Goal: Task Accomplishment & Management: Manage account settings

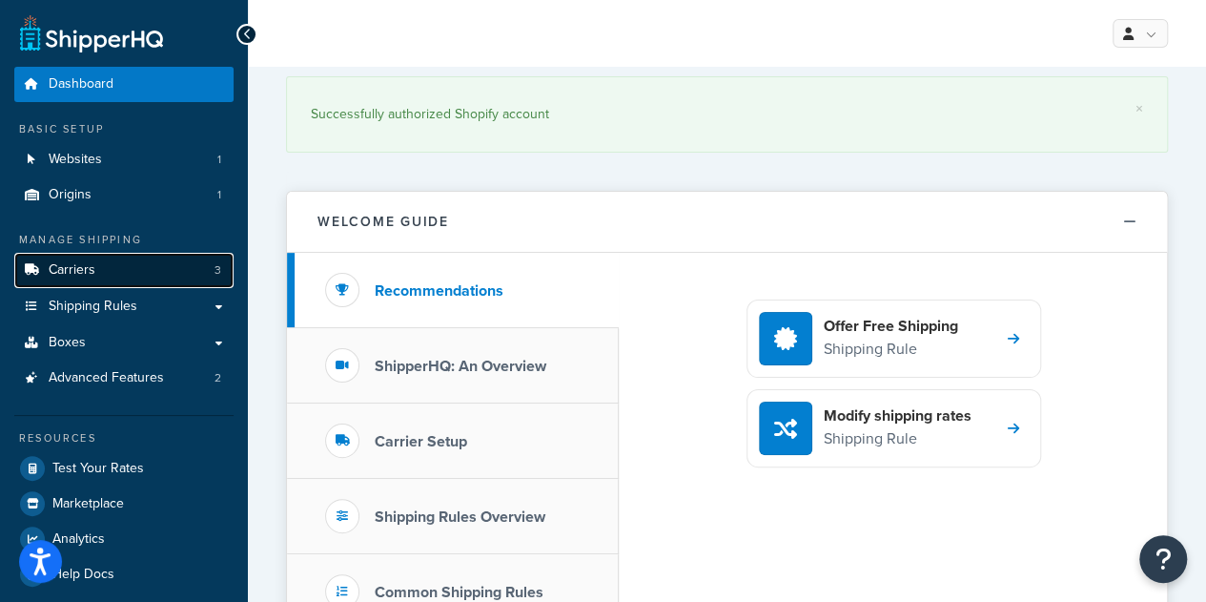
click at [114, 281] on link "Carriers 3" at bounding box center [123, 270] width 219 height 35
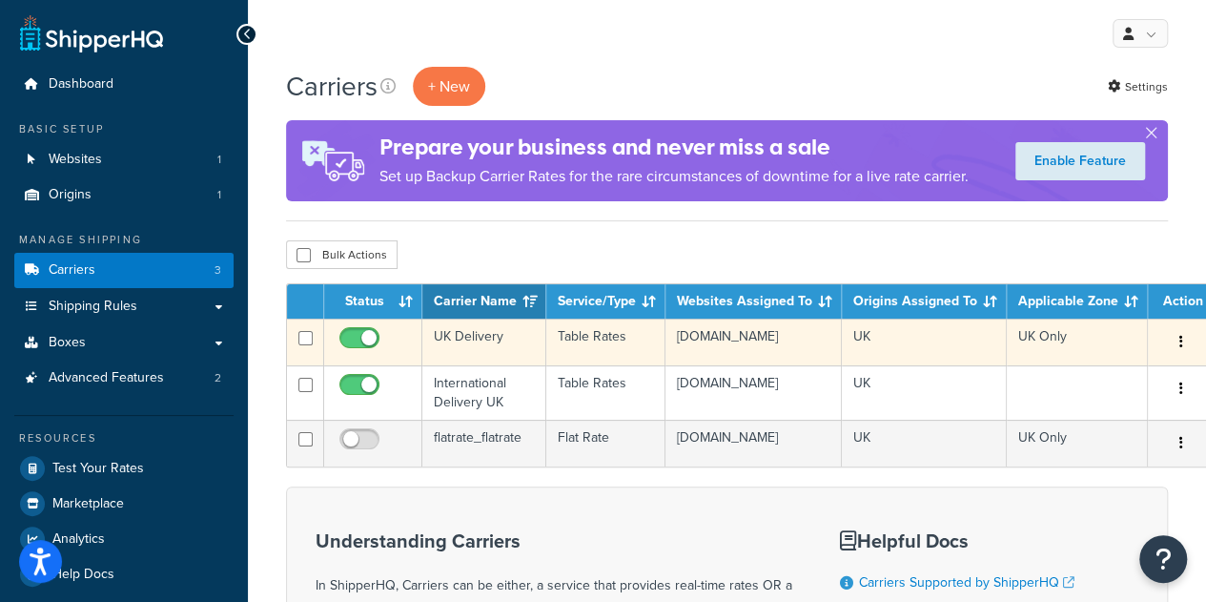
click at [469, 335] on td "UK Delivery" at bounding box center [484, 341] width 124 height 47
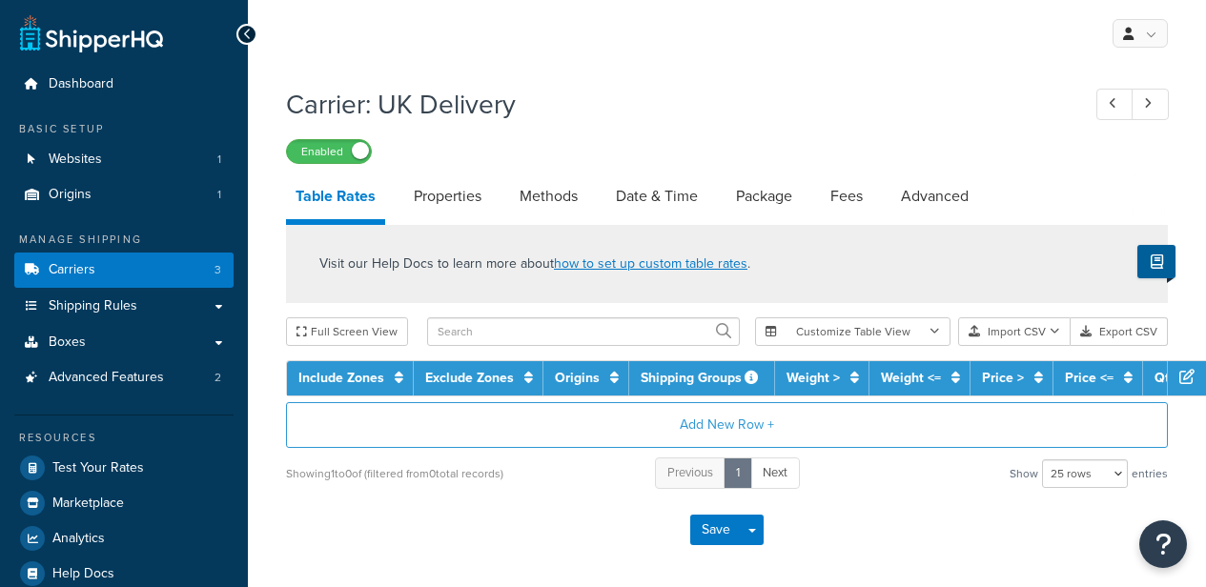
select select "25"
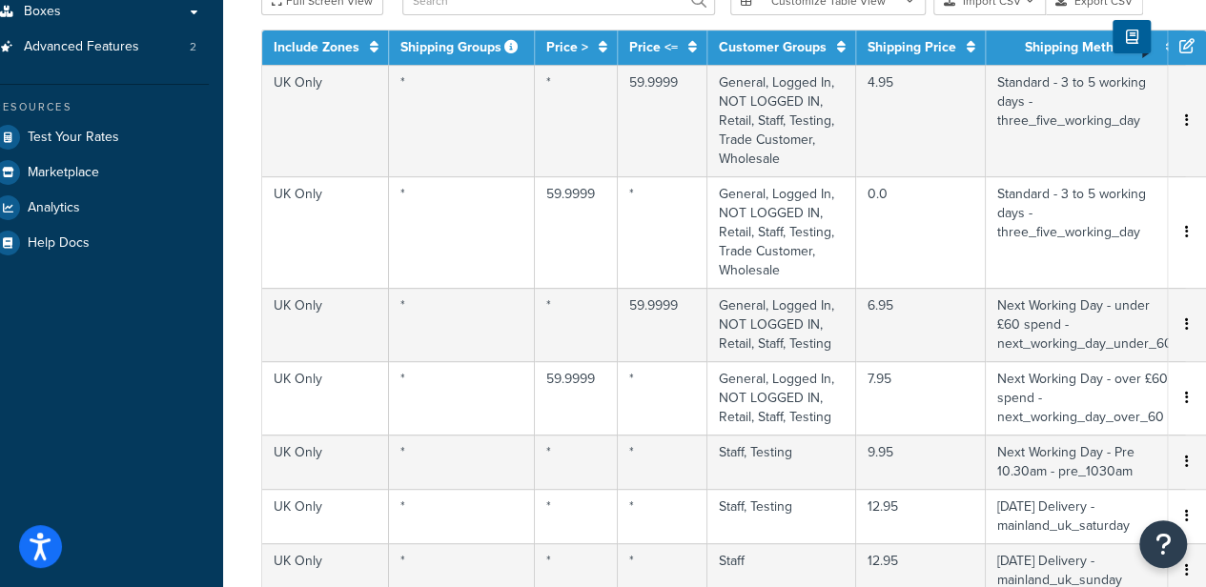
scroll to position [331, 32]
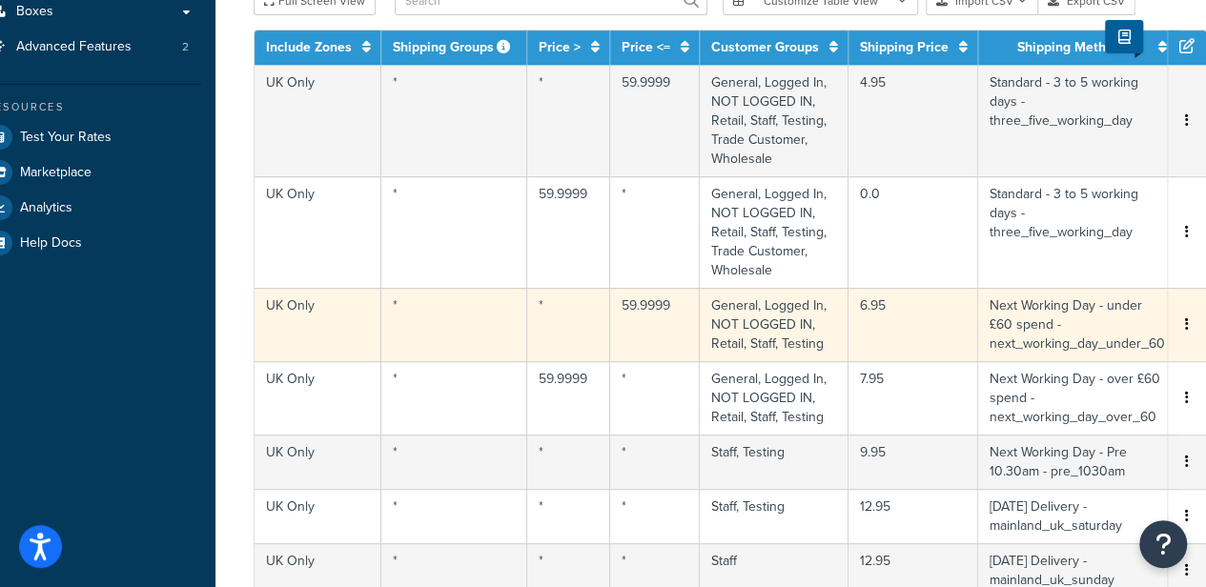
click at [1186, 325] on icon "button" at bounding box center [1187, 324] width 4 height 13
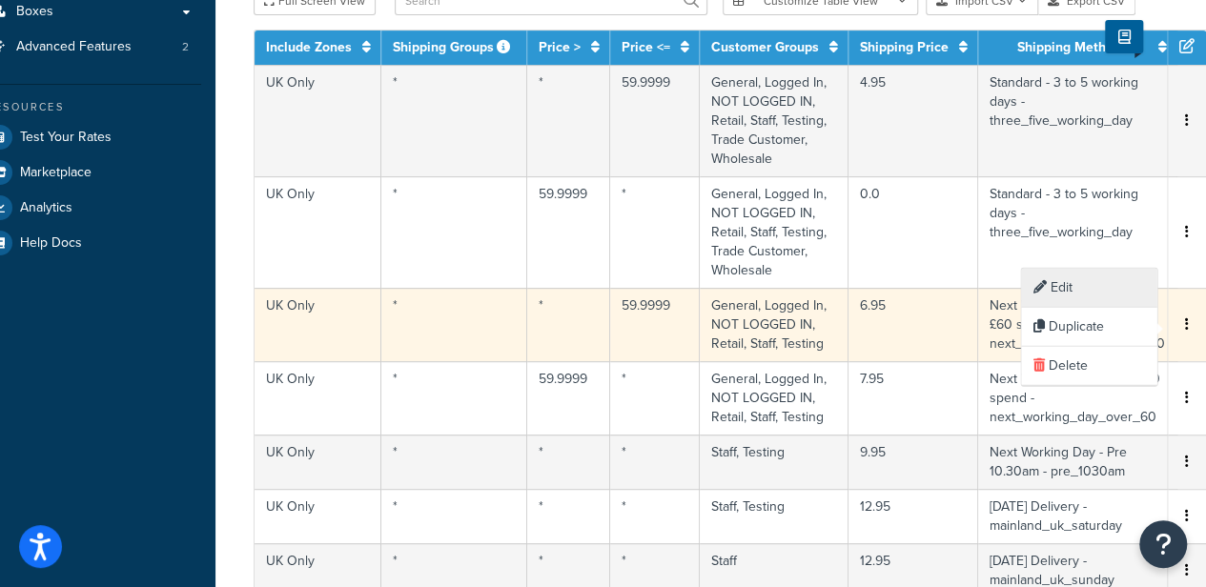
click at [1071, 293] on div "Edit" at bounding box center [1088, 288] width 135 height 39
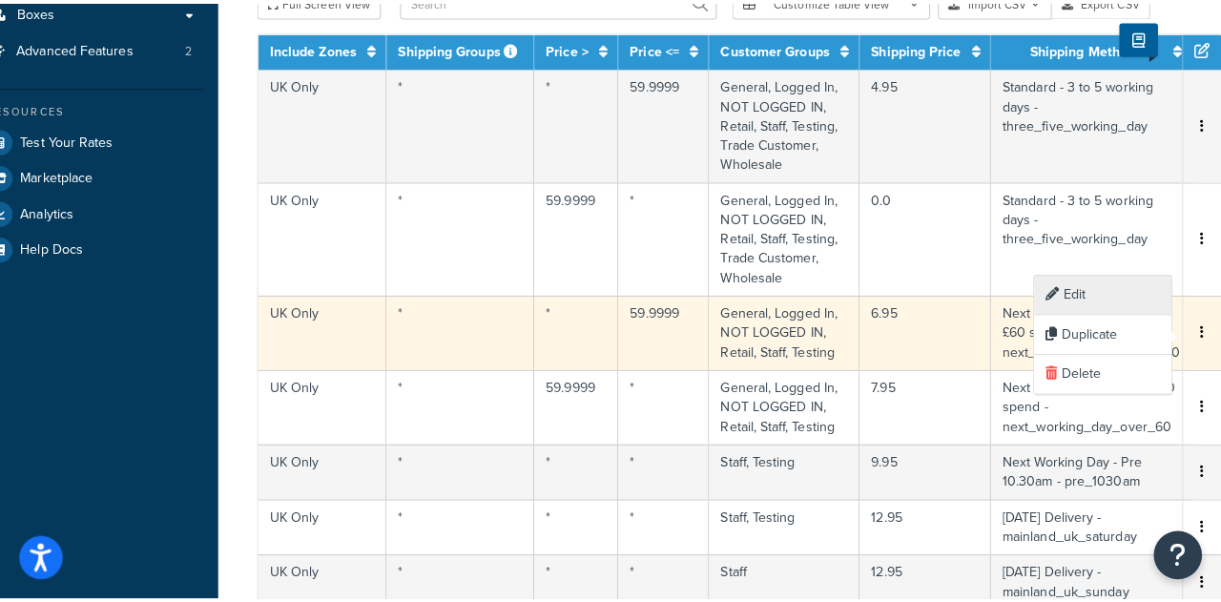
scroll to position [331, 17]
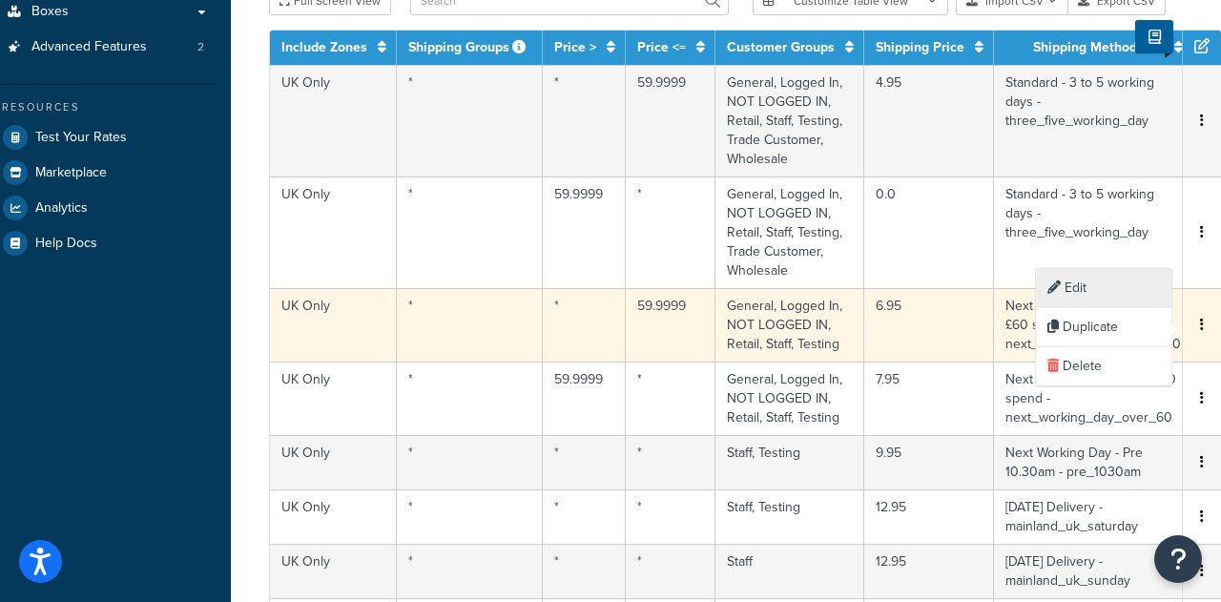
select select "175074"
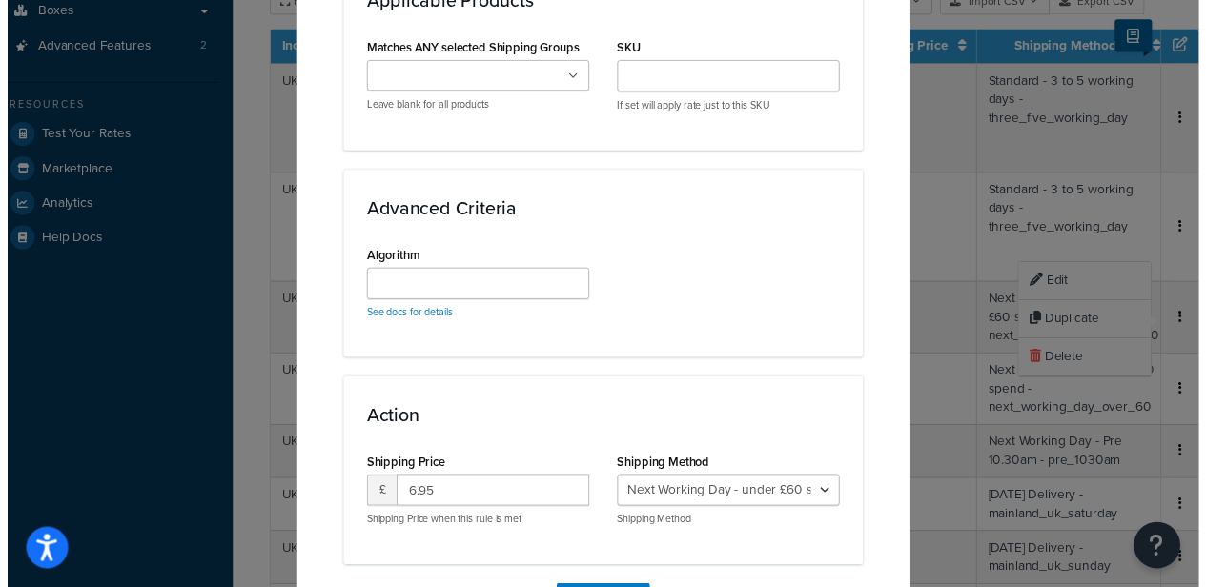
scroll to position [1415, 0]
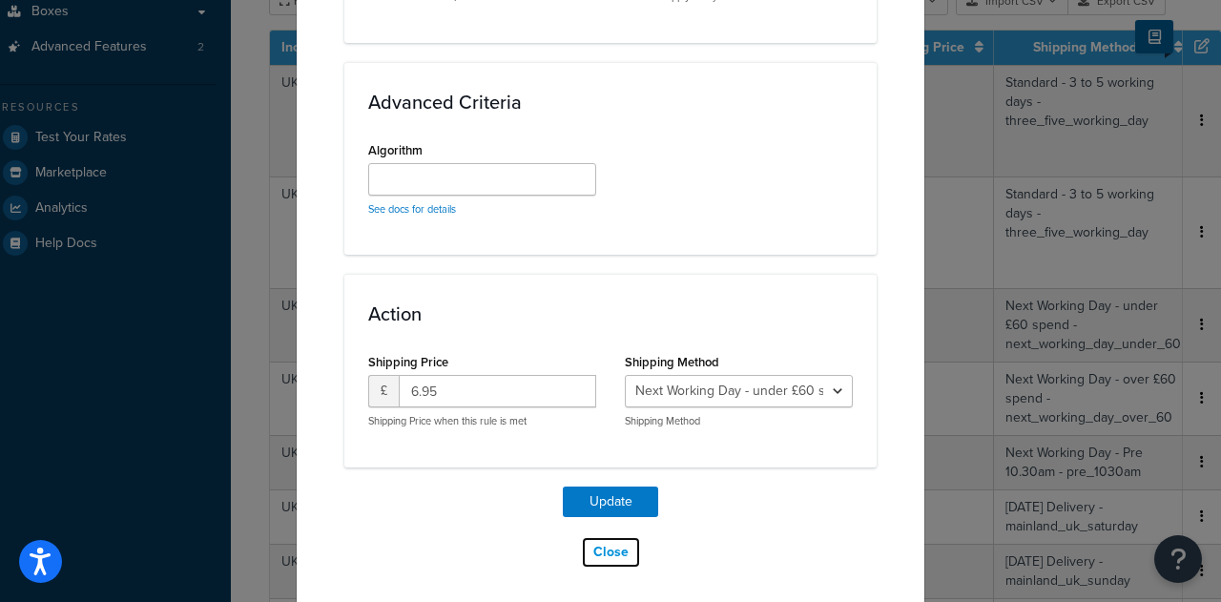
click at [614, 544] on button "Close" at bounding box center [611, 552] width 60 height 32
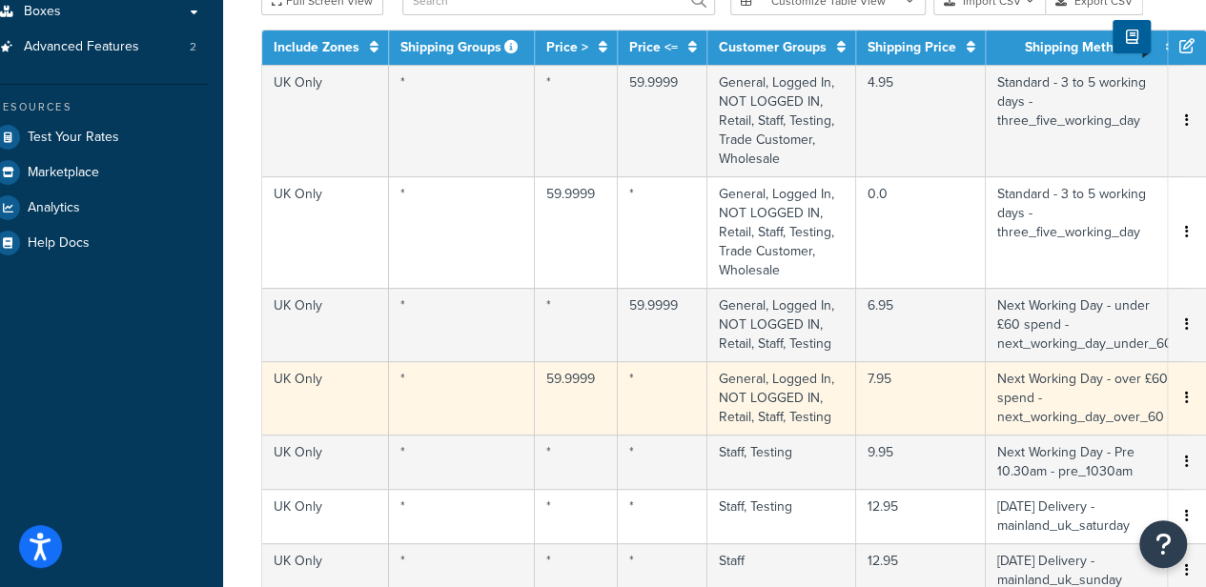
scroll to position [331, 32]
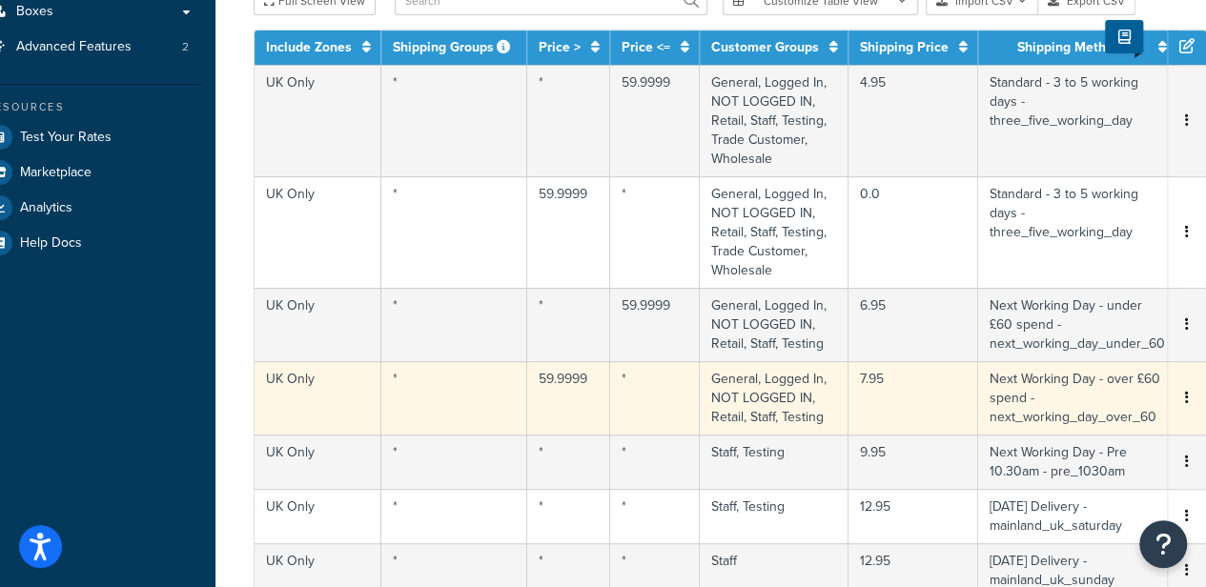
click at [765, 394] on td "General, Logged In, NOT LOGGED IN, Retail, Staff, Testing" at bounding box center [774, 397] width 149 height 73
select select "175078"
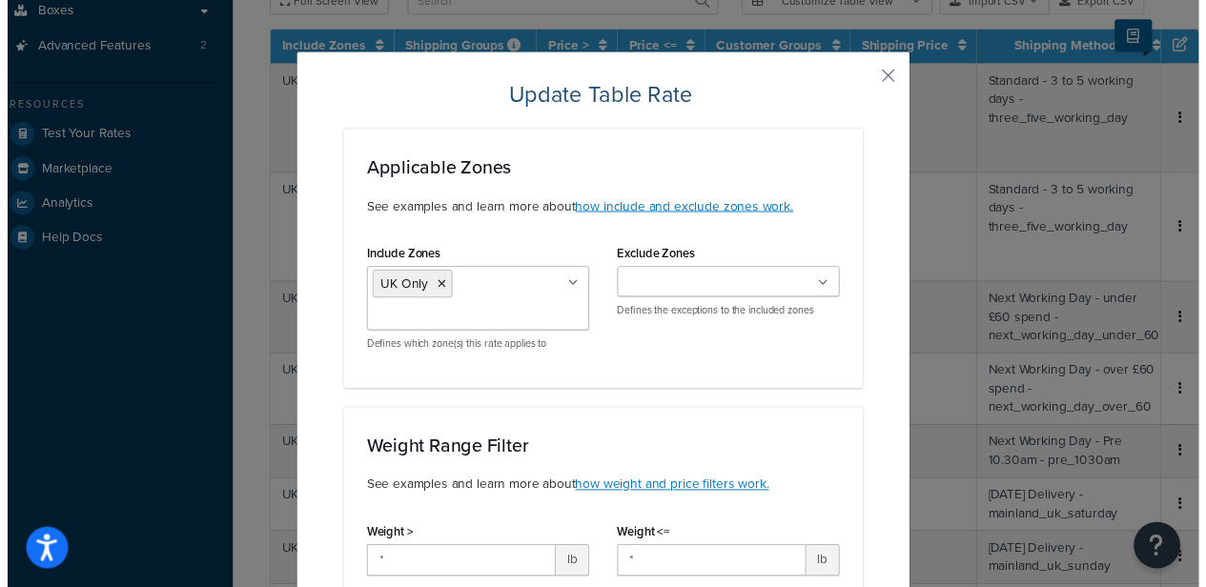
scroll to position [0, 0]
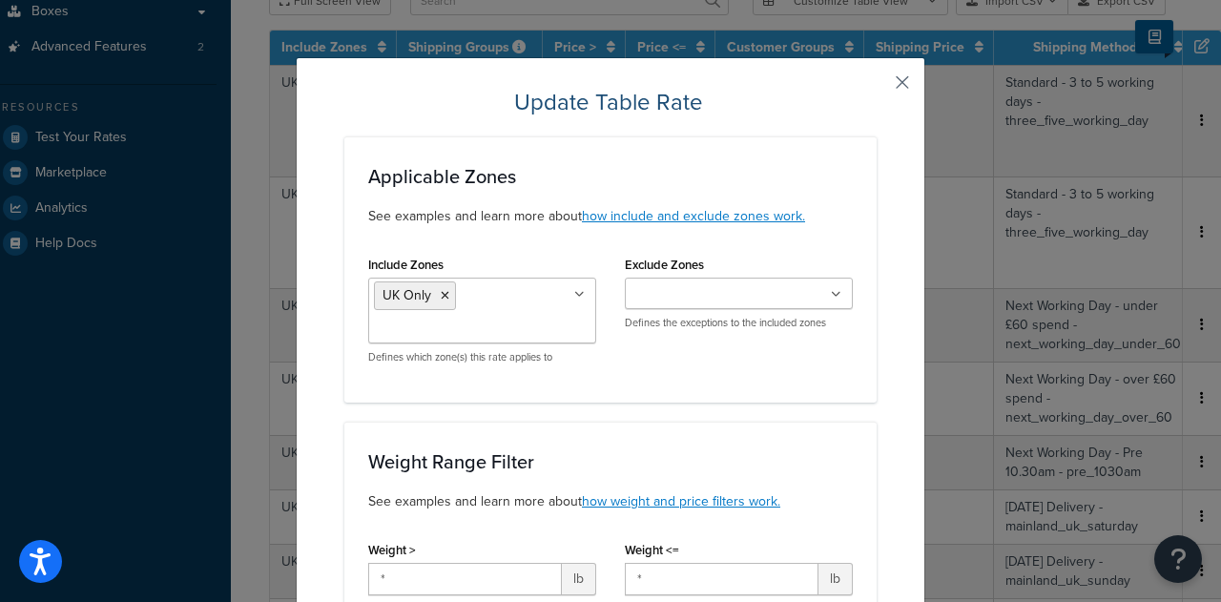
click at [876, 87] on button "button" at bounding box center [874, 89] width 5 height 5
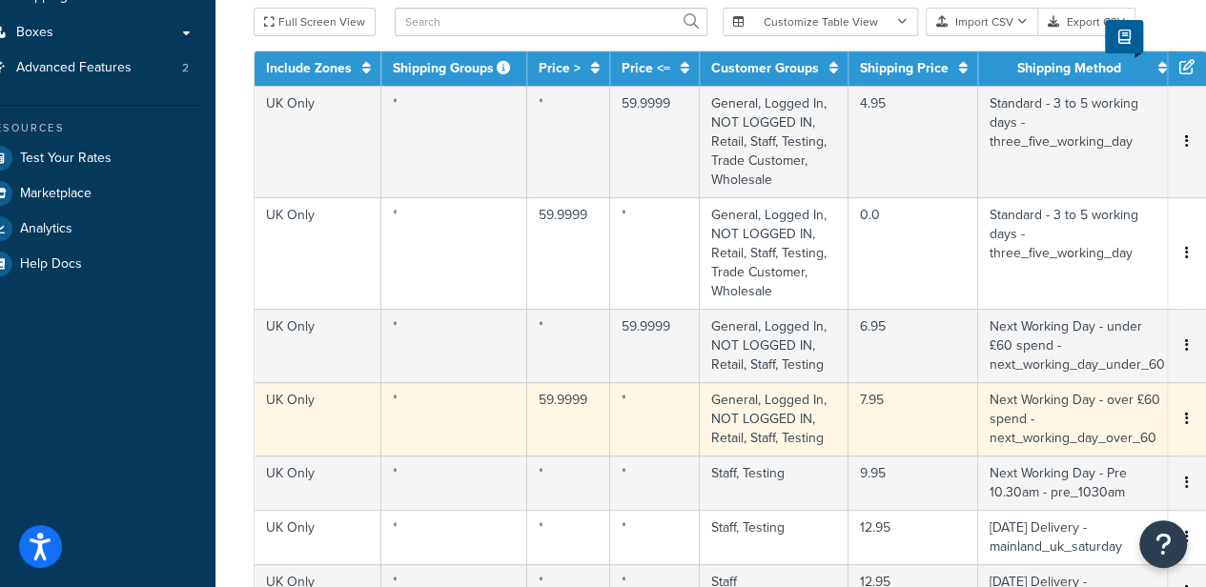
scroll to position [311, 32]
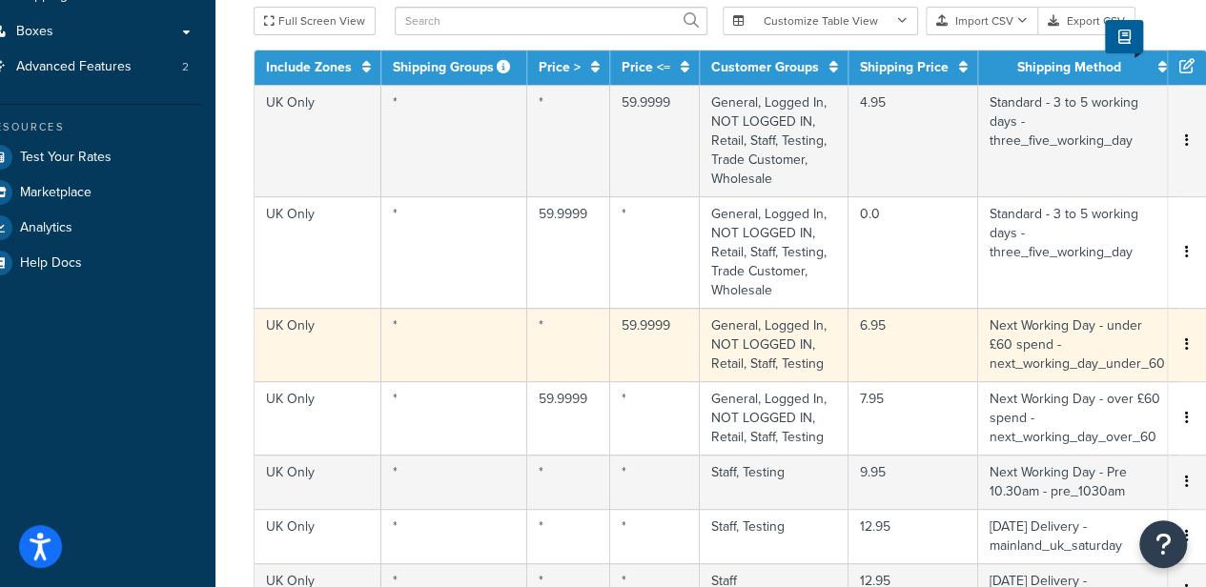
click at [1185, 342] on icon "button" at bounding box center [1187, 344] width 4 height 13
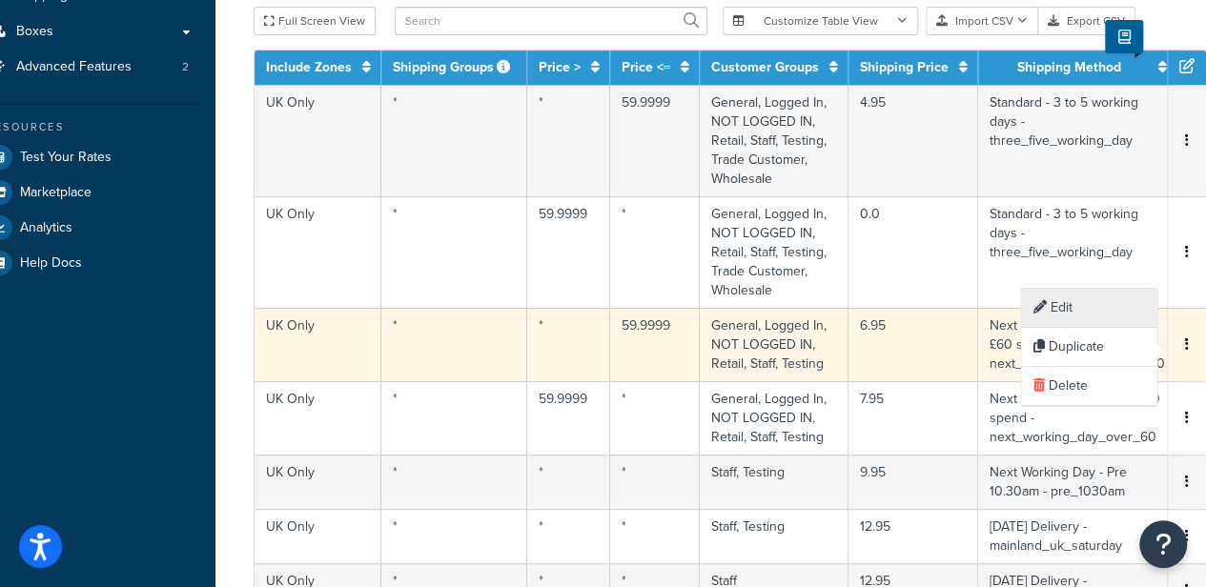
click at [1122, 310] on div "Edit" at bounding box center [1088, 308] width 135 height 39
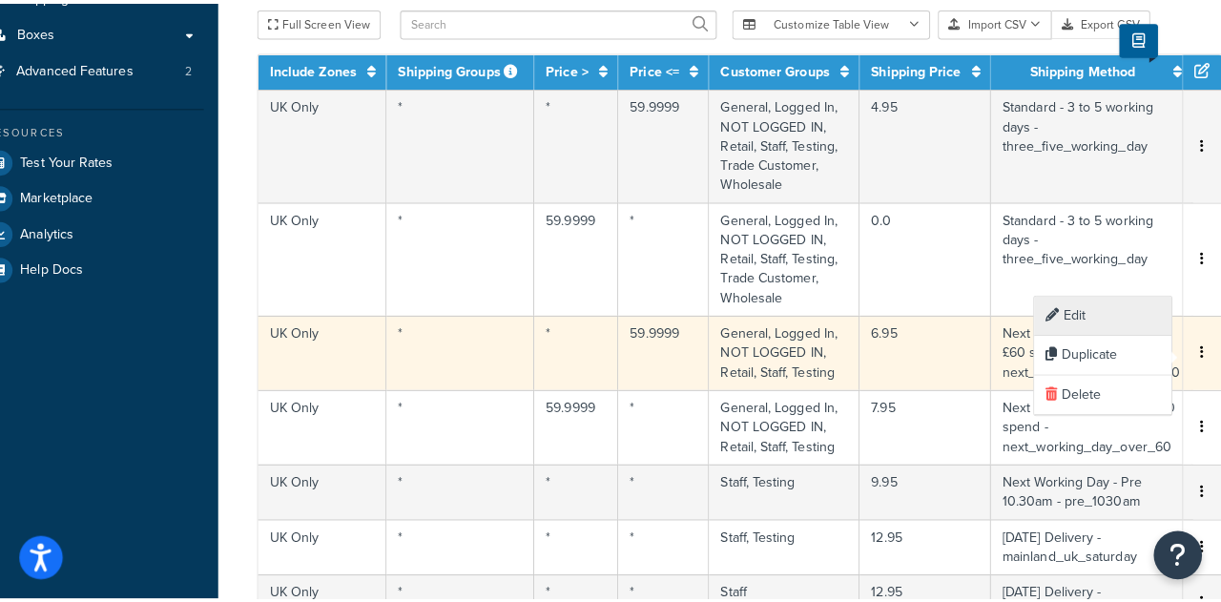
scroll to position [311, 17]
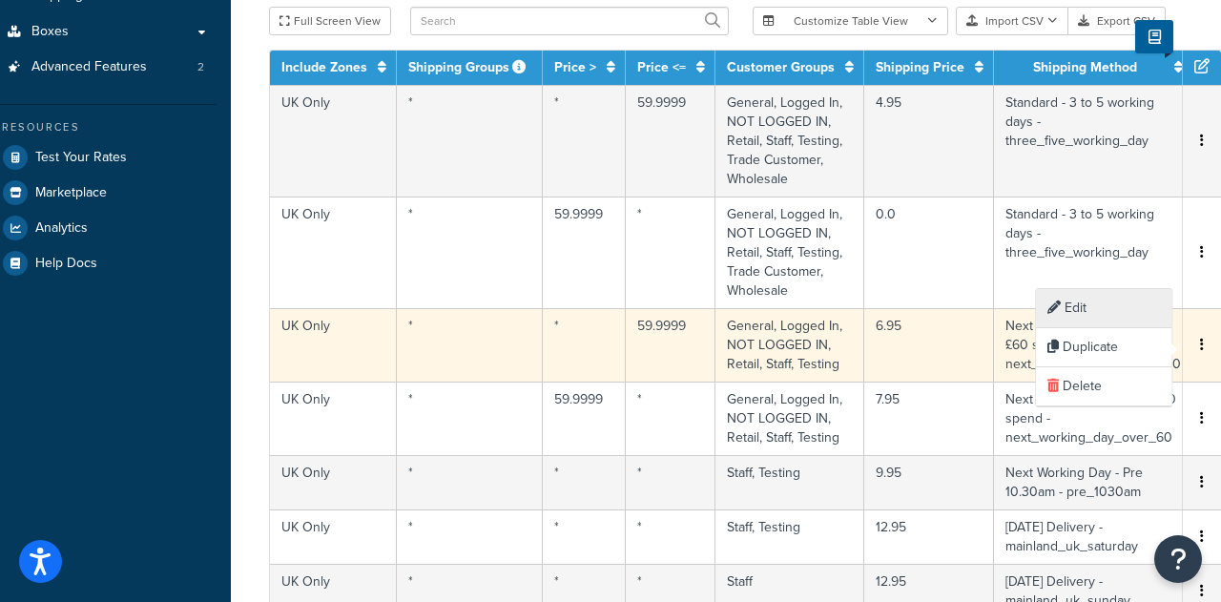
select select "175074"
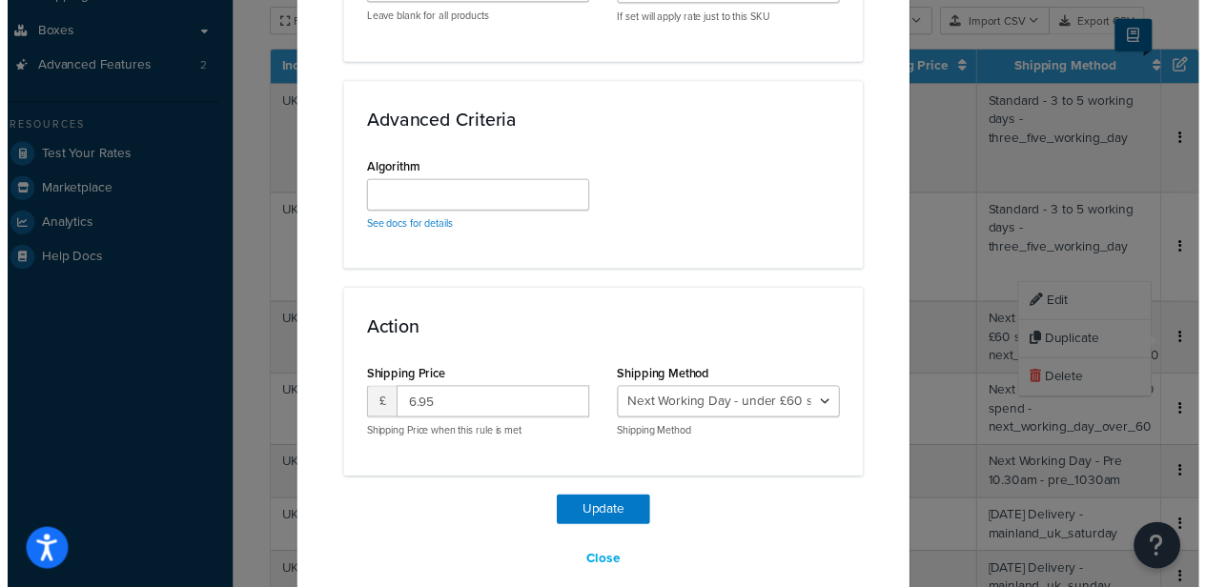
scroll to position [1415, 0]
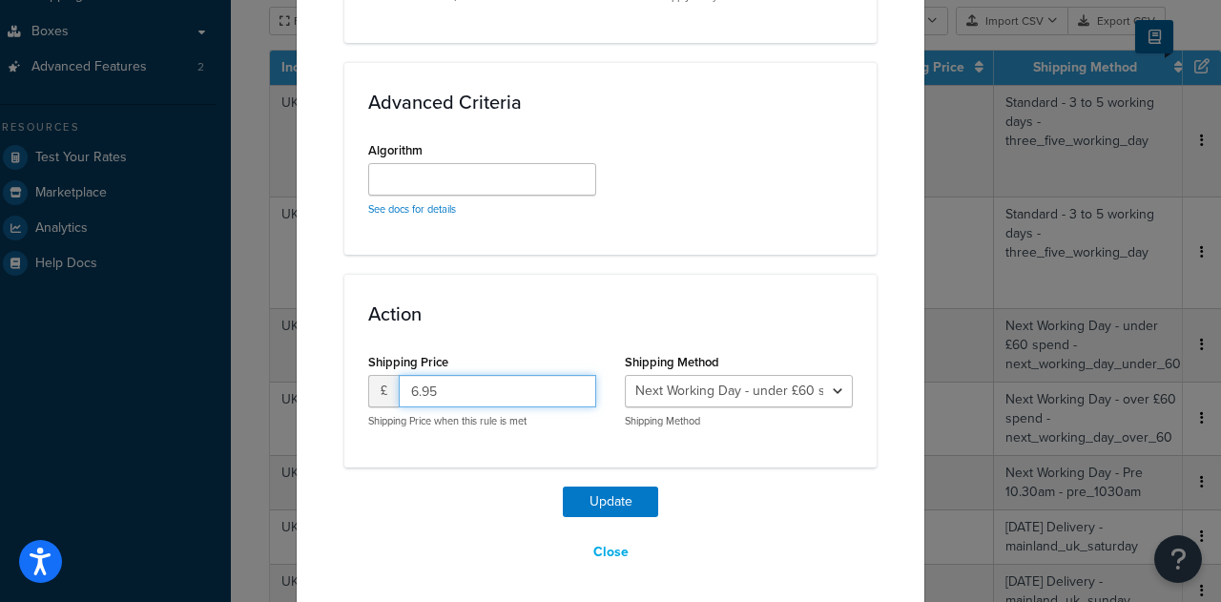
click at [408, 387] on input "6.95" at bounding box center [497, 391] width 197 height 32
type input "7.95"
click at [601, 503] on button "Update" at bounding box center [610, 501] width 95 height 31
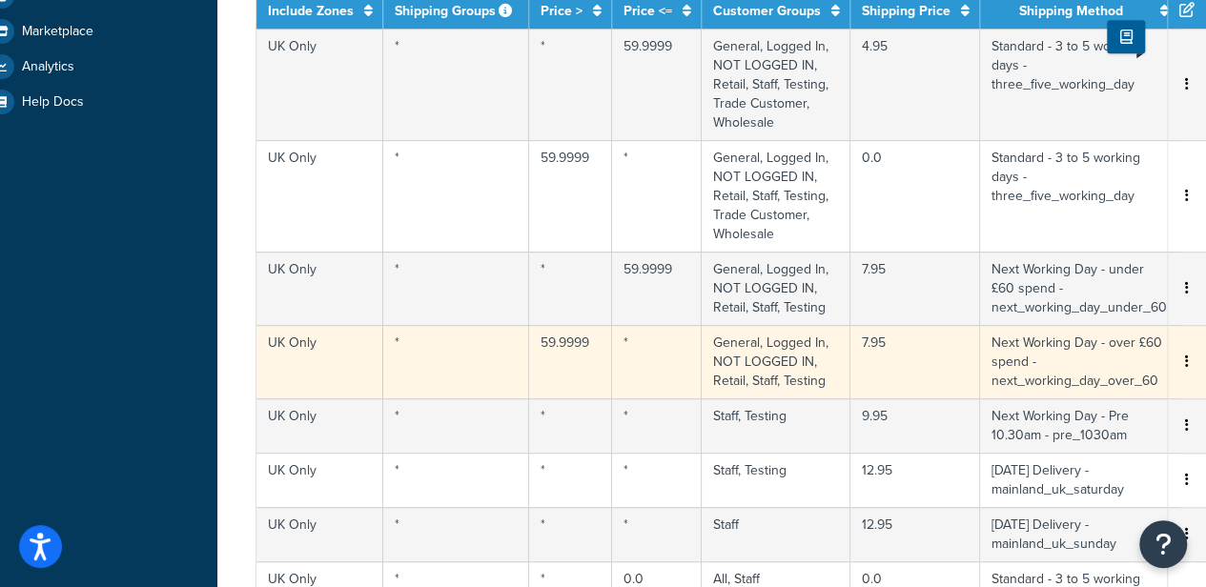
scroll to position [40, 31]
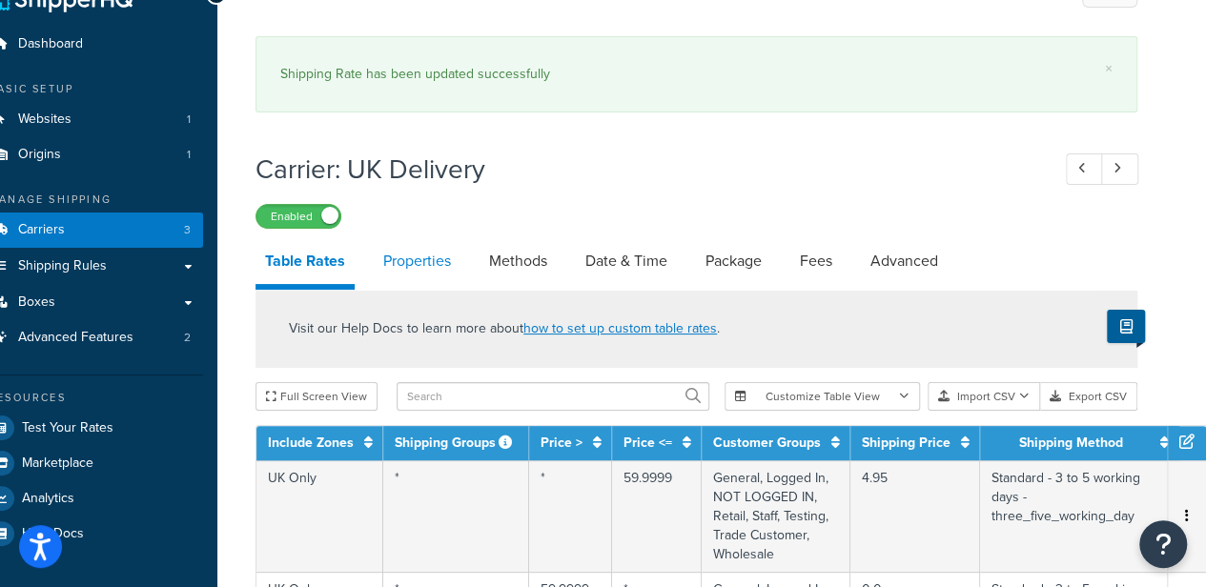
click at [390, 259] on link "Properties" at bounding box center [417, 261] width 87 height 46
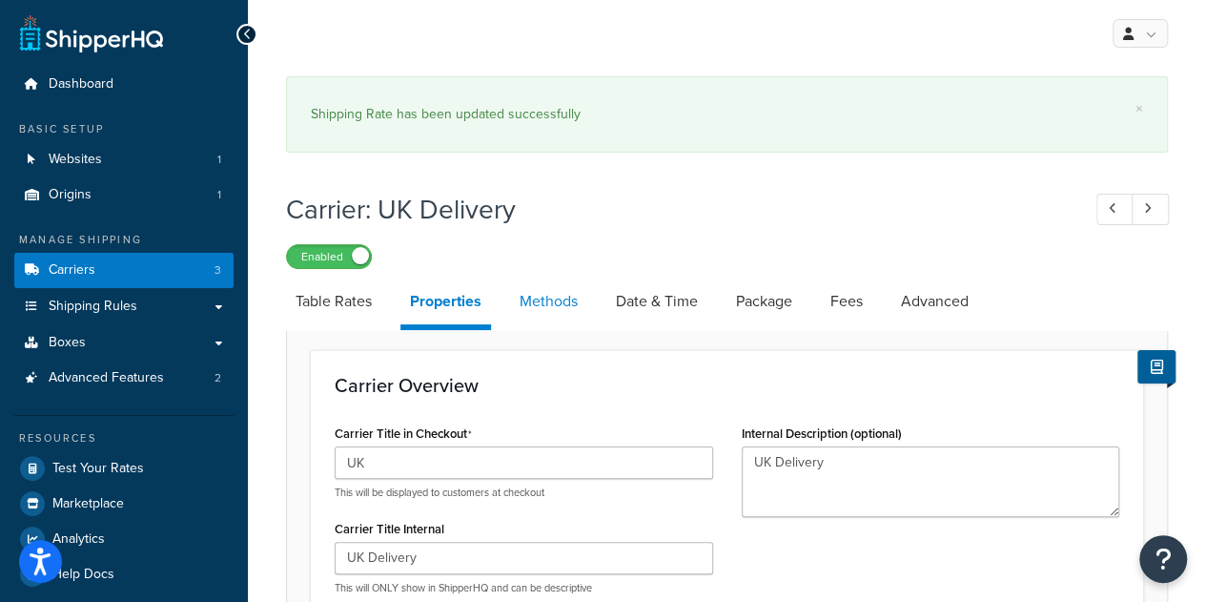
click at [535, 306] on link "Methods" at bounding box center [548, 301] width 77 height 46
select select "25"
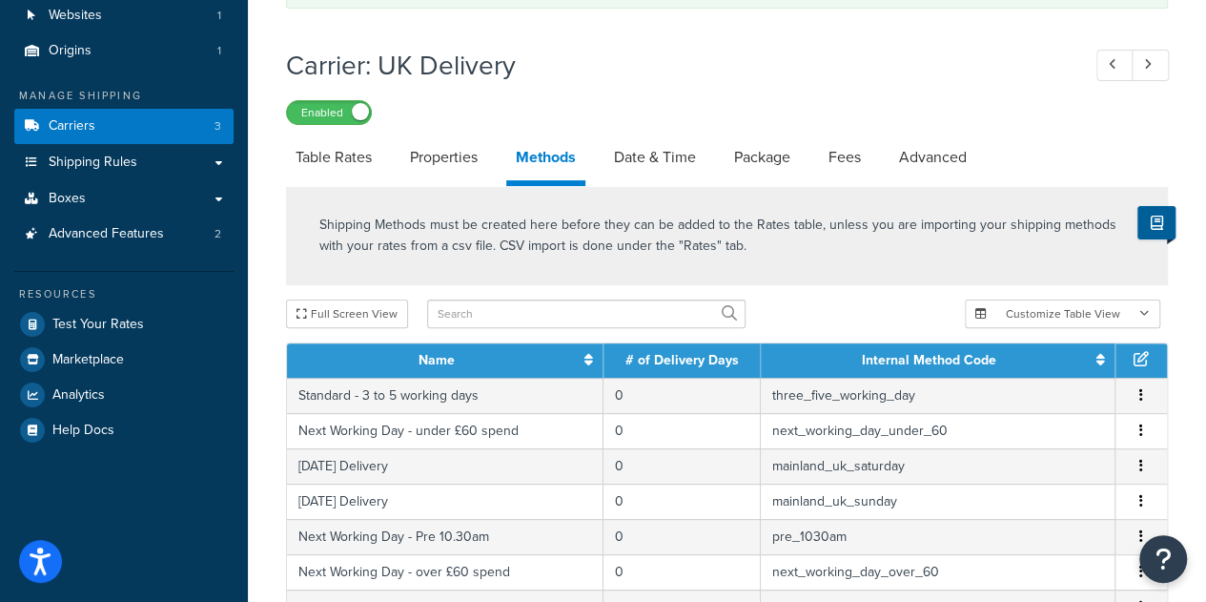
scroll to position [145, 0]
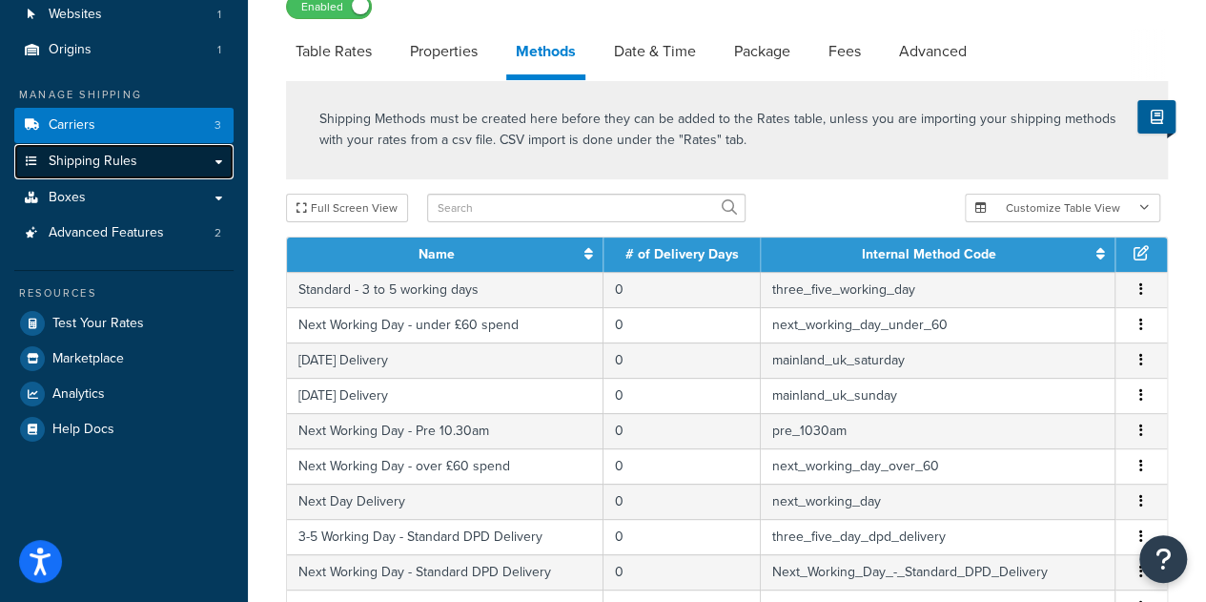
click at [191, 161] on link "Shipping Rules" at bounding box center [123, 161] width 219 height 35
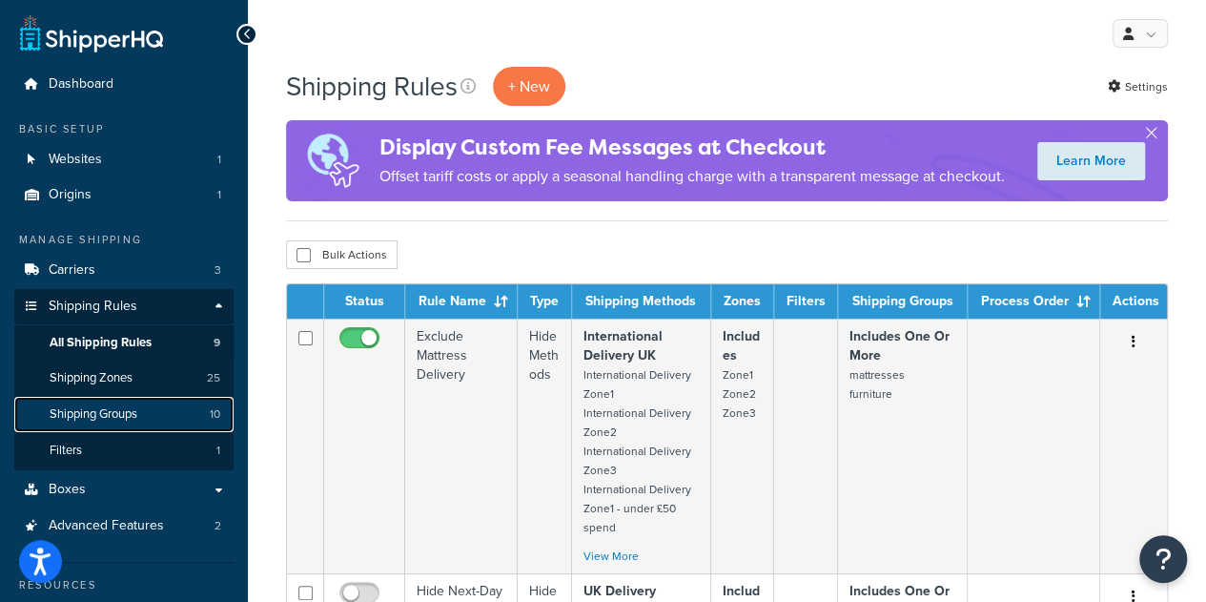
click at [93, 412] on span "Shipping Groups" at bounding box center [94, 414] width 88 height 16
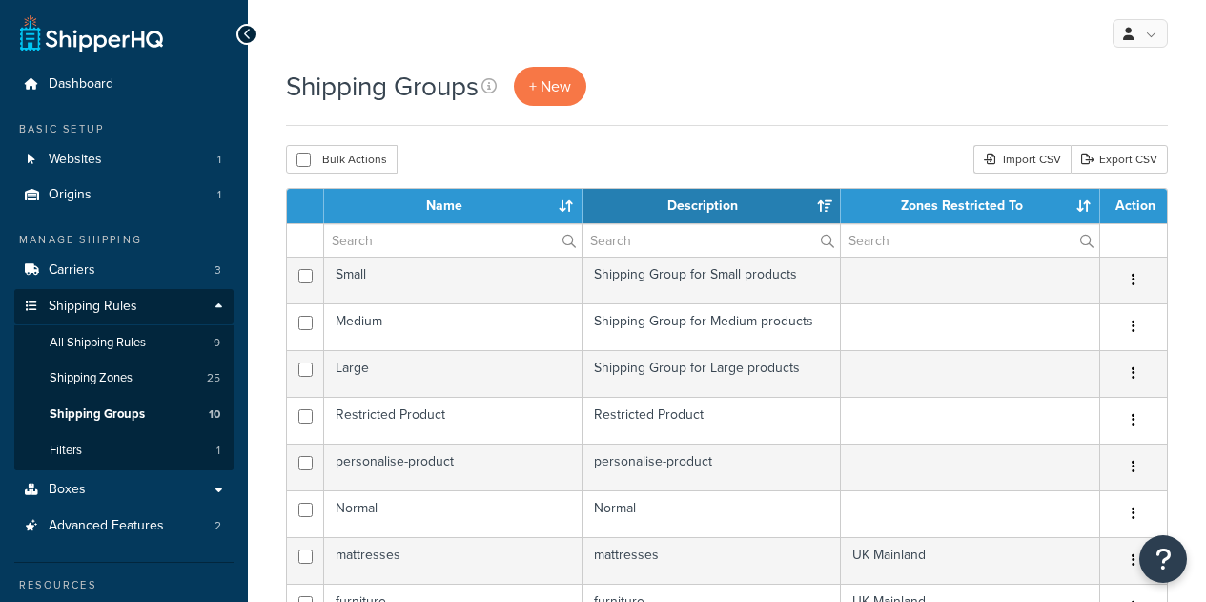
select select "15"
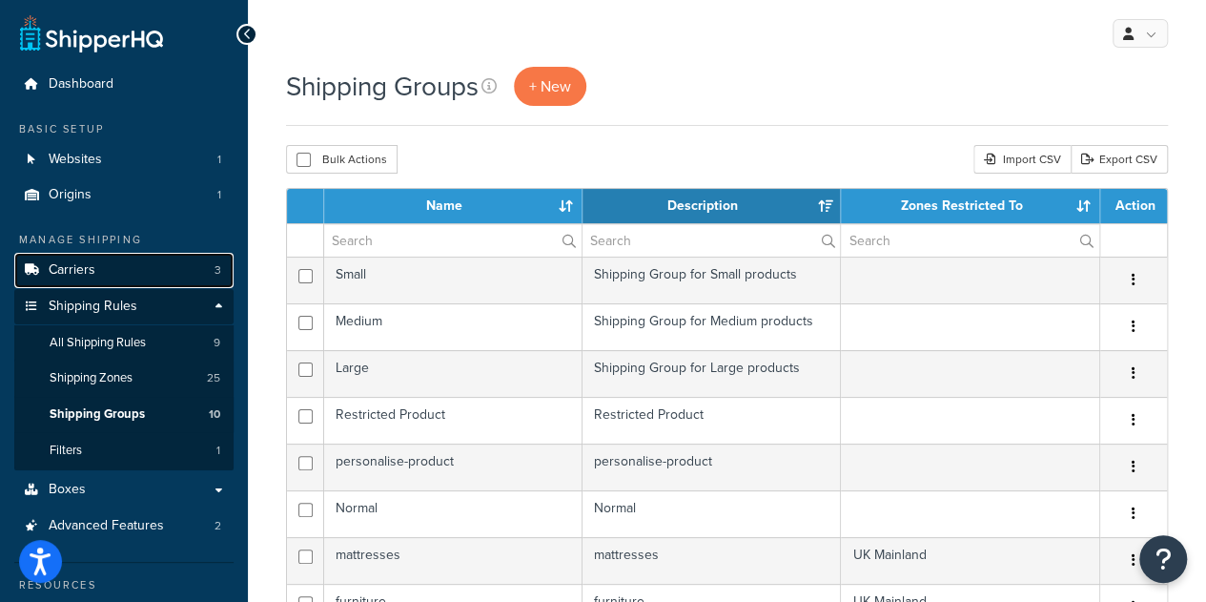
click at [94, 272] on link "Carriers 3" at bounding box center [123, 270] width 219 height 35
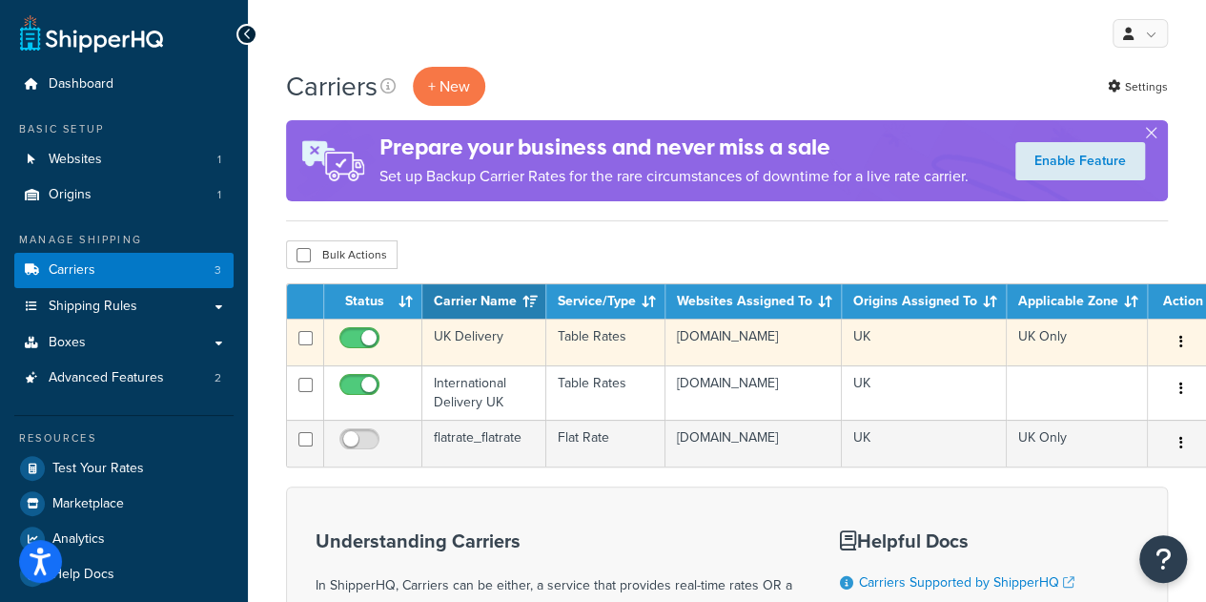
click at [1173, 333] on button "button" at bounding box center [1181, 342] width 27 height 31
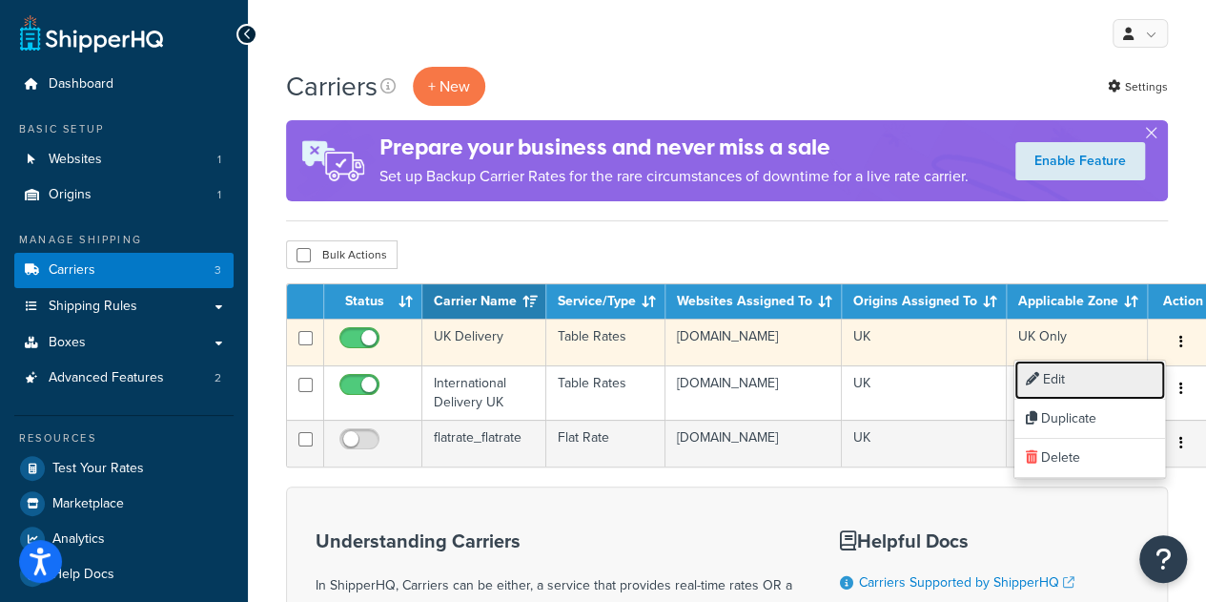
click at [1087, 380] on link "Edit" at bounding box center [1090, 379] width 151 height 39
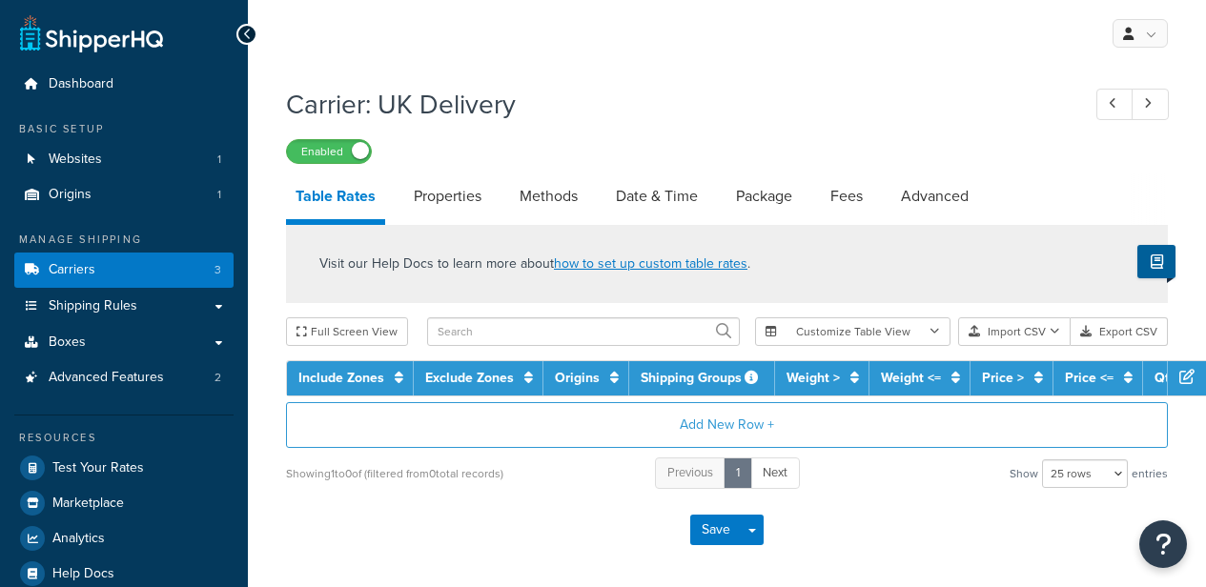
select select "25"
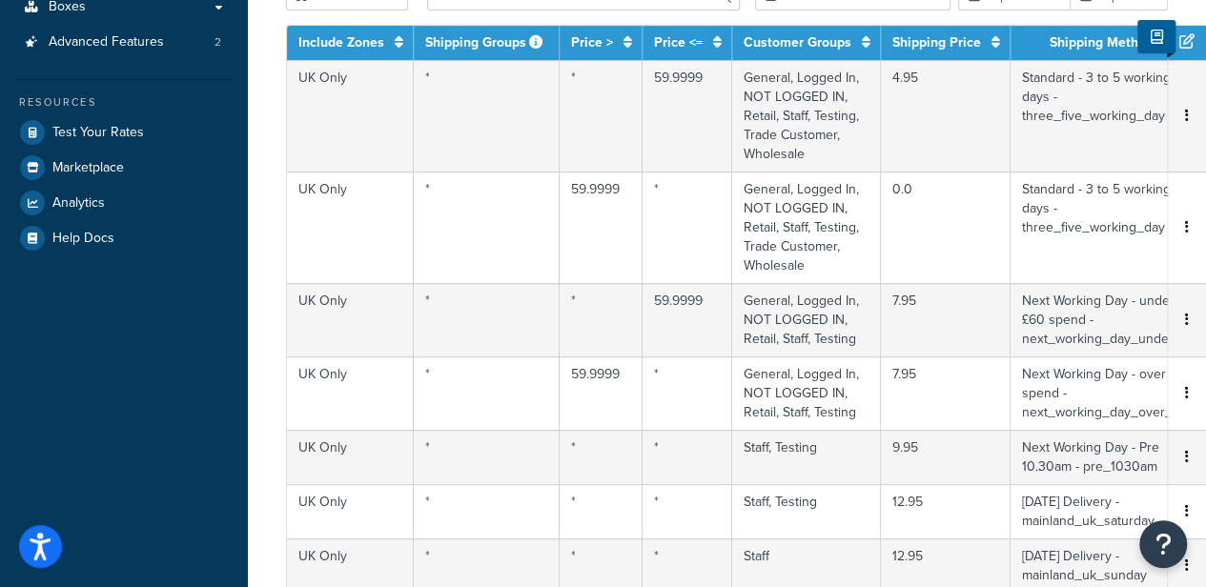
scroll to position [336, 32]
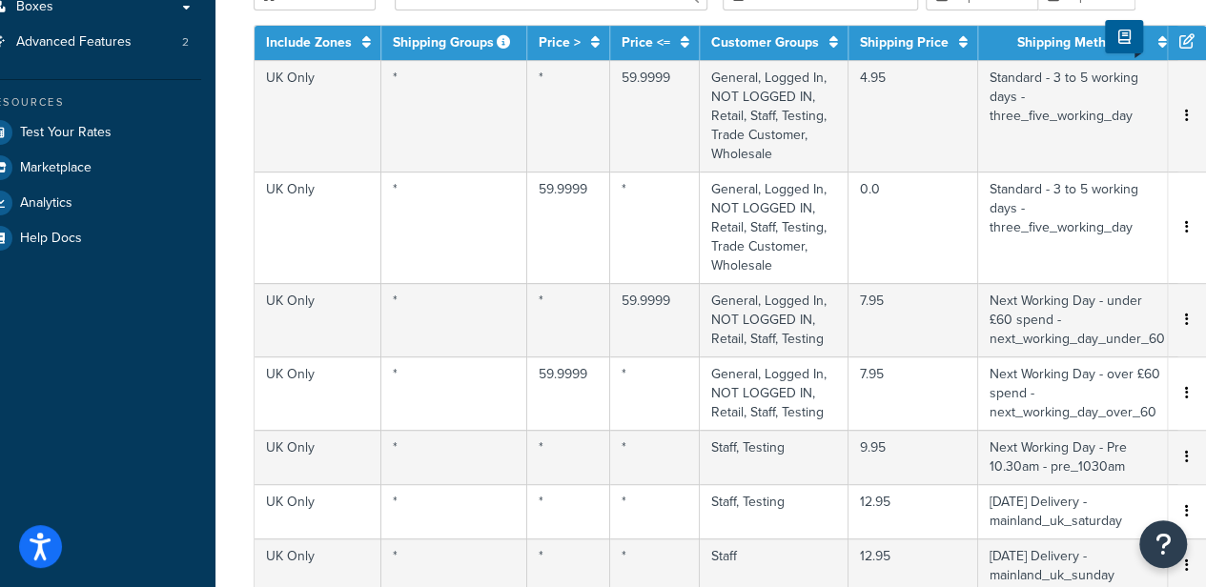
click at [1190, 49] on icon at bounding box center [1187, 40] width 15 height 15
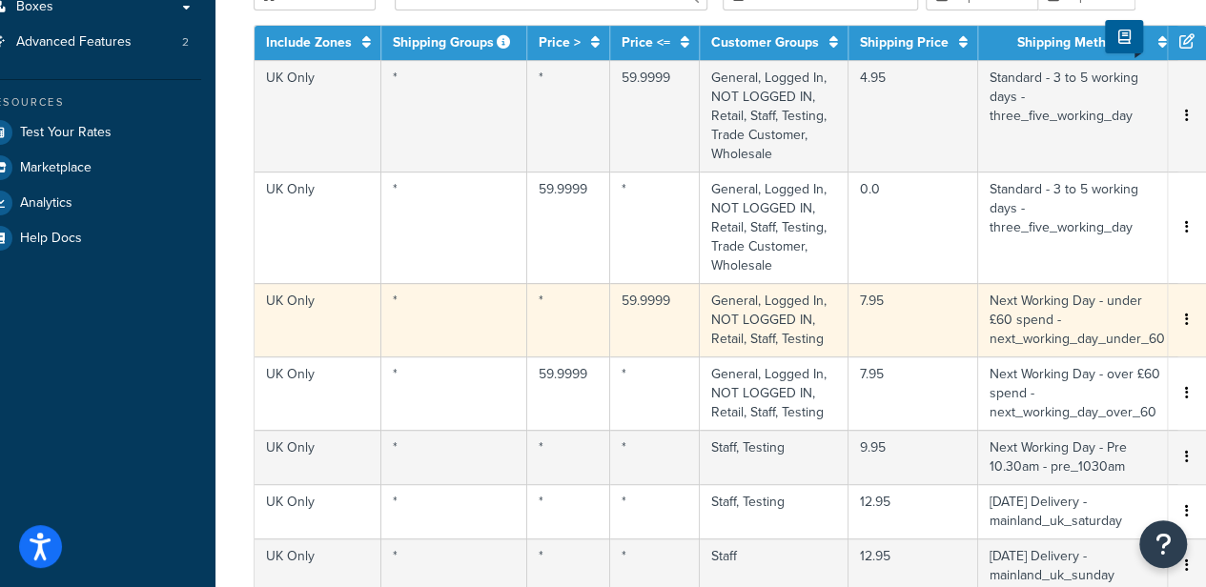
click at [795, 334] on td "General, Logged In, NOT LOGGED IN, Retail, Staff, Testing" at bounding box center [774, 319] width 149 height 73
select select "175074"
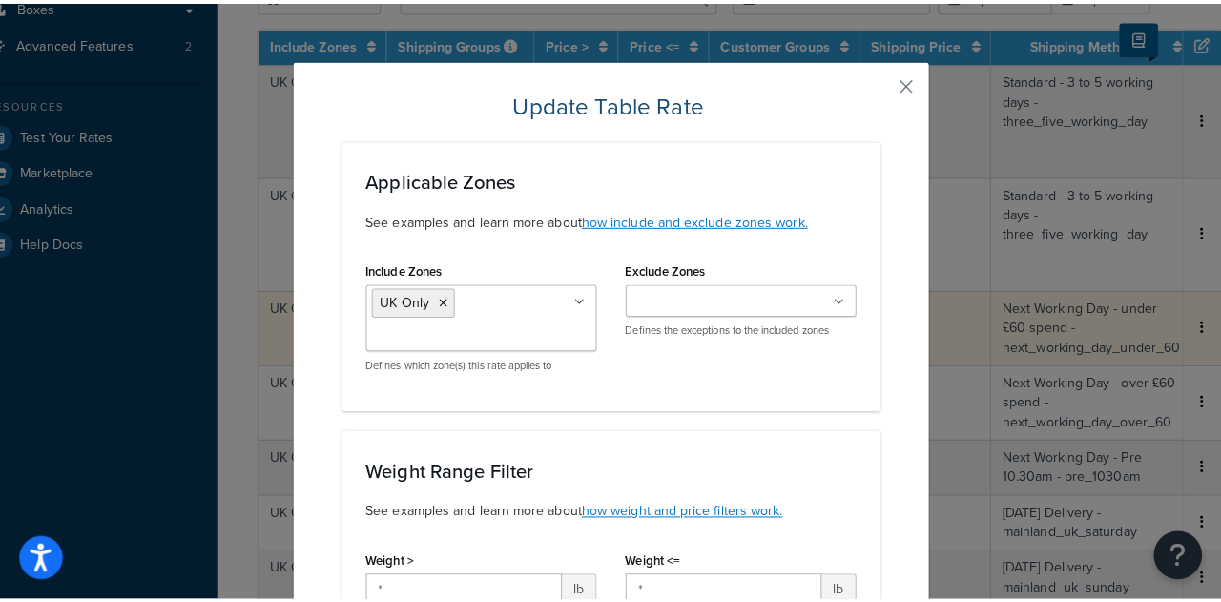
scroll to position [336, 17]
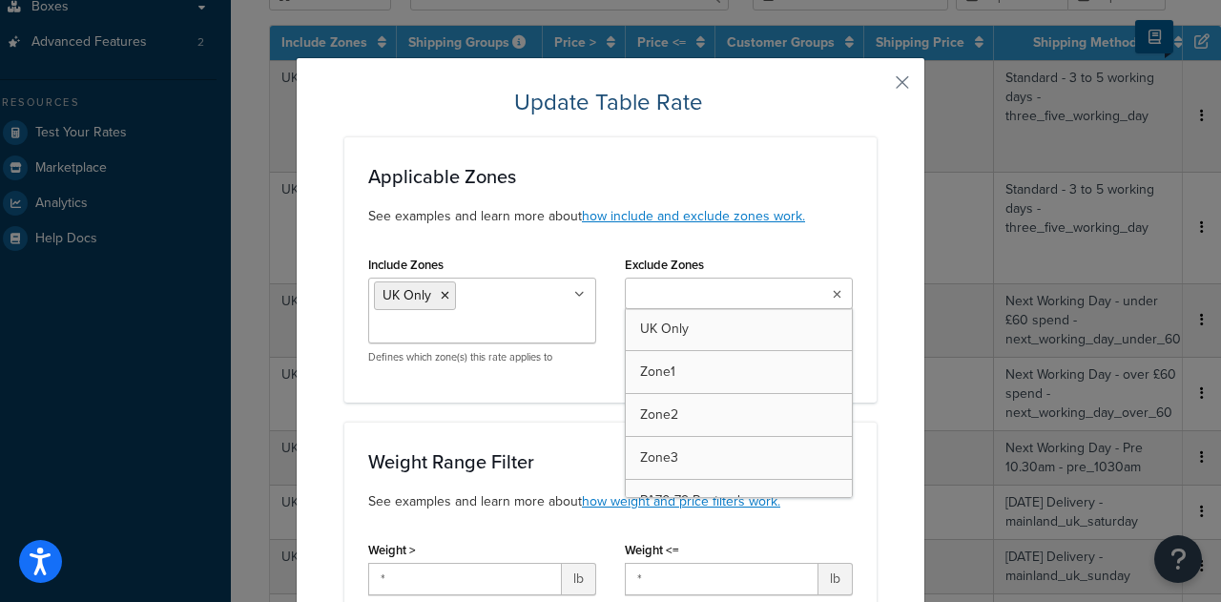
click at [783, 295] on ul at bounding box center [739, 292] width 228 height 31
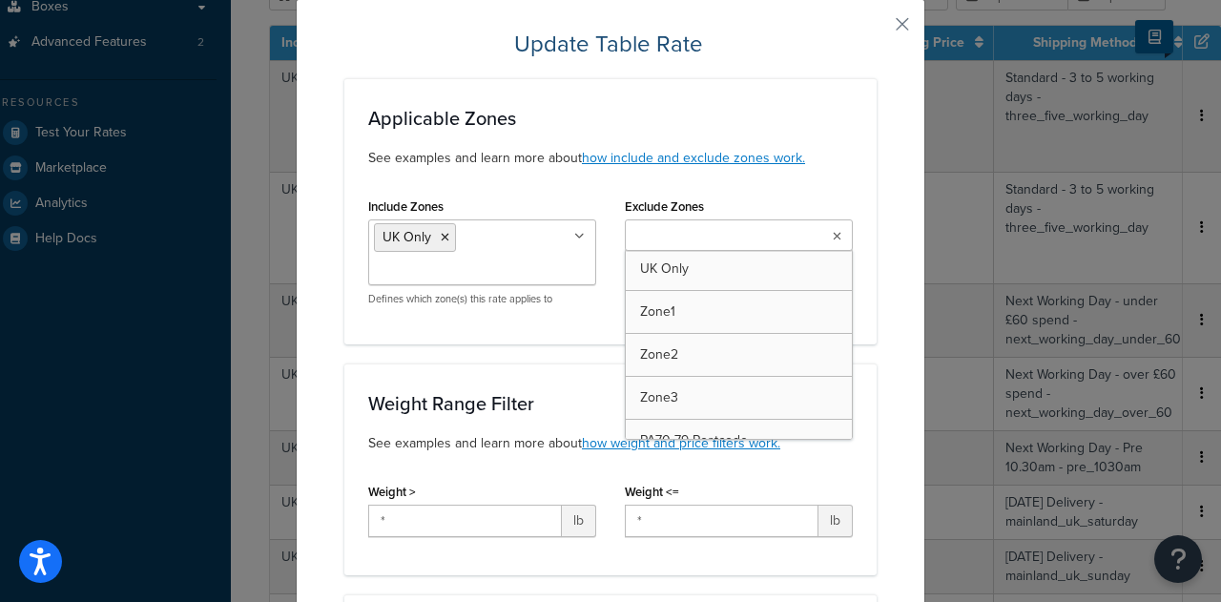
scroll to position [0, 0]
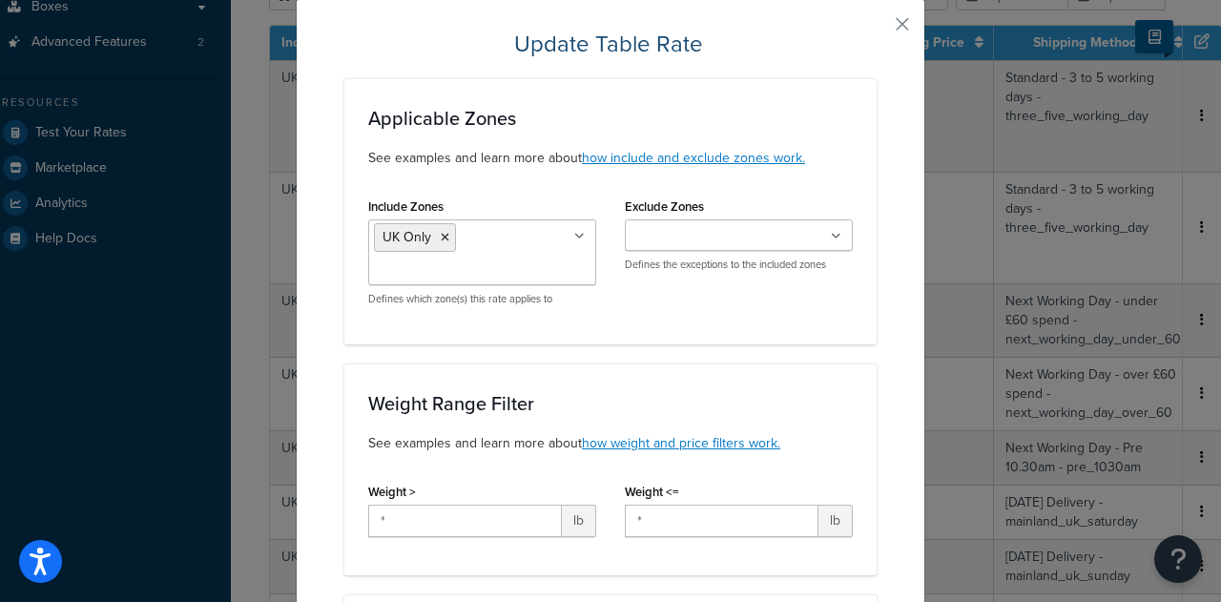
click at [790, 193] on div "Exclude Zones UK Only Zone1 Zone2 Zone3 PA70-79 Postcode PA70-79 Postcode IsleO…" at bounding box center [739, 232] width 228 height 79
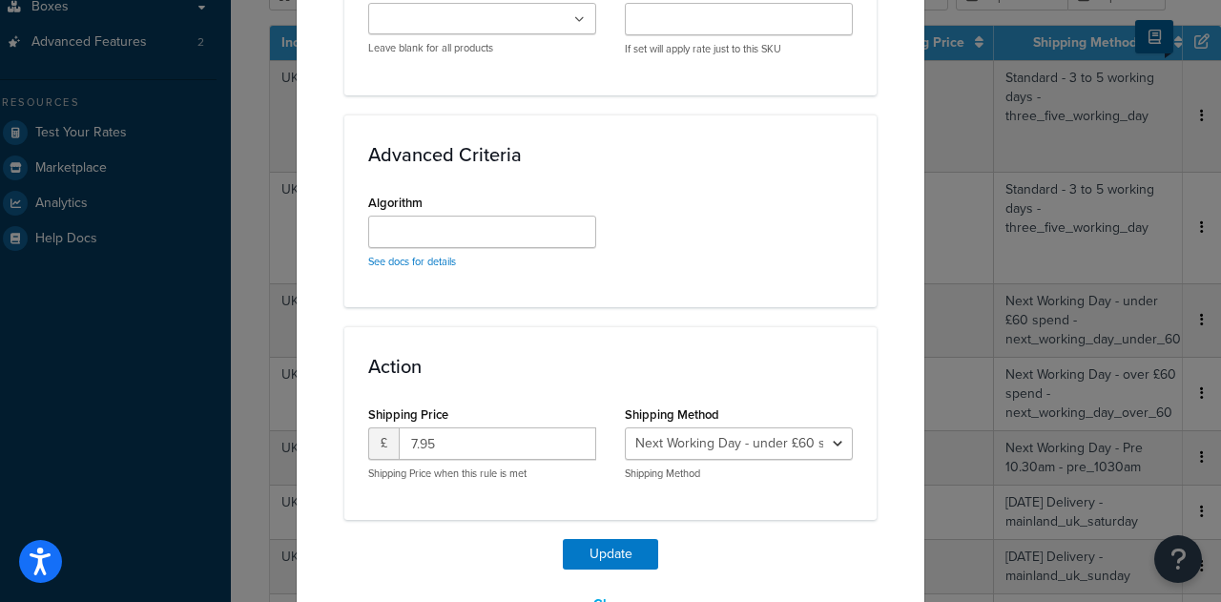
scroll to position [1415, 0]
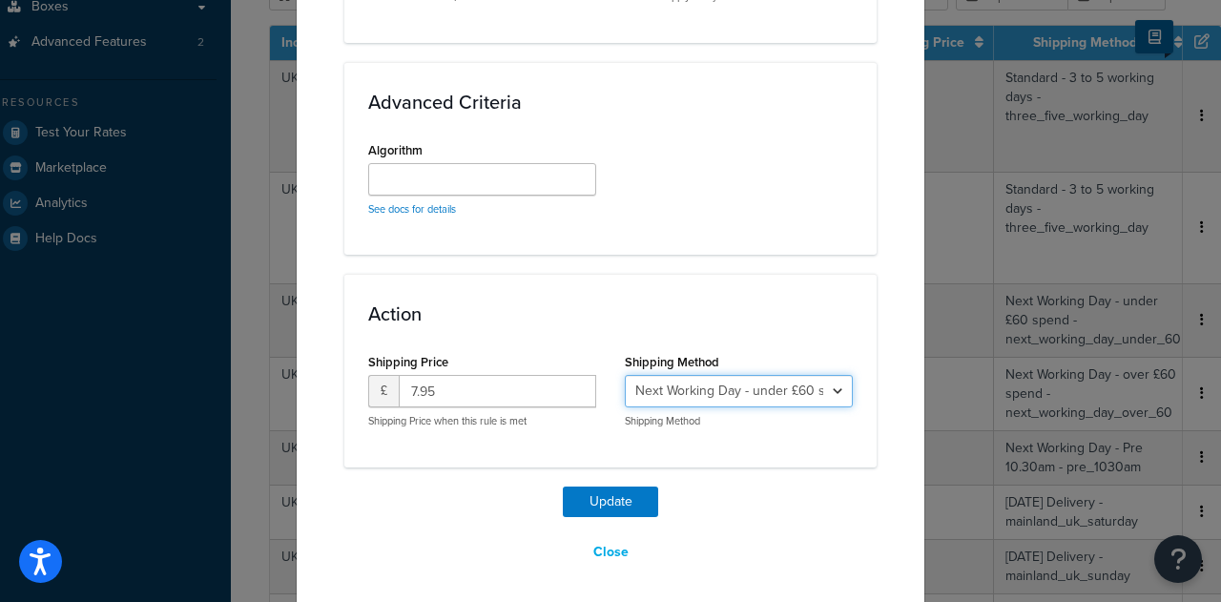
click at [735, 383] on select "Standard - 3 to 5 working days - three_five_working_day Next Working Day - unde…" at bounding box center [739, 391] width 228 height 32
click at [602, 539] on button "Close" at bounding box center [611, 552] width 60 height 32
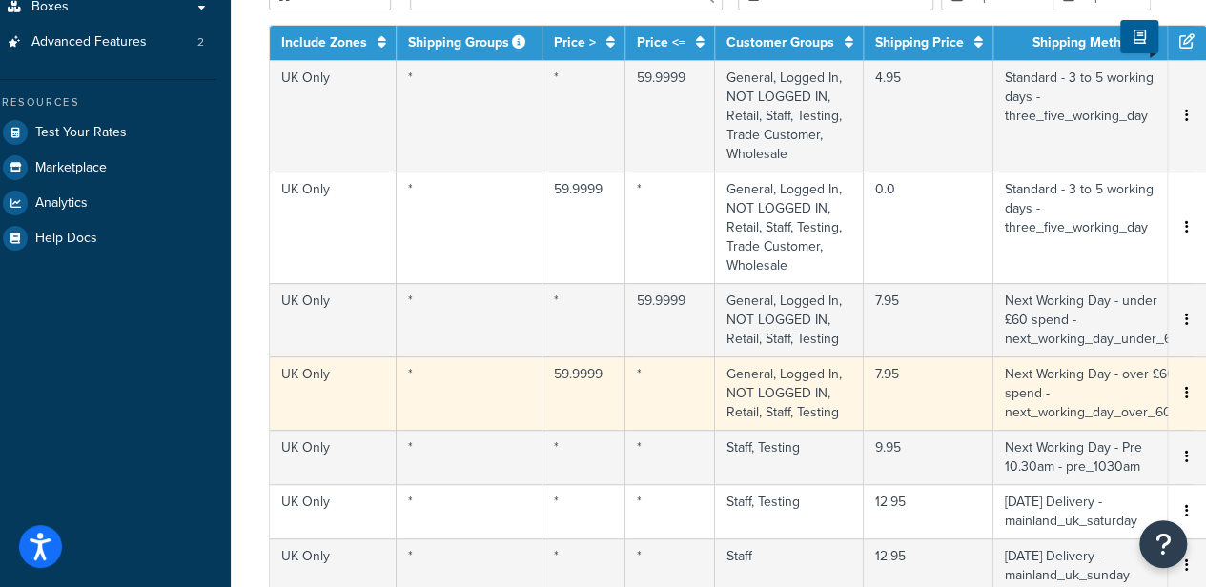
click at [315, 386] on td "UK Only" at bounding box center [333, 393] width 127 height 73
select select "175078"
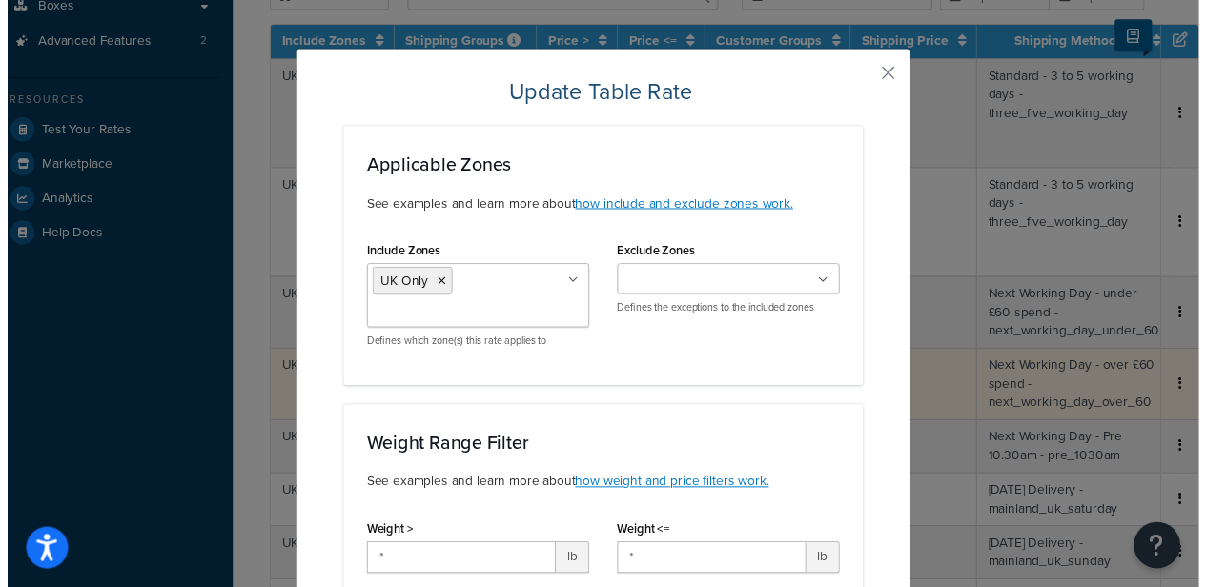
scroll to position [0, 0]
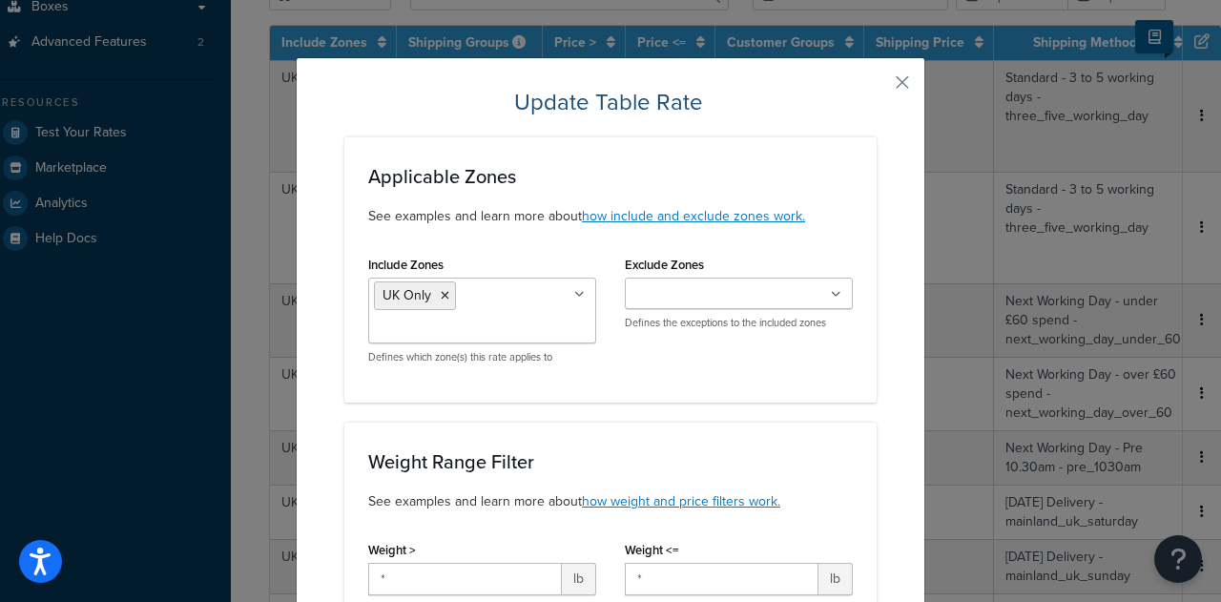
click at [876, 87] on button "button" at bounding box center [874, 89] width 5 height 5
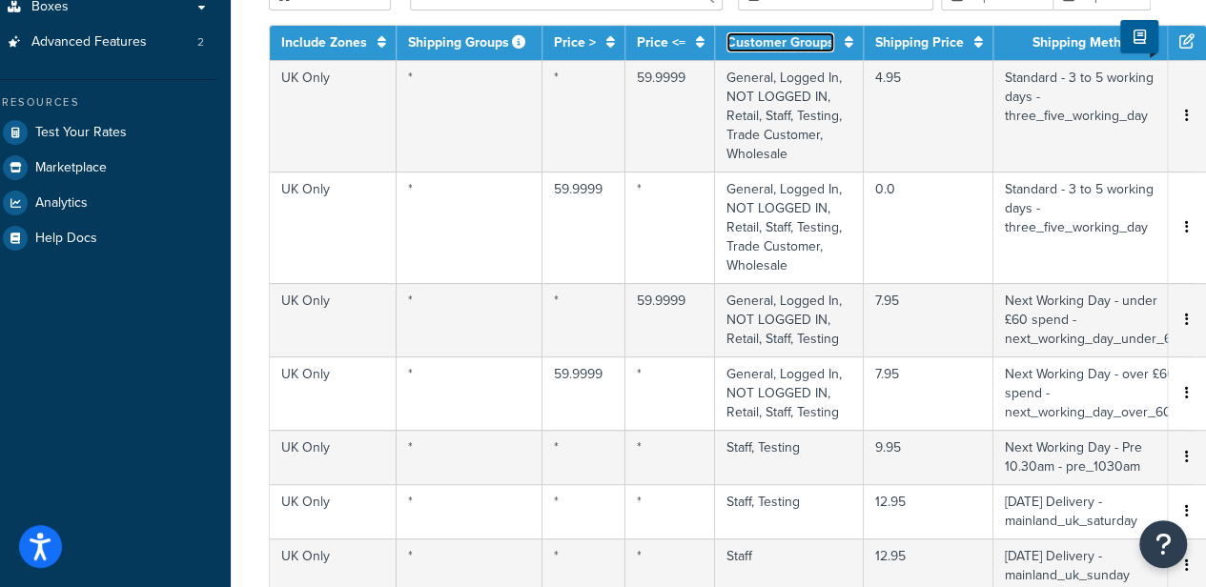
click at [795, 45] on link "Customer Groups" at bounding box center [781, 42] width 108 height 20
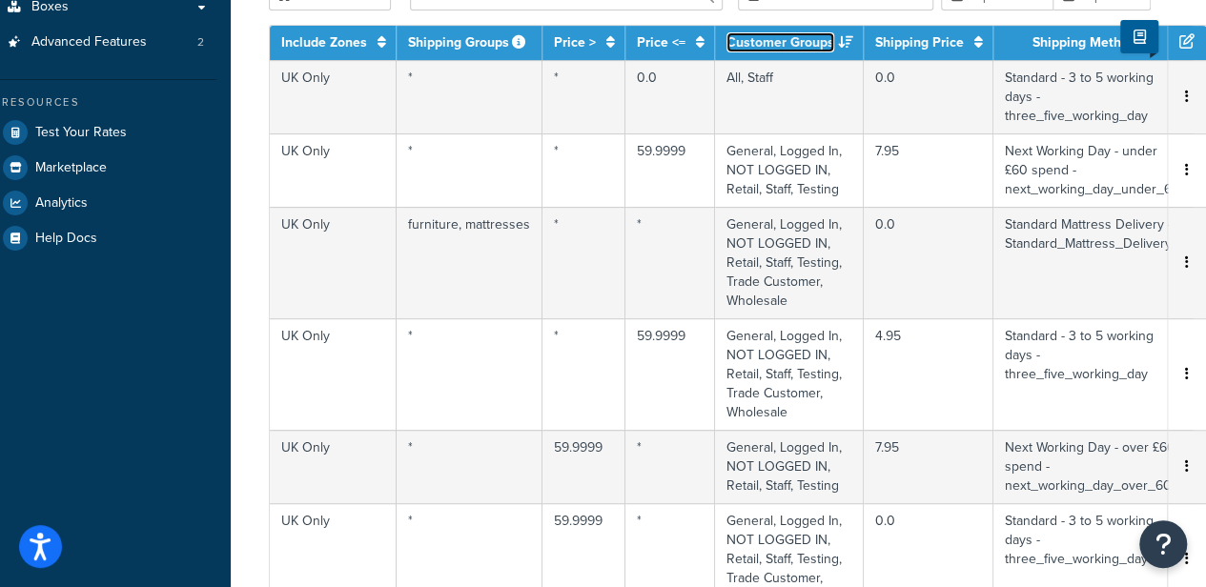
click at [795, 45] on link "Customer Groups" at bounding box center [781, 42] width 108 height 20
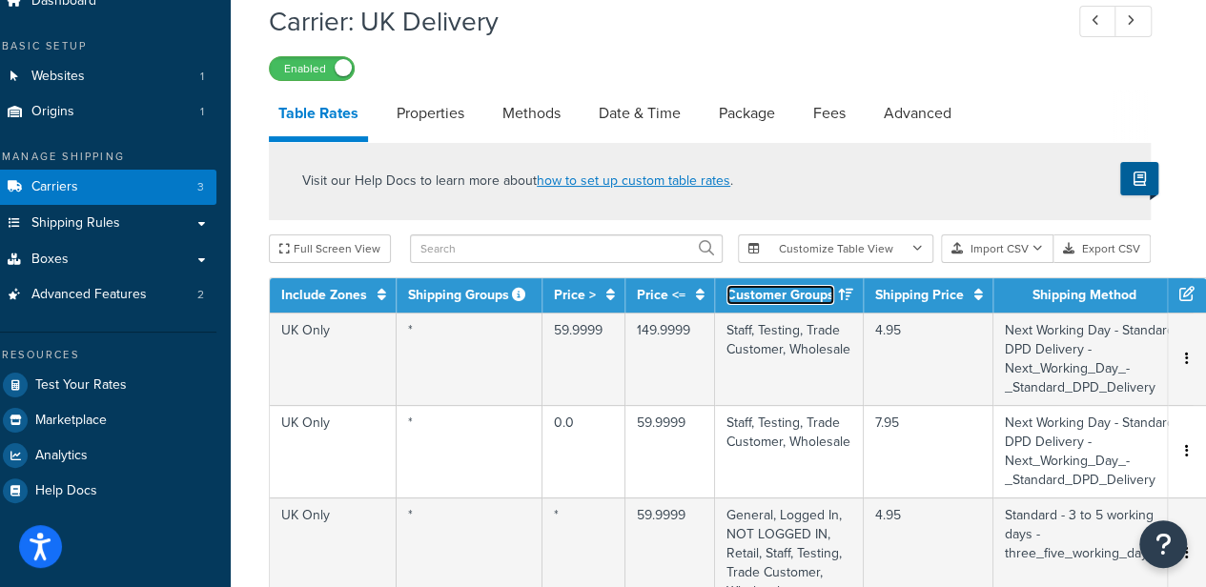
scroll to position [0, 17]
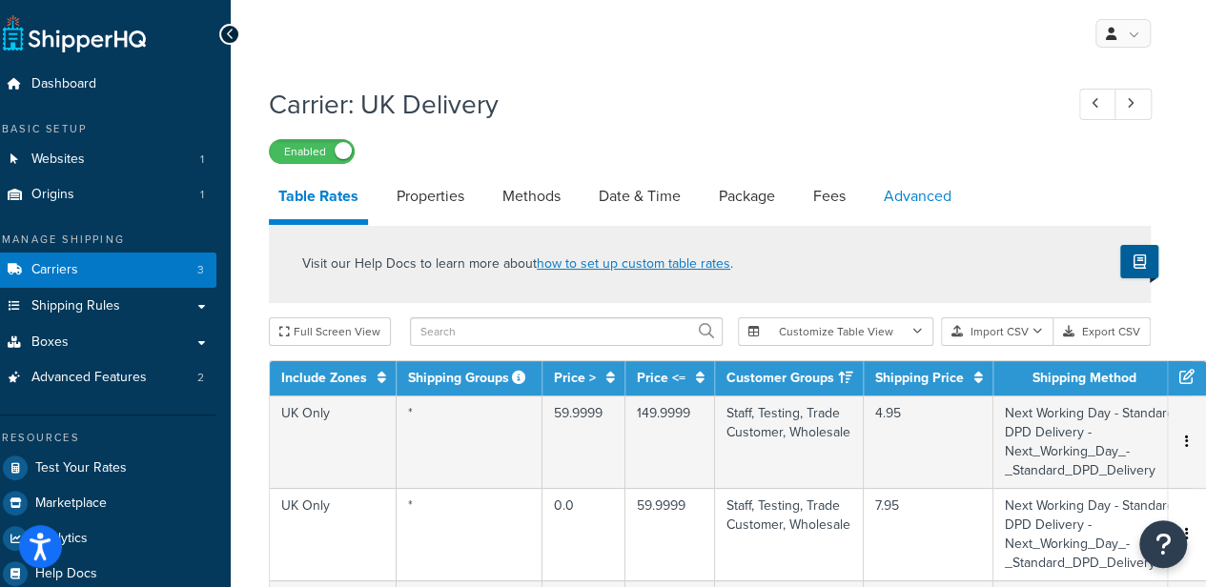
click at [908, 199] on link "Advanced" at bounding box center [917, 197] width 87 height 46
select select "false"
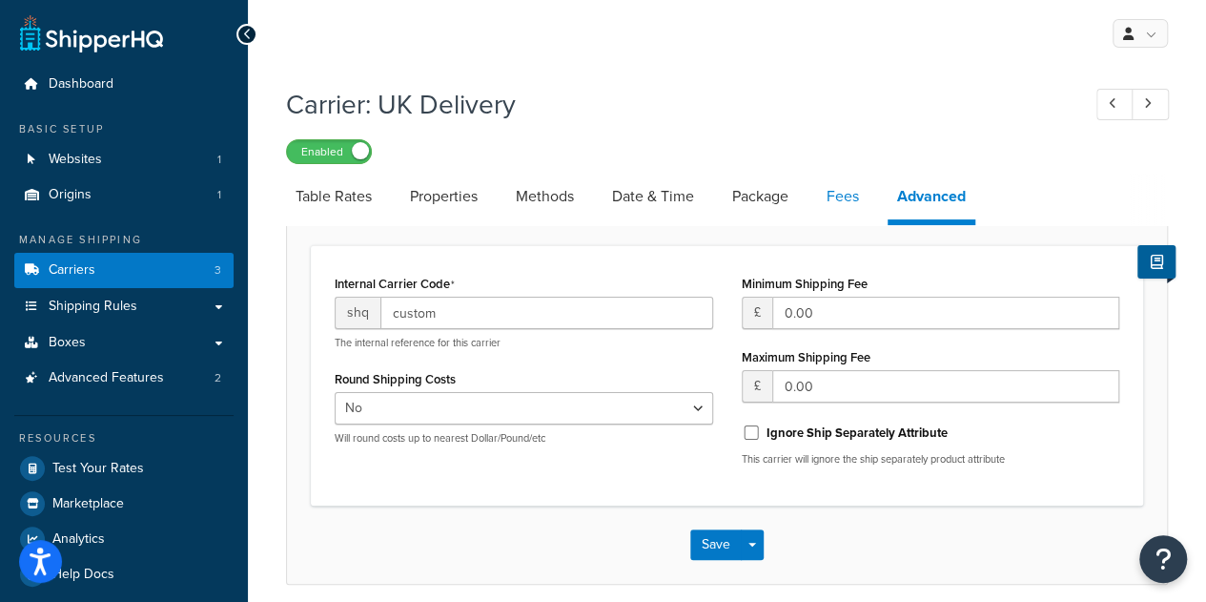
click at [859, 200] on link "Fees" at bounding box center [842, 197] width 51 height 46
select select "AFTER"
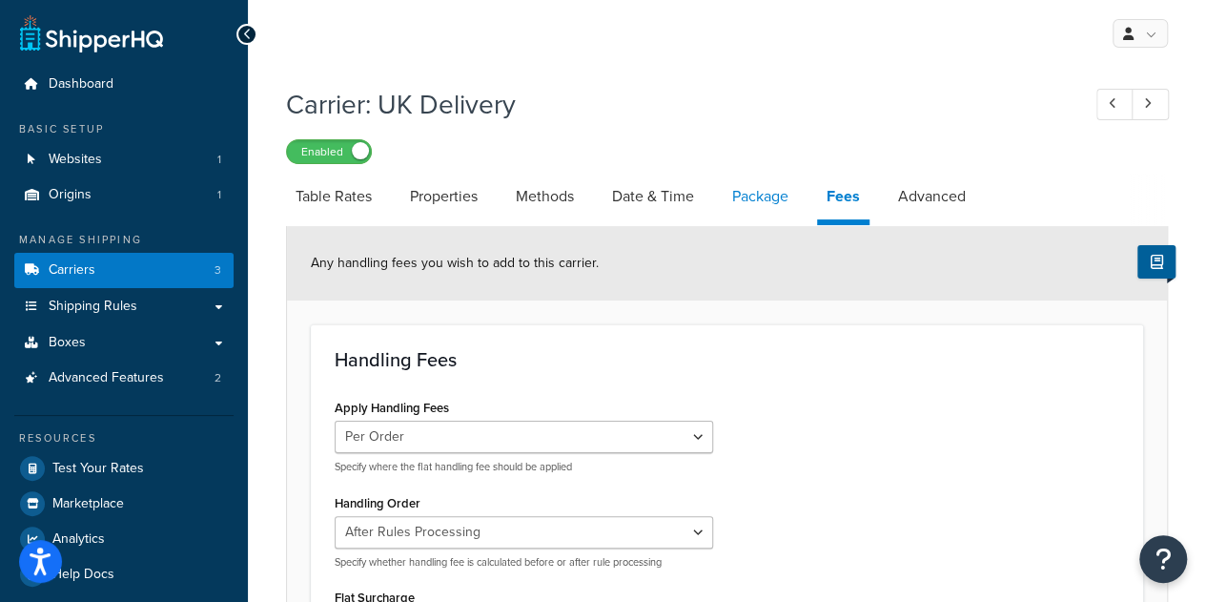
click at [755, 194] on link "Package" at bounding box center [760, 197] width 75 height 46
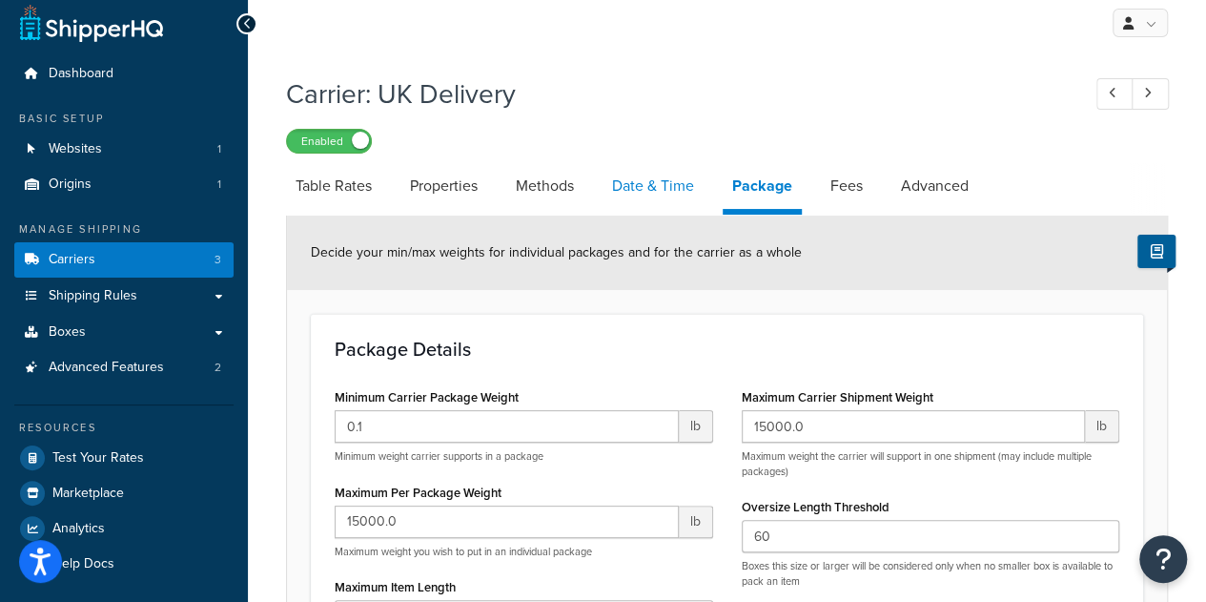
scroll to position [12, 0]
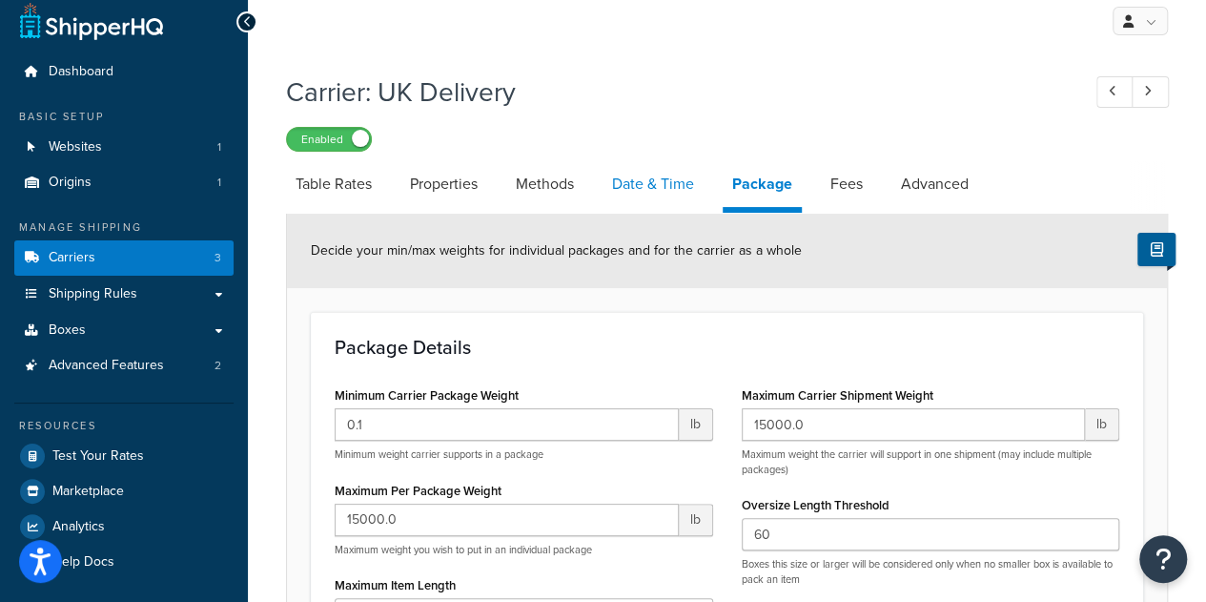
click at [649, 186] on link "Date & Time" at bounding box center [653, 184] width 101 height 46
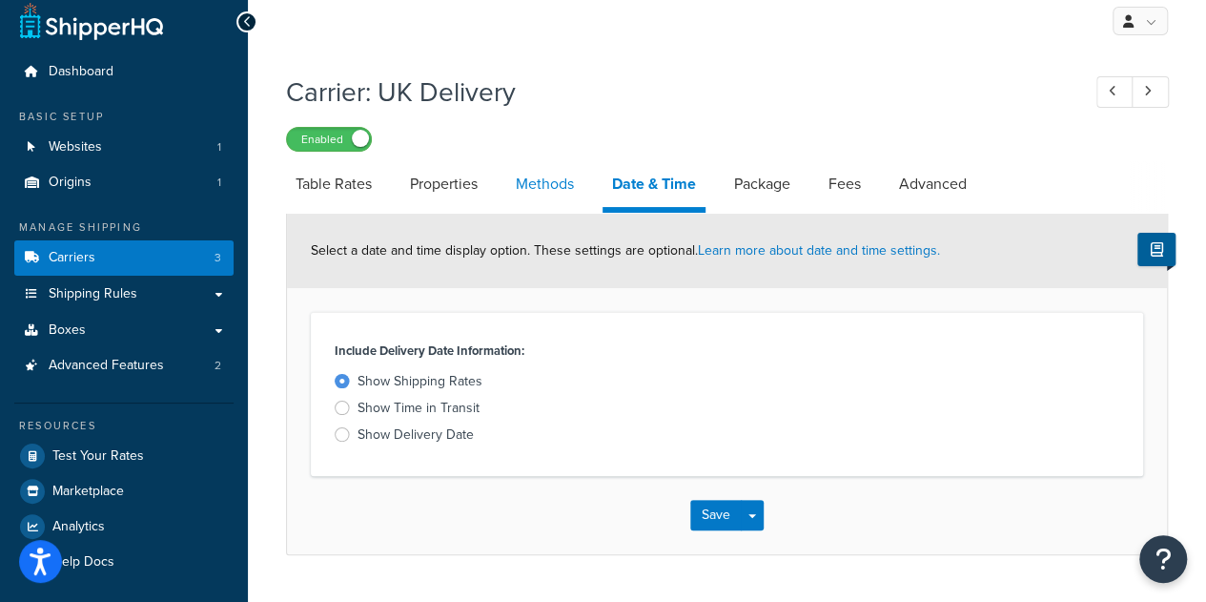
click at [549, 187] on link "Methods" at bounding box center [544, 184] width 77 height 46
select select "25"
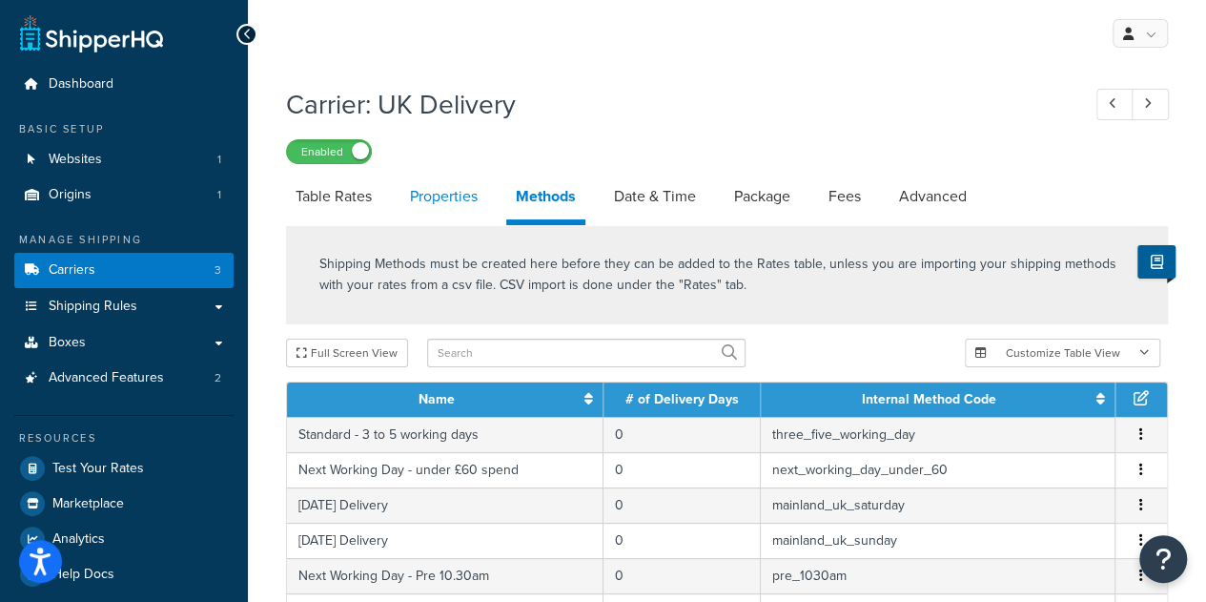
click at [452, 207] on link "Properties" at bounding box center [443, 197] width 87 height 46
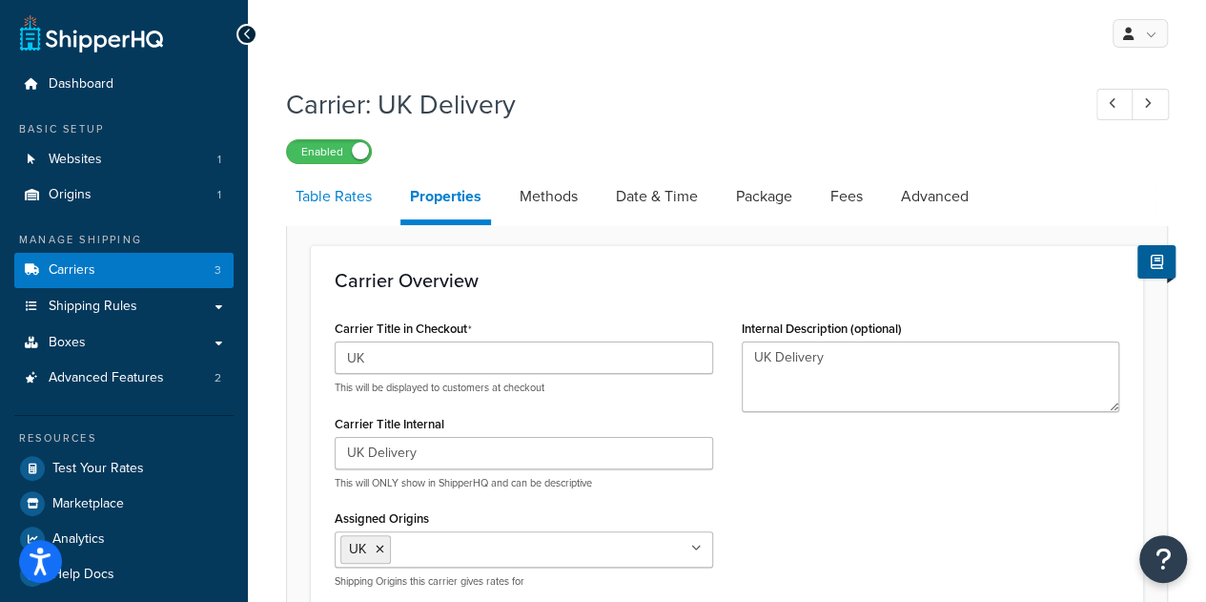
click at [313, 208] on link "Table Rates" at bounding box center [333, 197] width 95 height 46
select select "25"
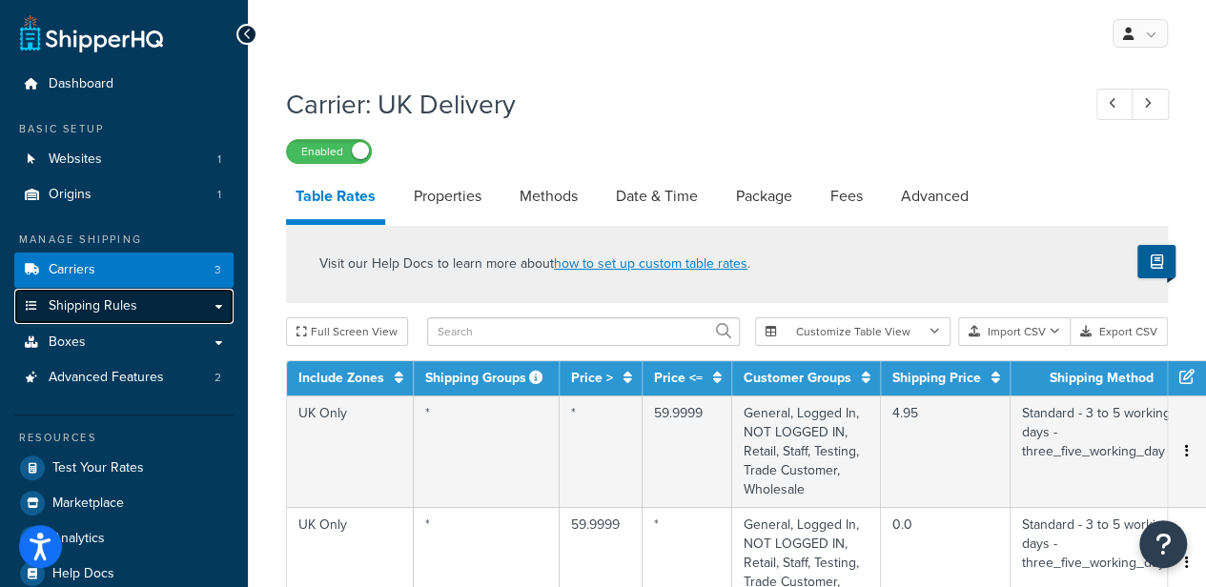
click at [114, 304] on span "Shipping Rules" at bounding box center [93, 306] width 89 height 16
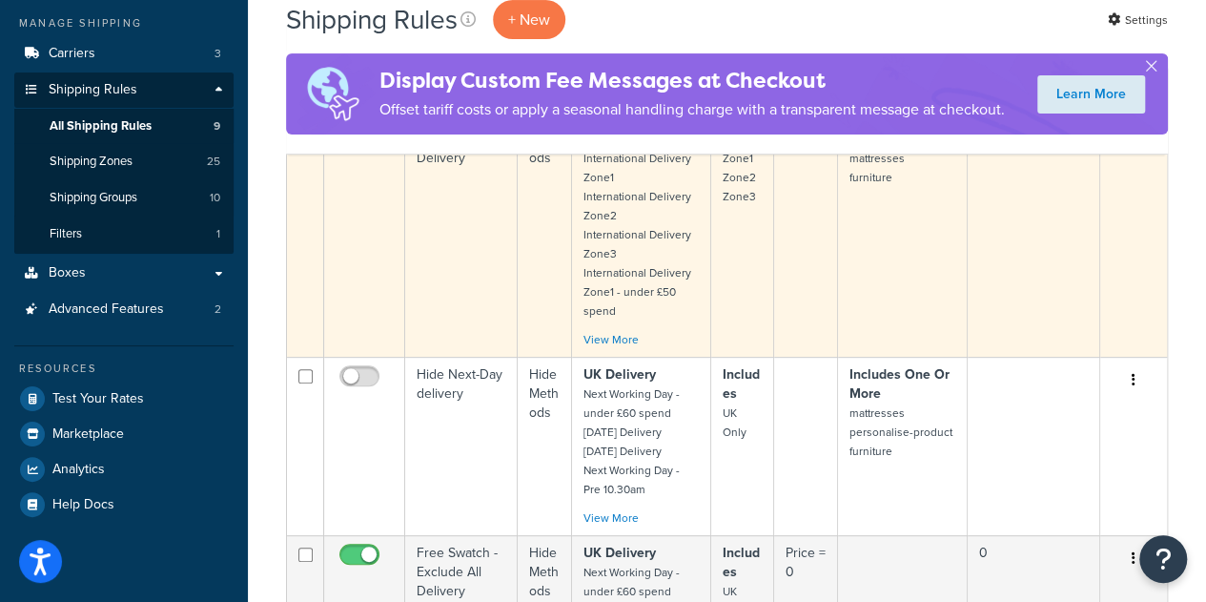
scroll to position [217, 0]
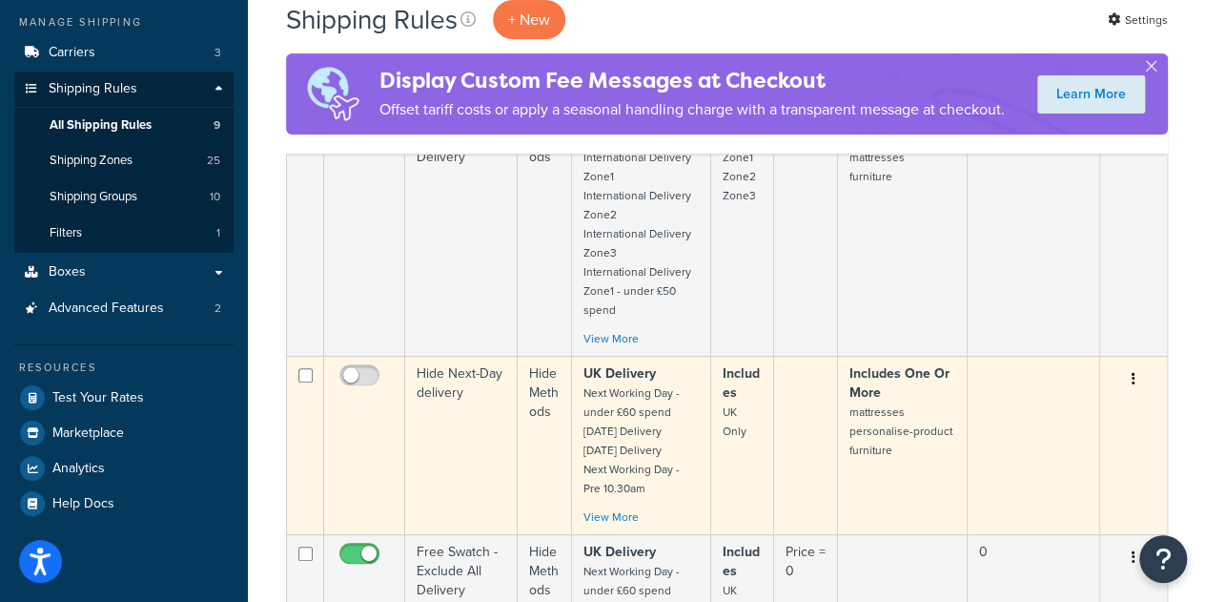
click at [1125, 377] on button "button" at bounding box center [1133, 379] width 27 height 31
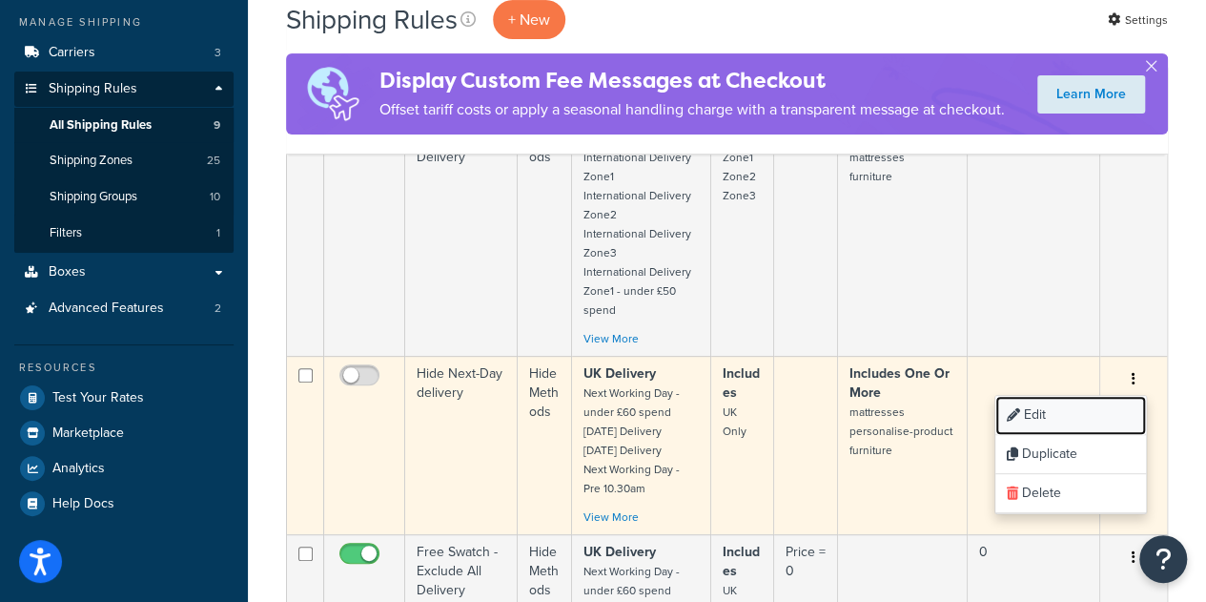
click at [1074, 410] on link "Edit" at bounding box center [1071, 415] width 151 height 39
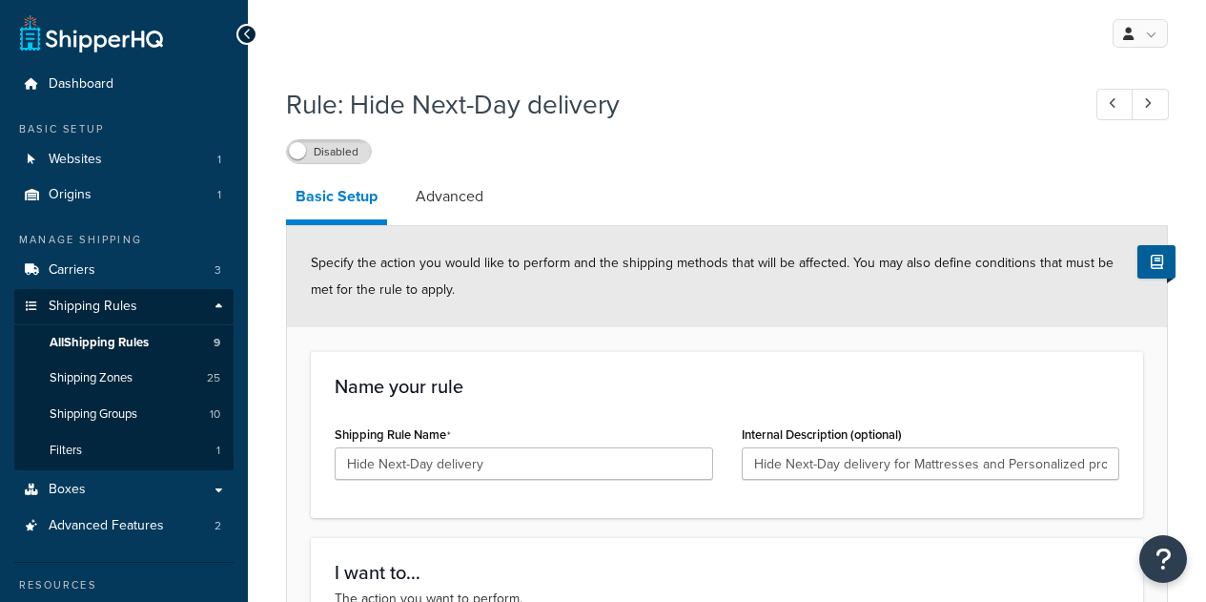
select select "HIDE"
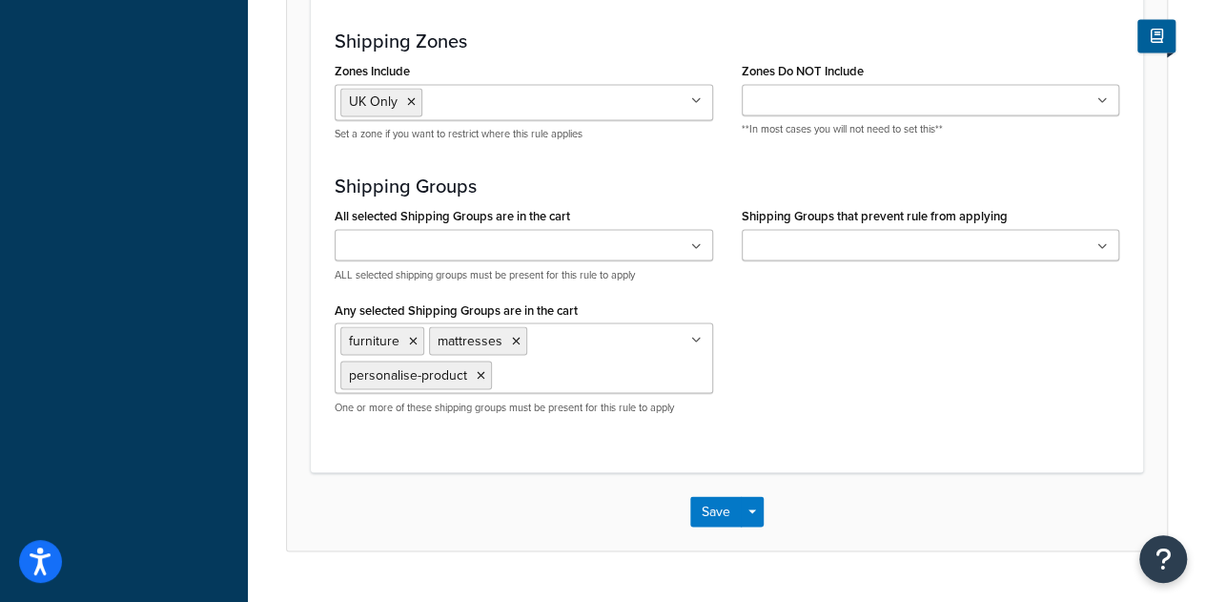
scroll to position [1603, 0]
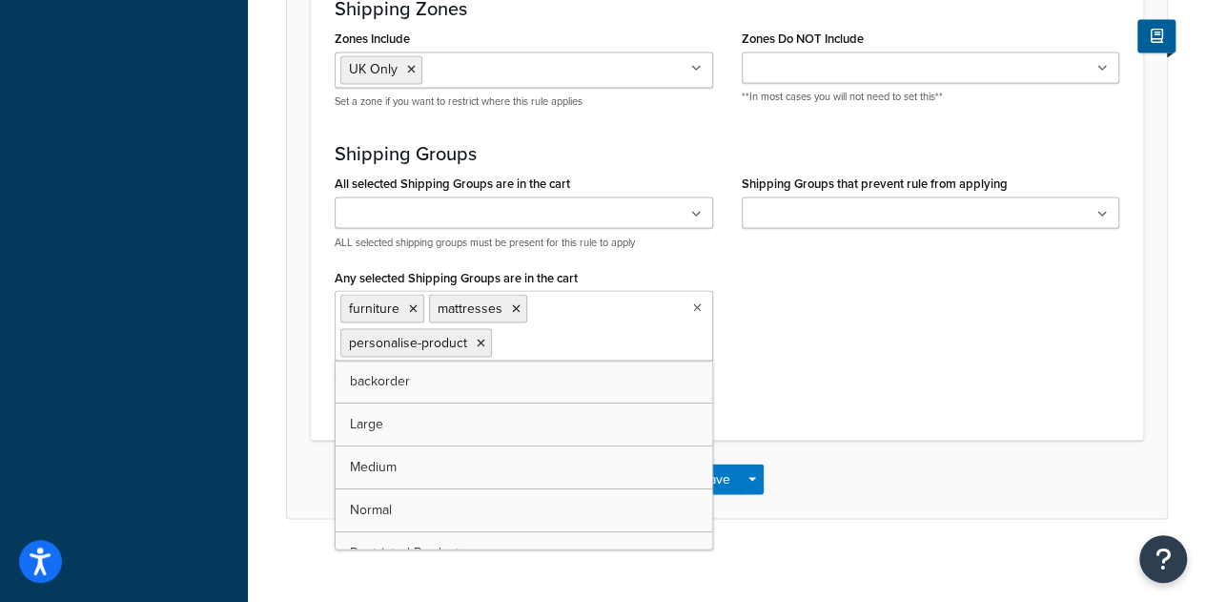
click at [696, 302] on icon at bounding box center [697, 306] width 9 height 11
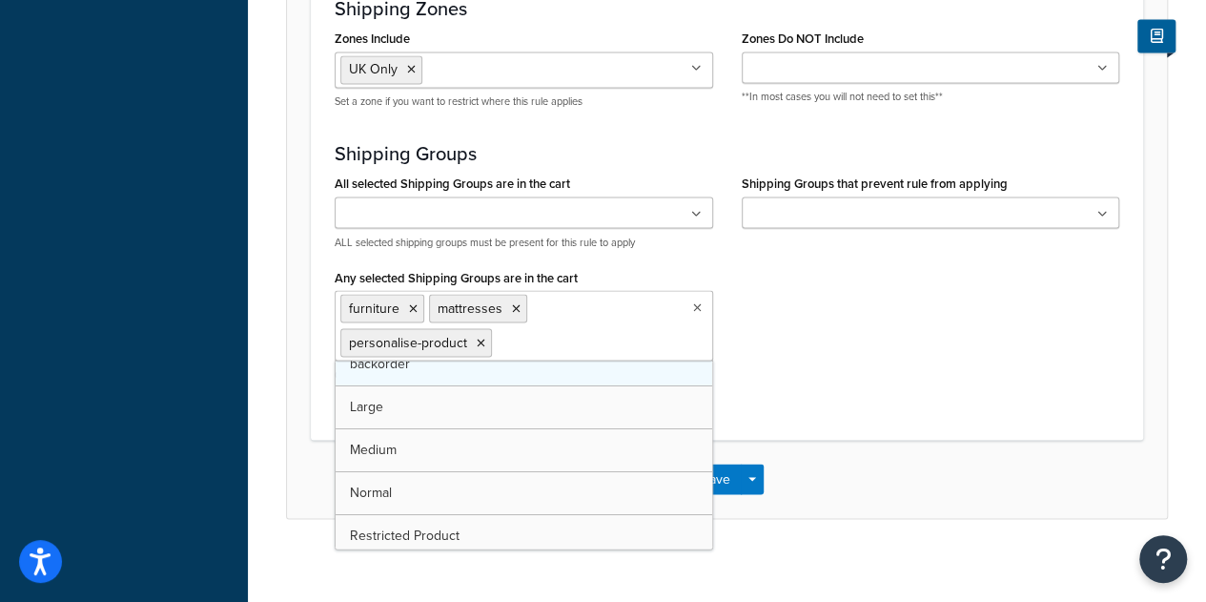
scroll to position [0, 0]
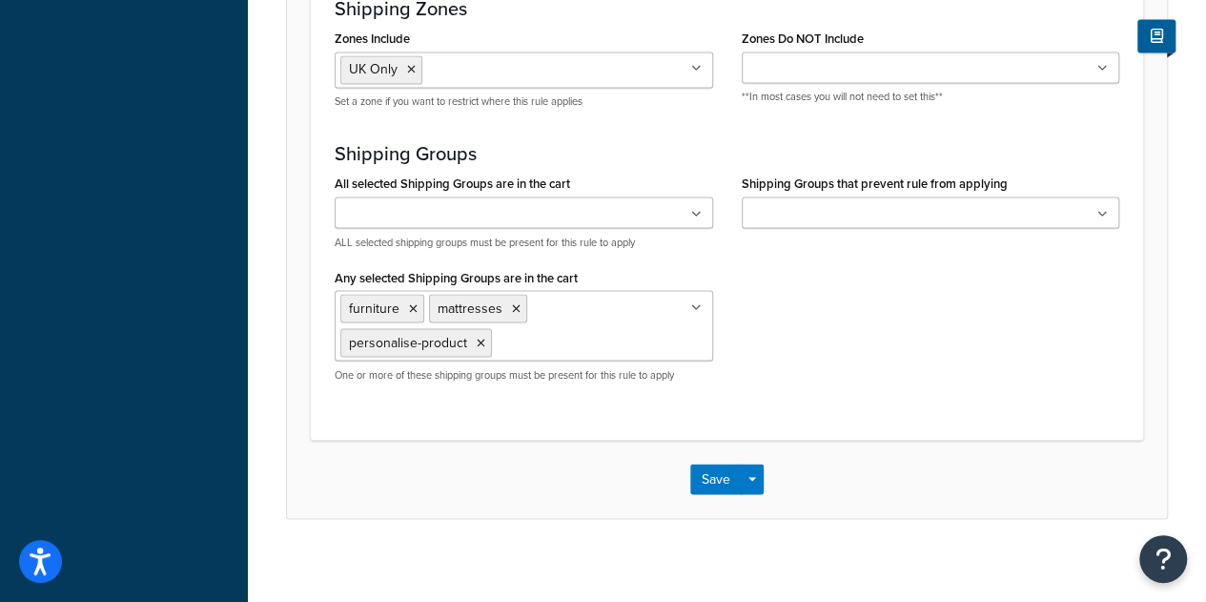
click at [813, 355] on div "All selected Shipping Groups are in the cart backorder furniture Large mattress…" at bounding box center [726, 283] width 813 height 227
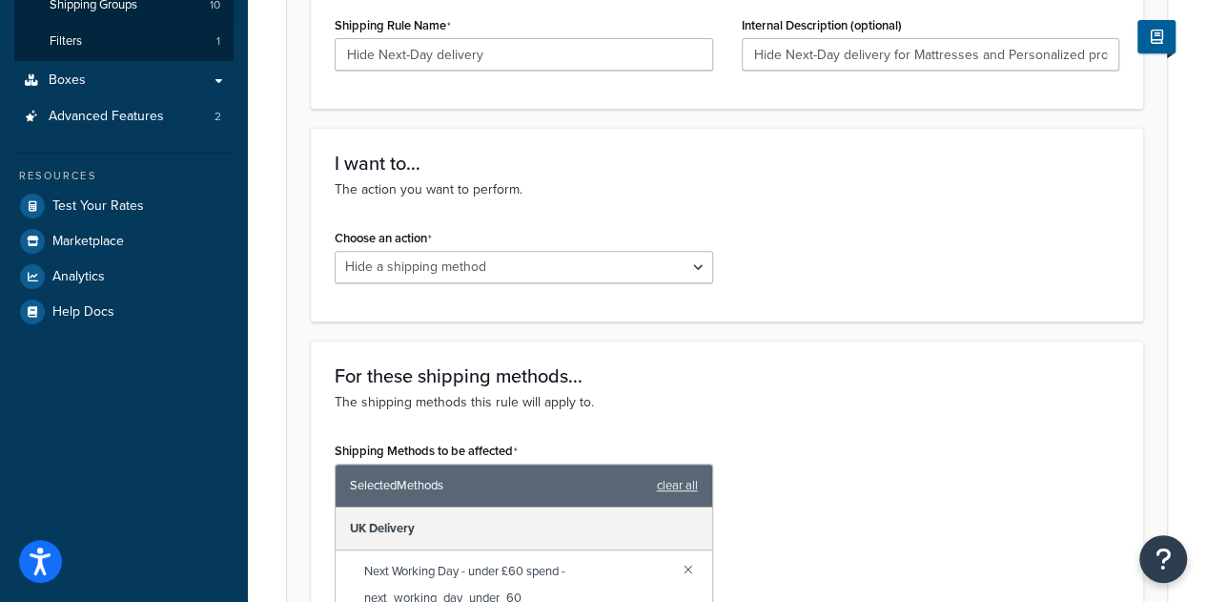
scroll to position [386, 0]
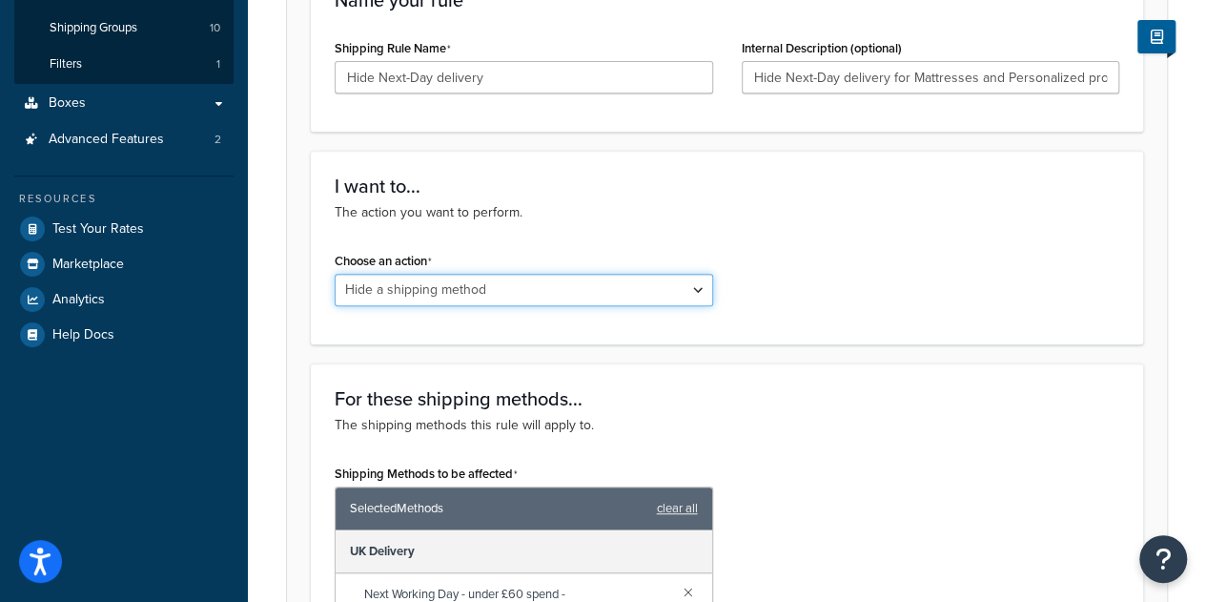
click at [628, 291] on select "Choose an action Override Rates Surcharge or discount rates Hide a shipping met…" at bounding box center [524, 290] width 379 height 32
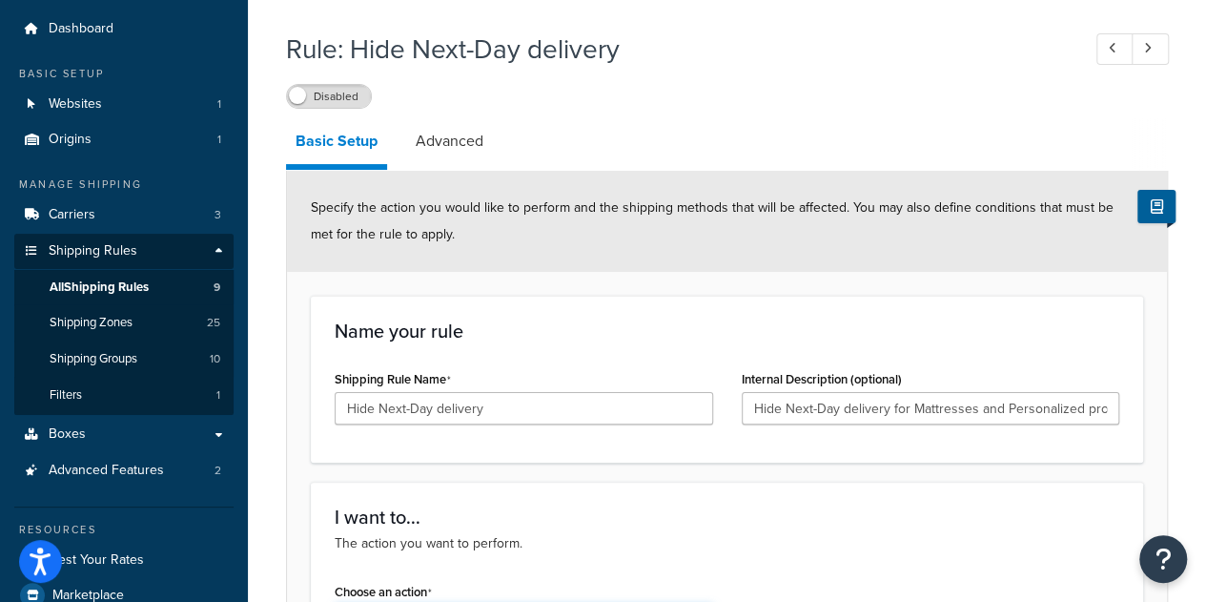
scroll to position [52, 0]
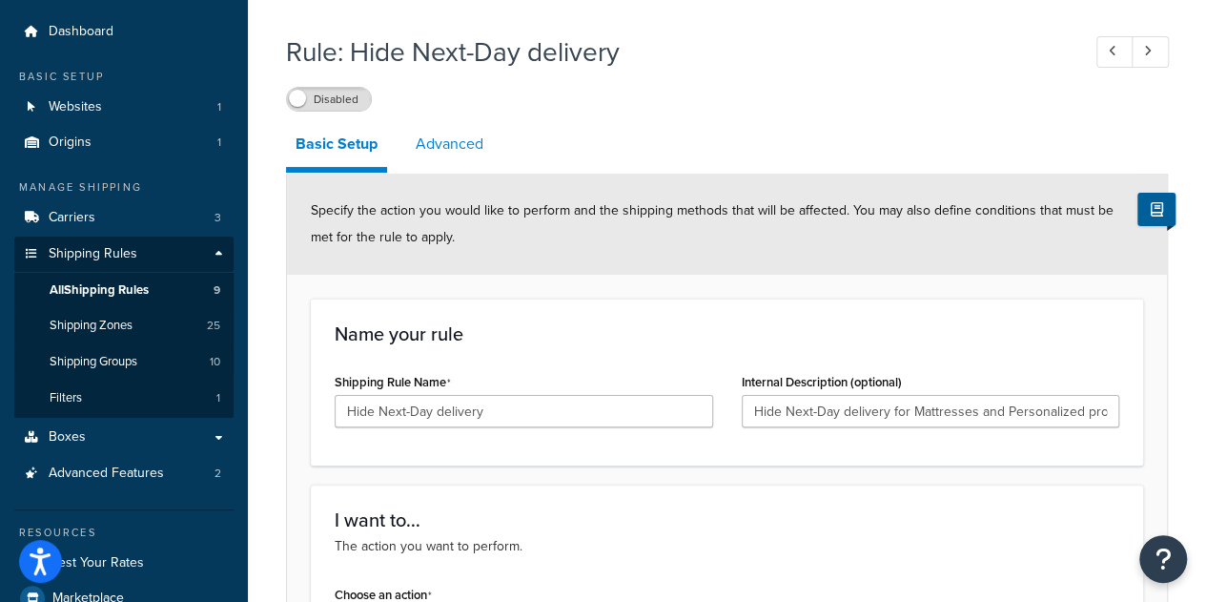
click at [452, 140] on link "Advanced" at bounding box center [449, 144] width 87 height 46
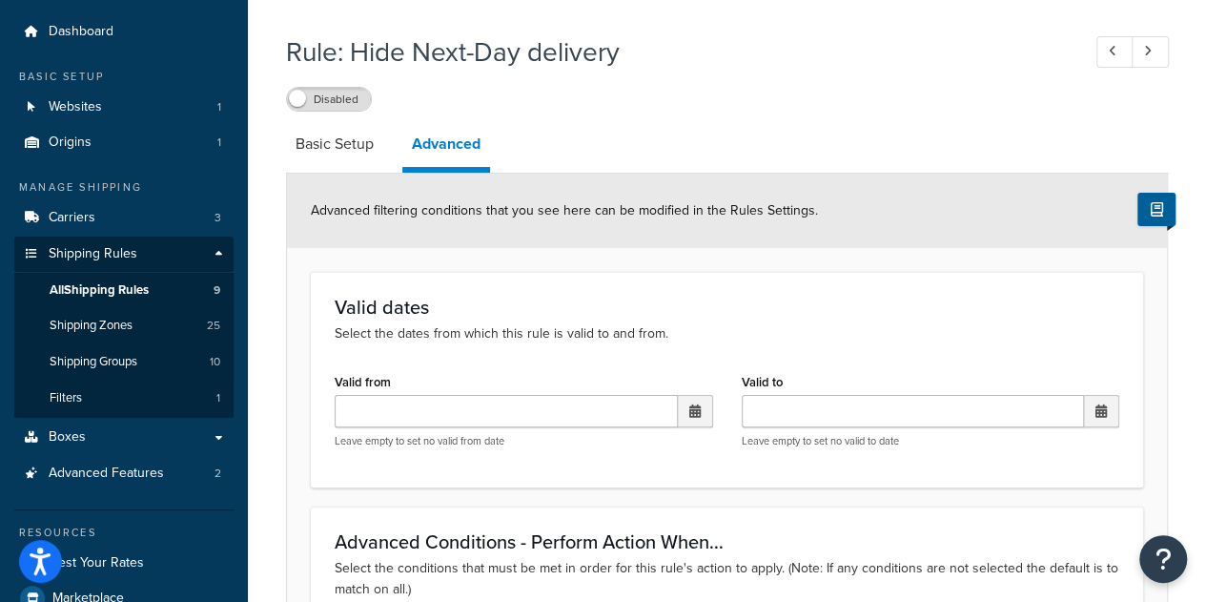
scroll to position [175, 0]
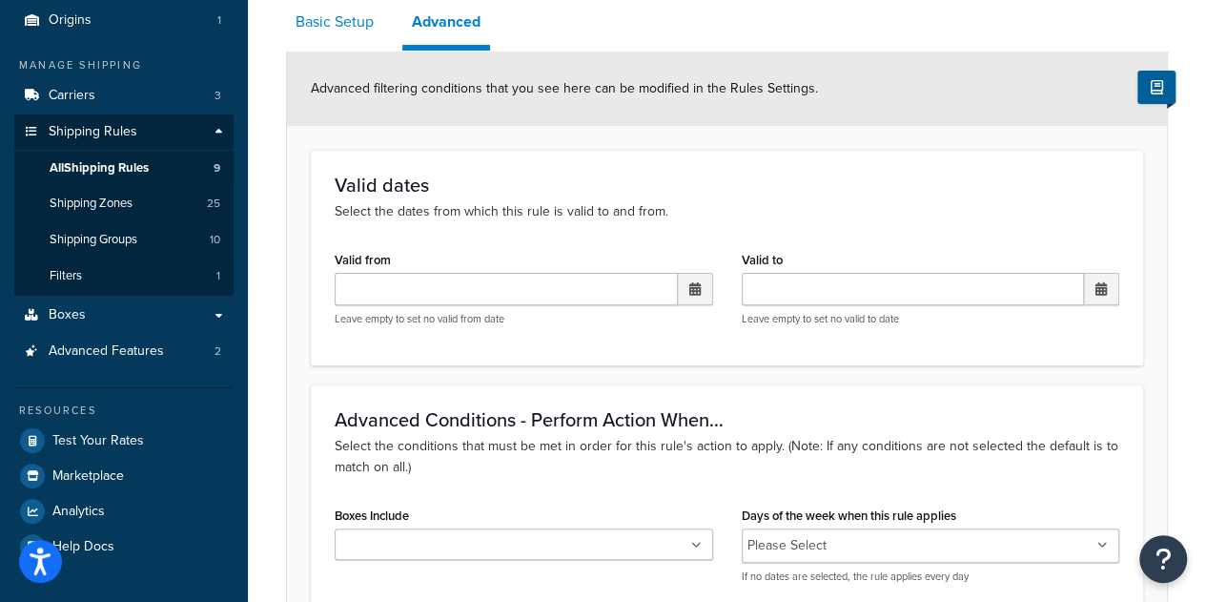
click at [330, 36] on link "Basic Setup" at bounding box center [334, 22] width 97 height 46
select select "HIDE"
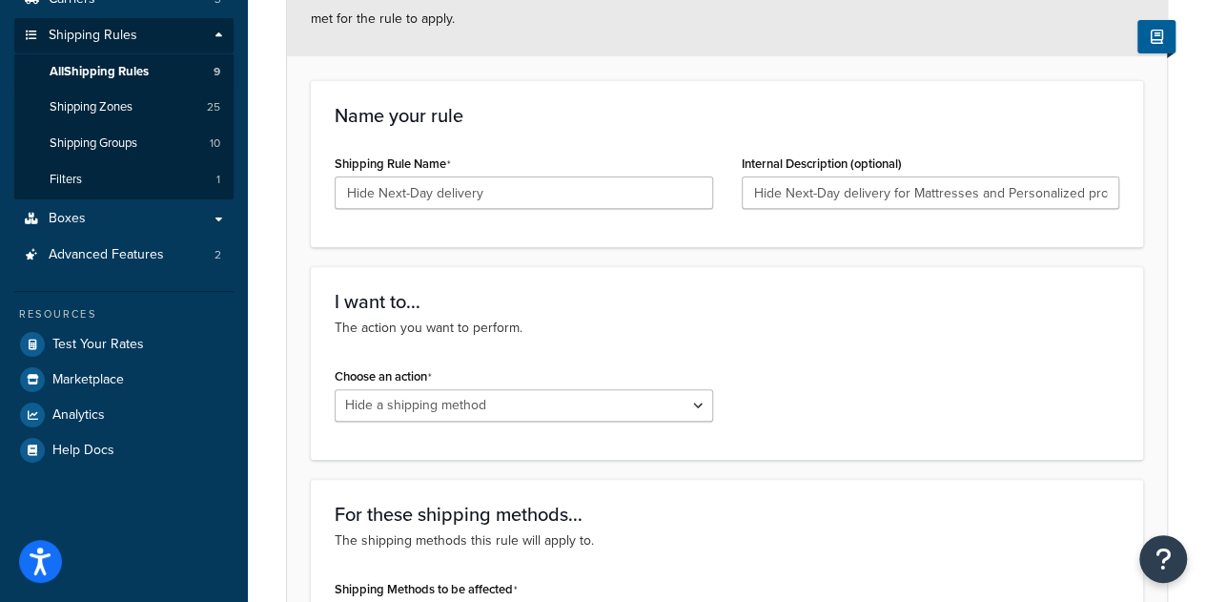
scroll to position [272, 0]
click at [548, 409] on select "Choose an action Override Rates Surcharge or discount rates Hide a shipping met…" at bounding box center [524, 404] width 379 height 32
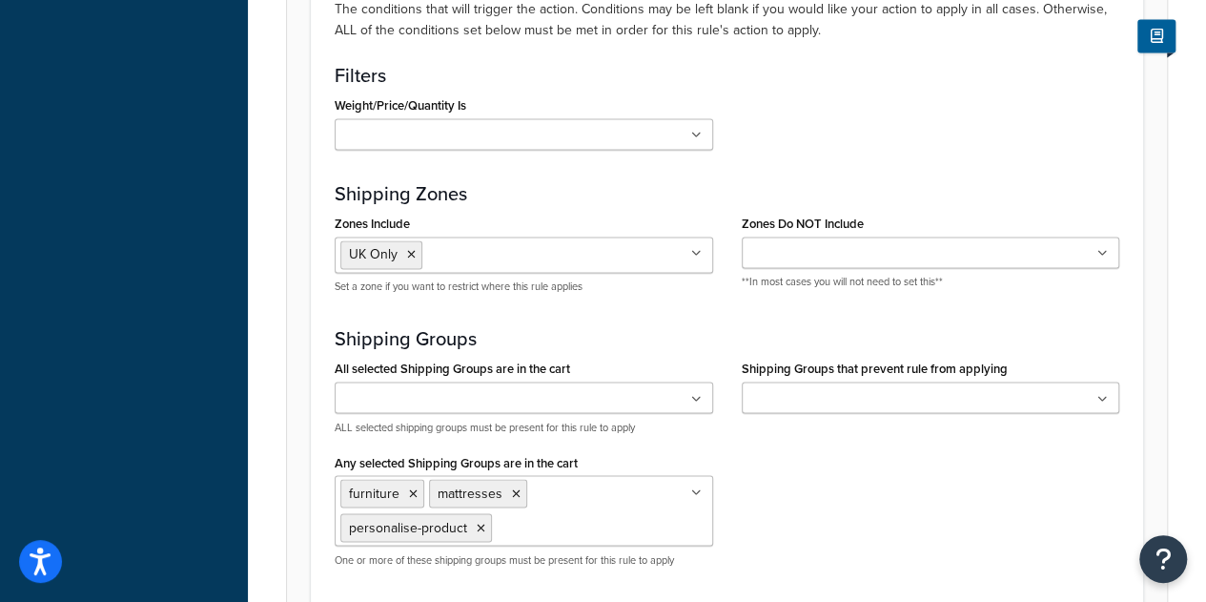
scroll to position [1419, 0]
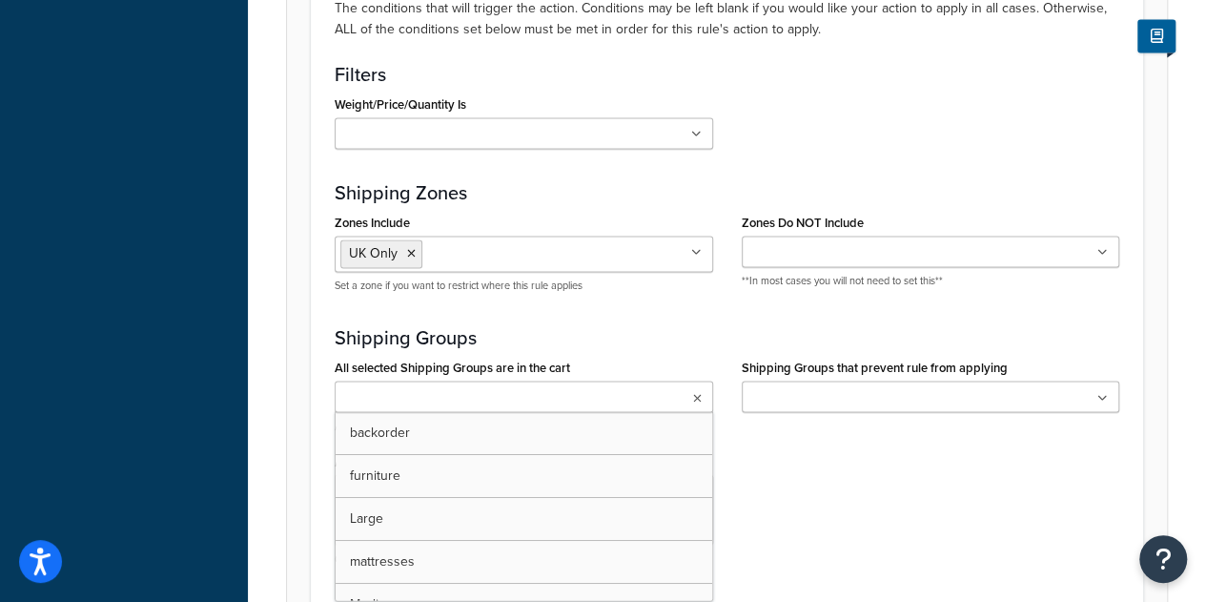
click at [533, 391] on ul at bounding box center [524, 395] width 379 height 31
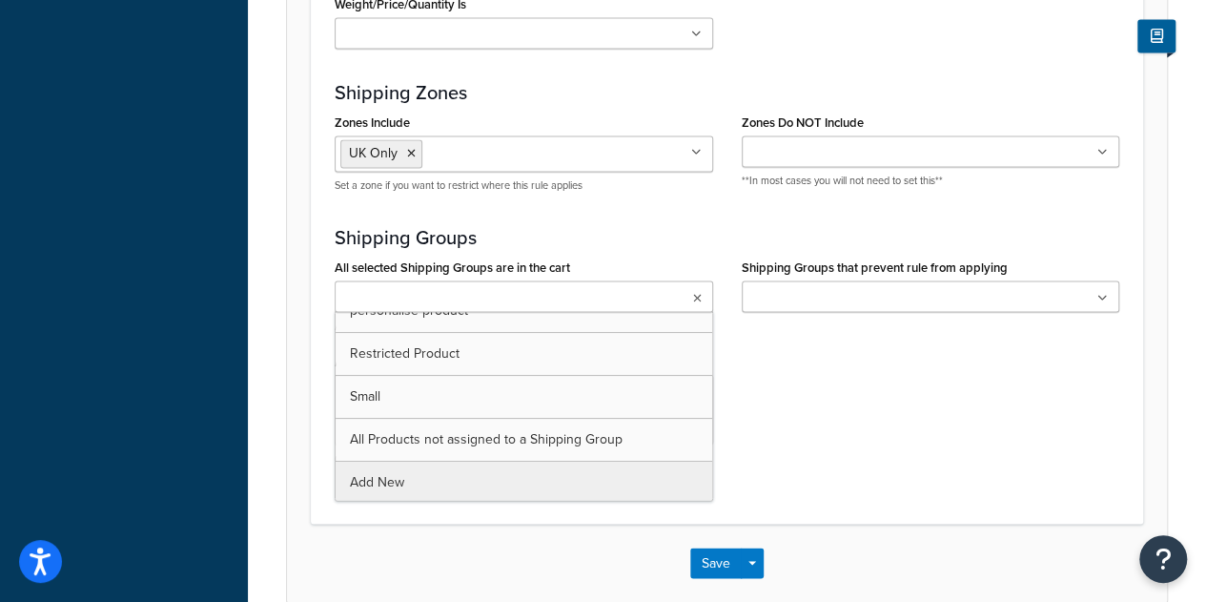
scroll to position [1522, 0]
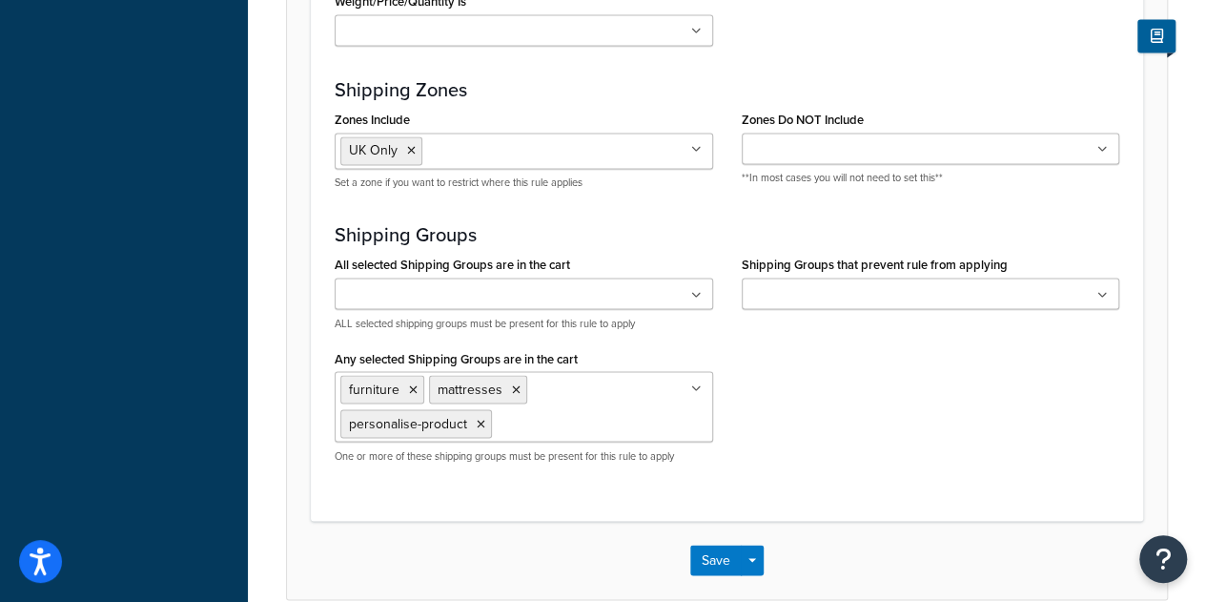
click at [801, 404] on div "All selected Shipping Groups are in the cart backorder furniture Large mattress…" at bounding box center [726, 364] width 813 height 227
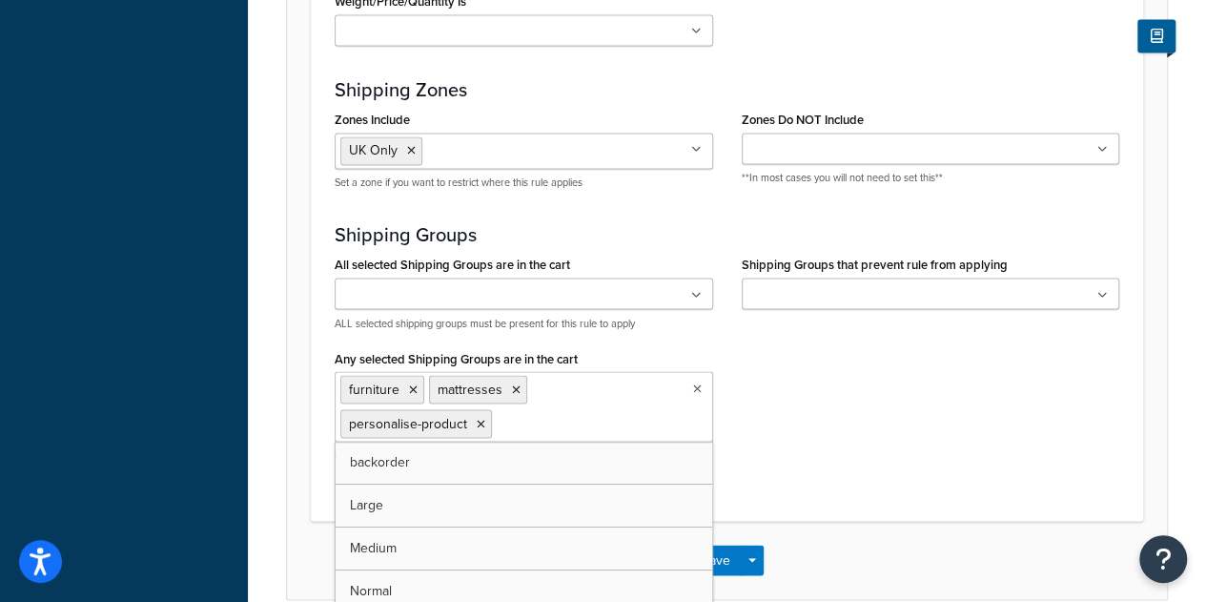
click at [700, 384] on icon at bounding box center [697, 387] width 9 height 11
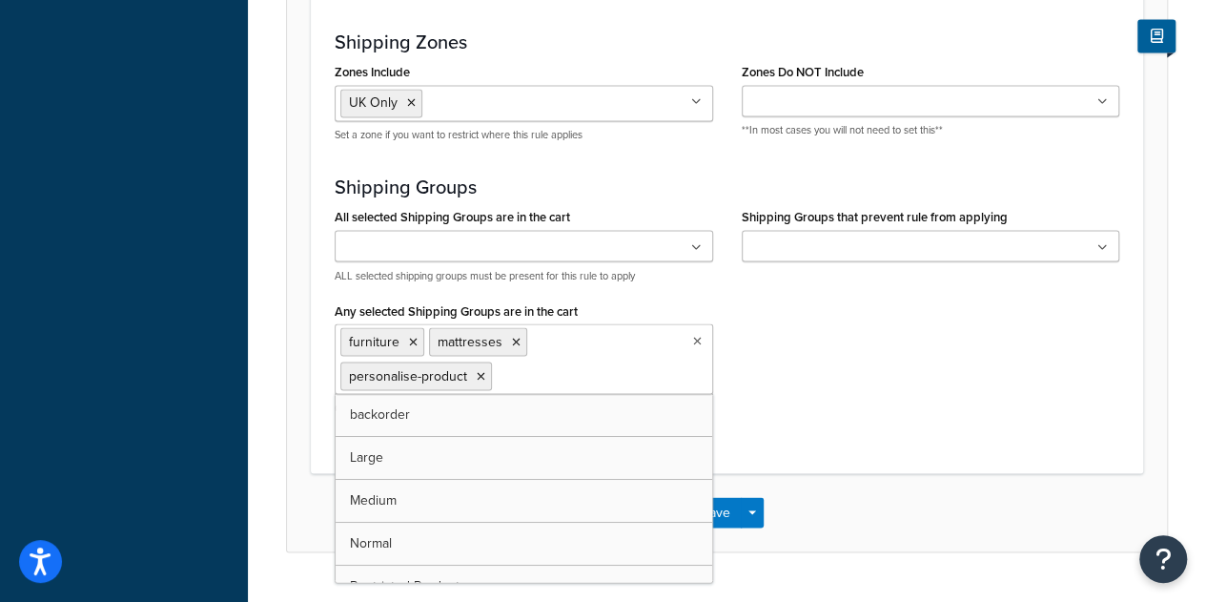
scroll to position [1603, 0]
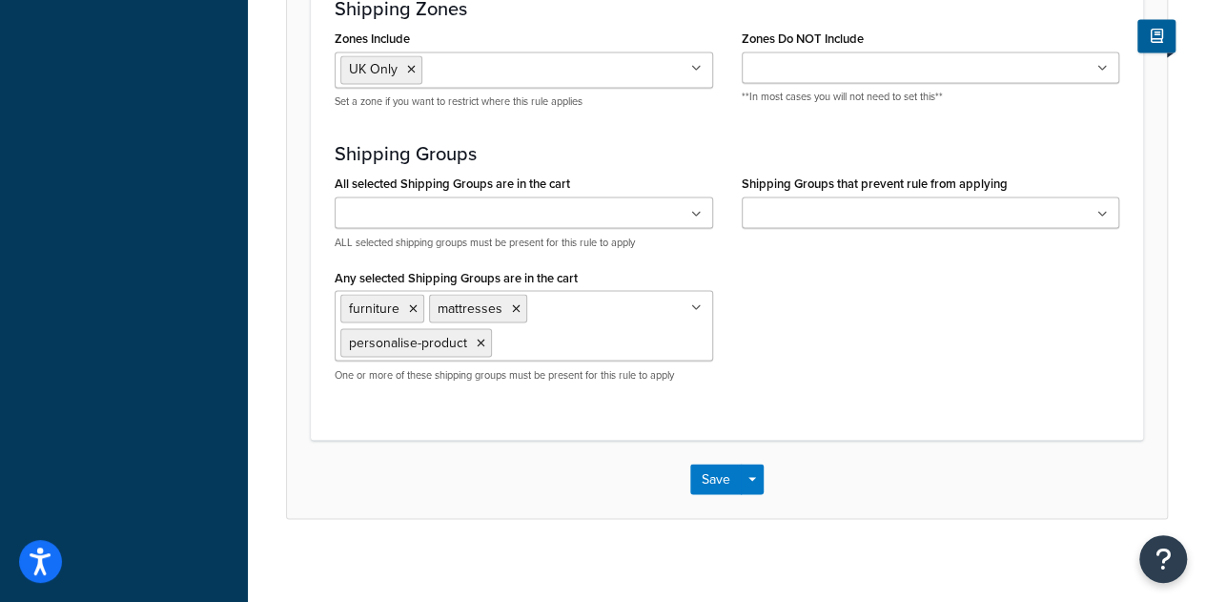
click at [809, 354] on div "All selected Shipping Groups are in the cart backorder furniture Large mattress…" at bounding box center [726, 283] width 813 height 227
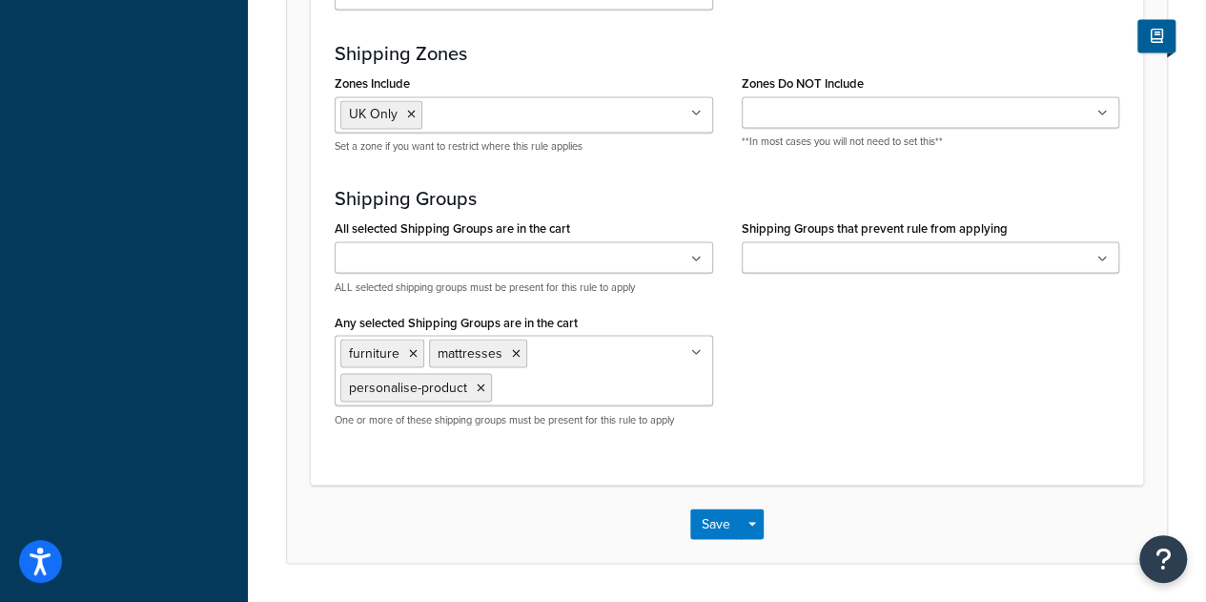
scroll to position [1559, 0]
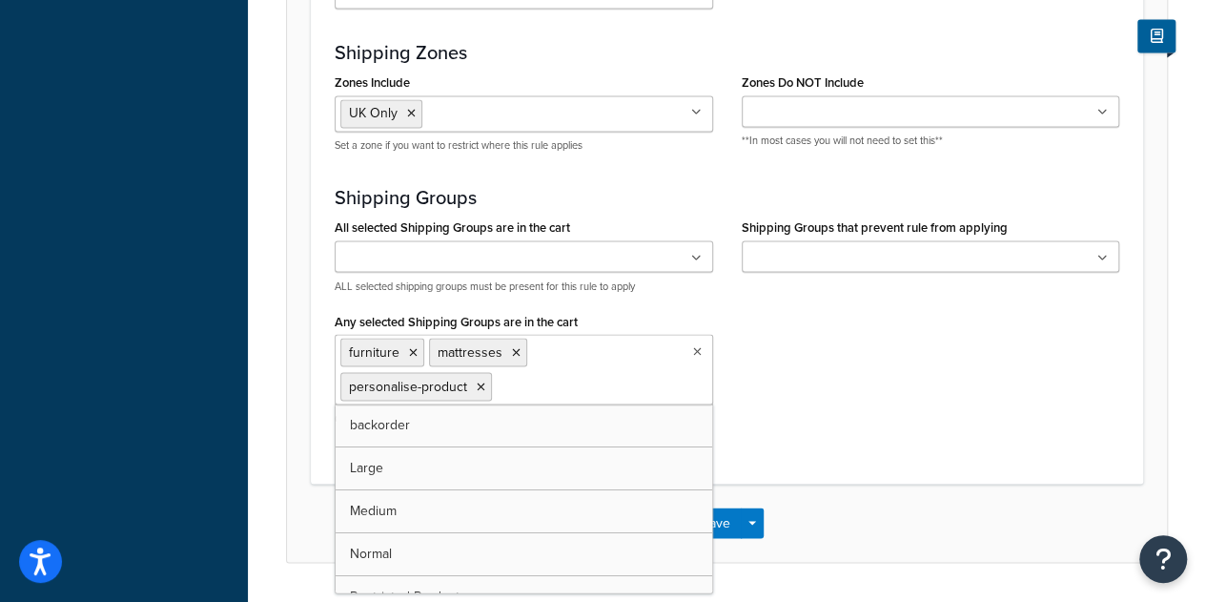
click at [695, 345] on icon at bounding box center [697, 350] width 9 height 11
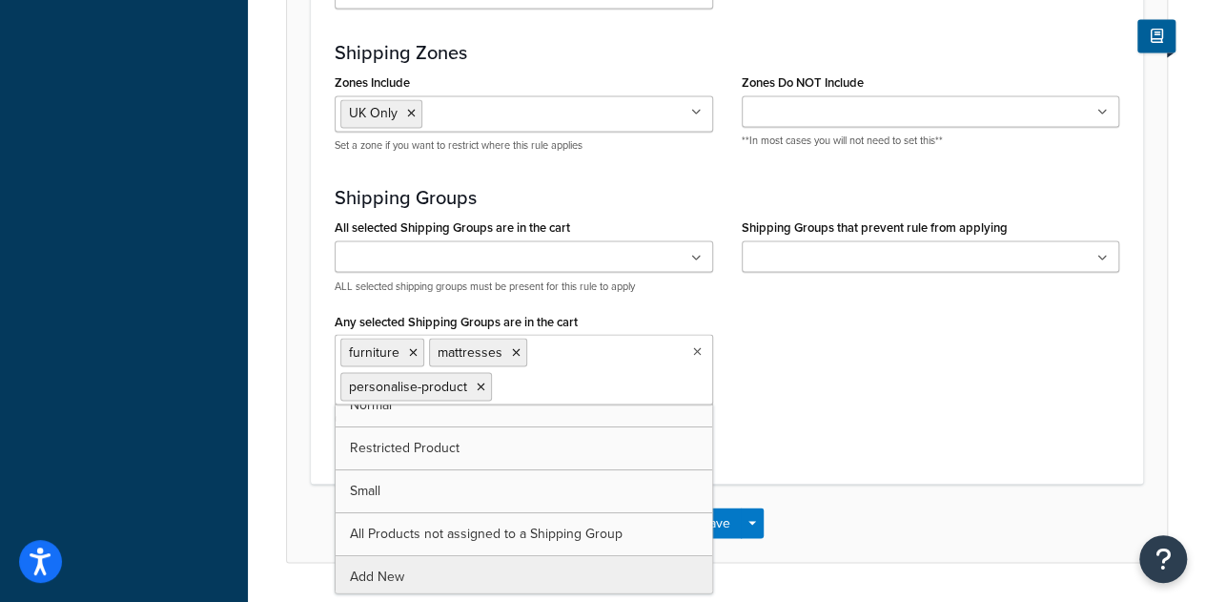
scroll to position [151, 0]
click at [884, 391] on div "All selected Shipping Groups are in the cart backorder furniture Large mattress…" at bounding box center [726, 327] width 813 height 227
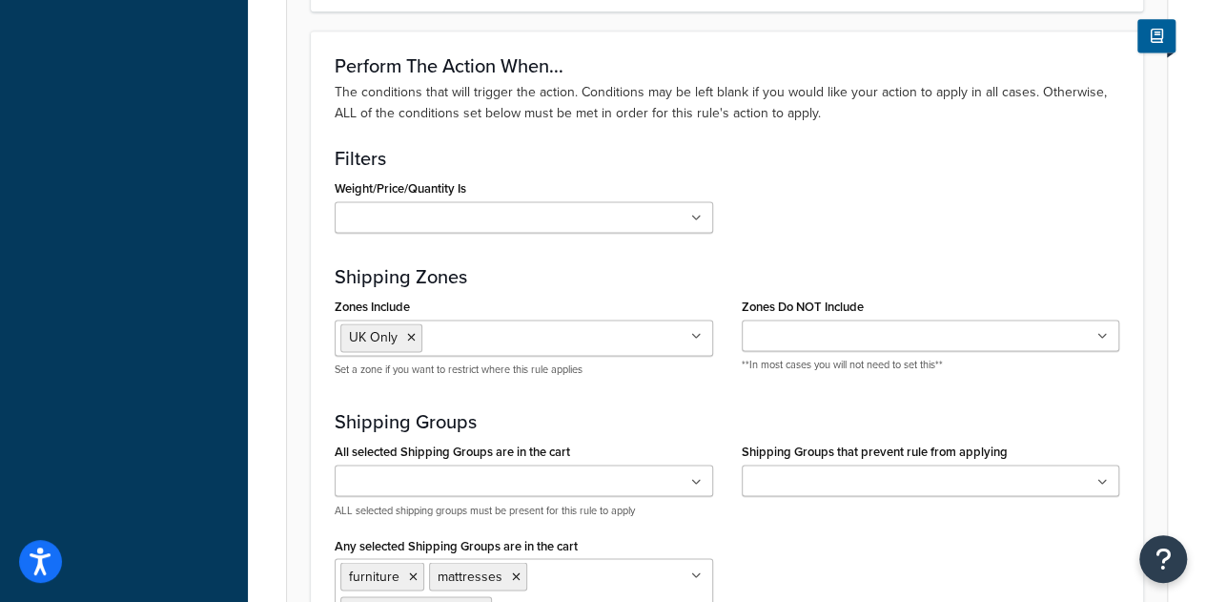
scroll to position [1603, 0]
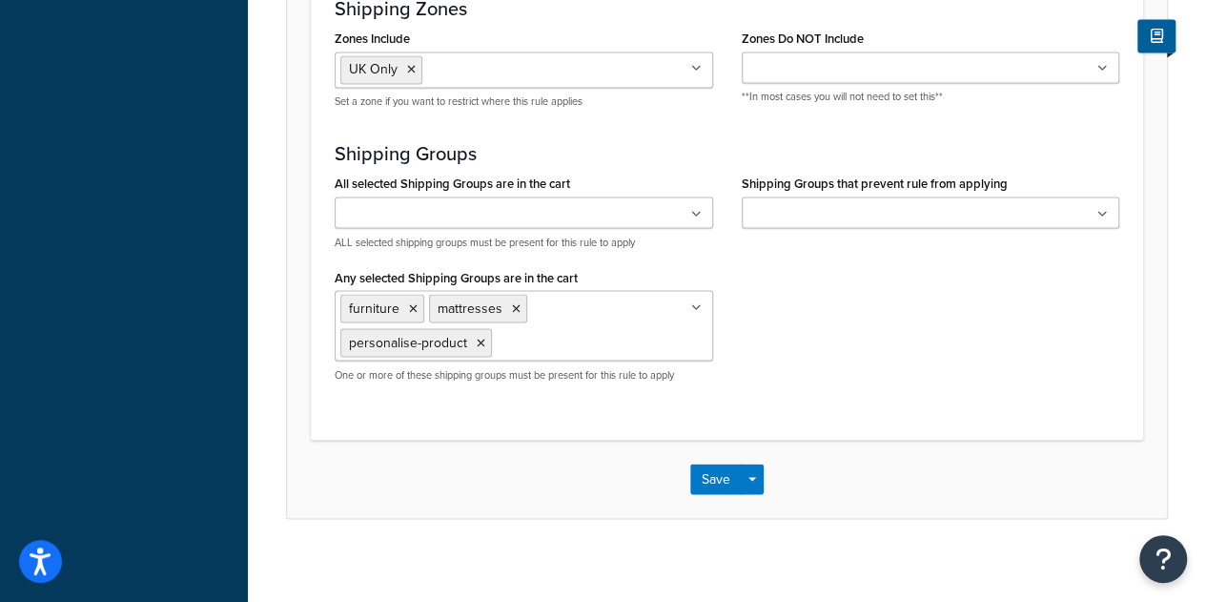
click at [700, 301] on icon at bounding box center [696, 306] width 10 height 11
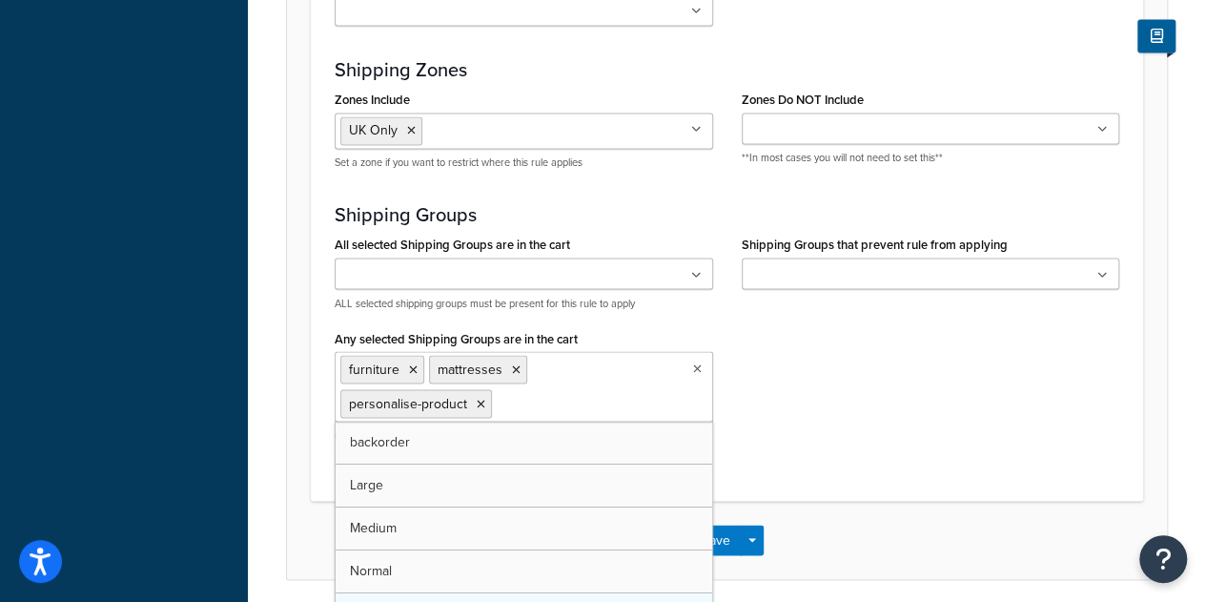
scroll to position [1540, 0]
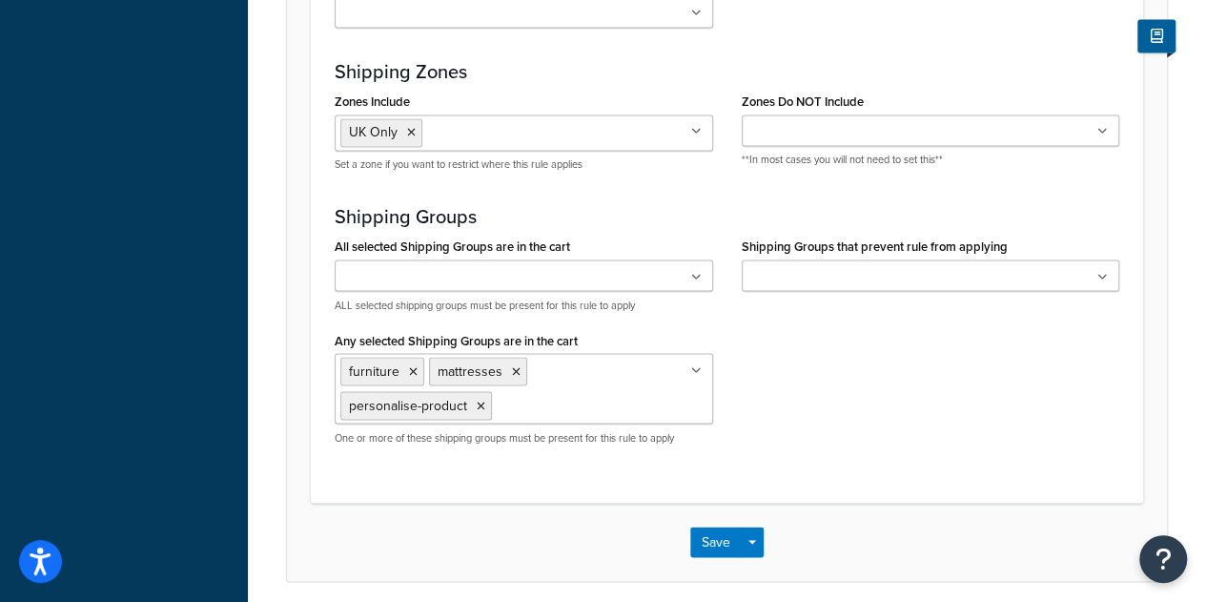
click at [818, 364] on div "All selected Shipping Groups are in the cart backorder furniture Large mattress…" at bounding box center [726, 346] width 813 height 227
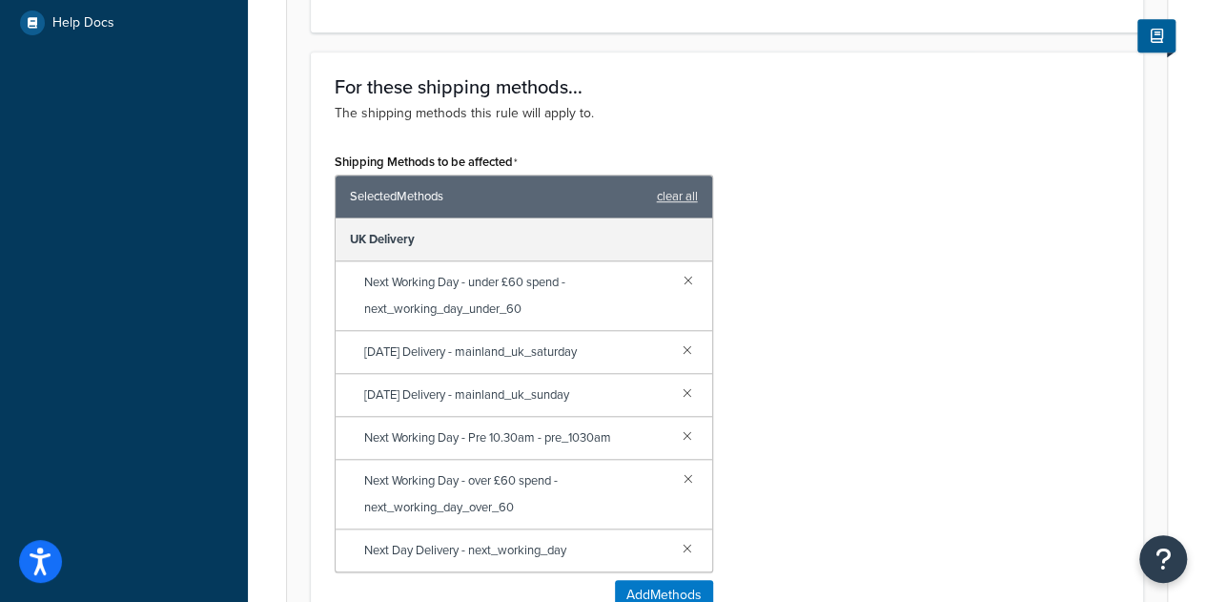
scroll to position [695, 0]
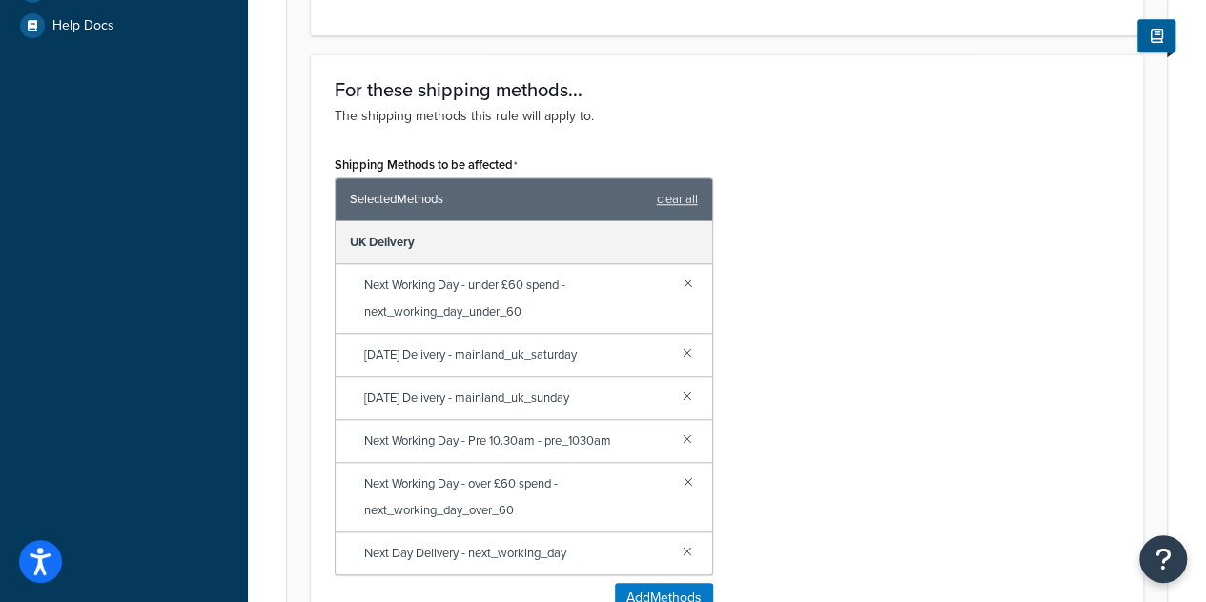
click at [887, 358] on div "Shipping Methods to be affected Selected Methods clear all UK Delivery Next Wor…" at bounding box center [726, 389] width 813 height 477
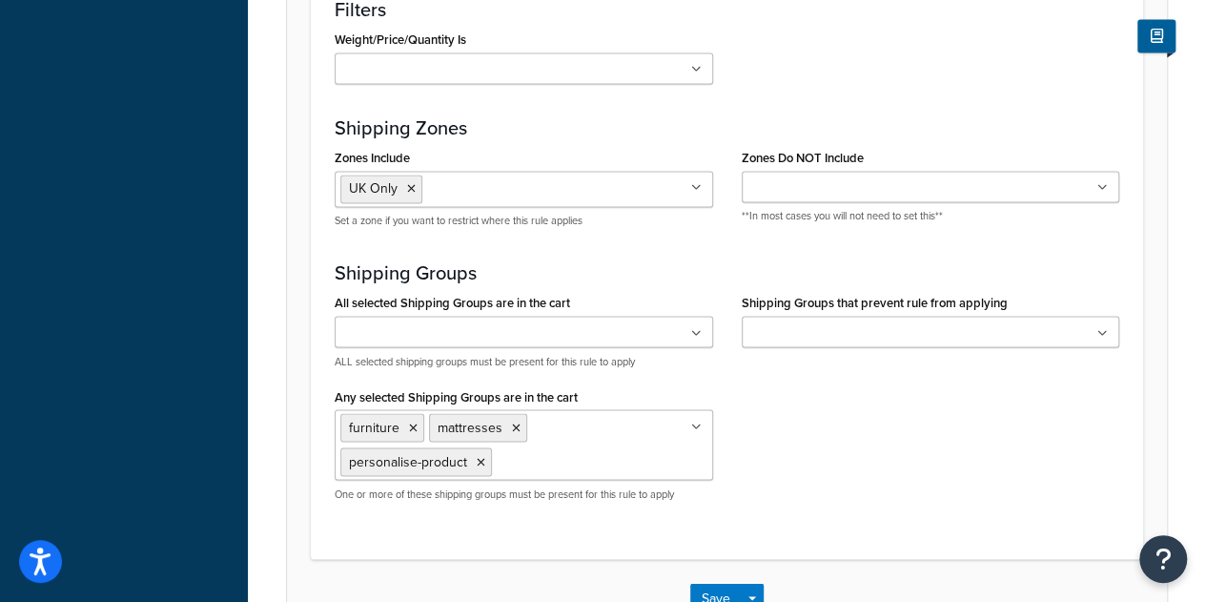
scroll to position [1488, 0]
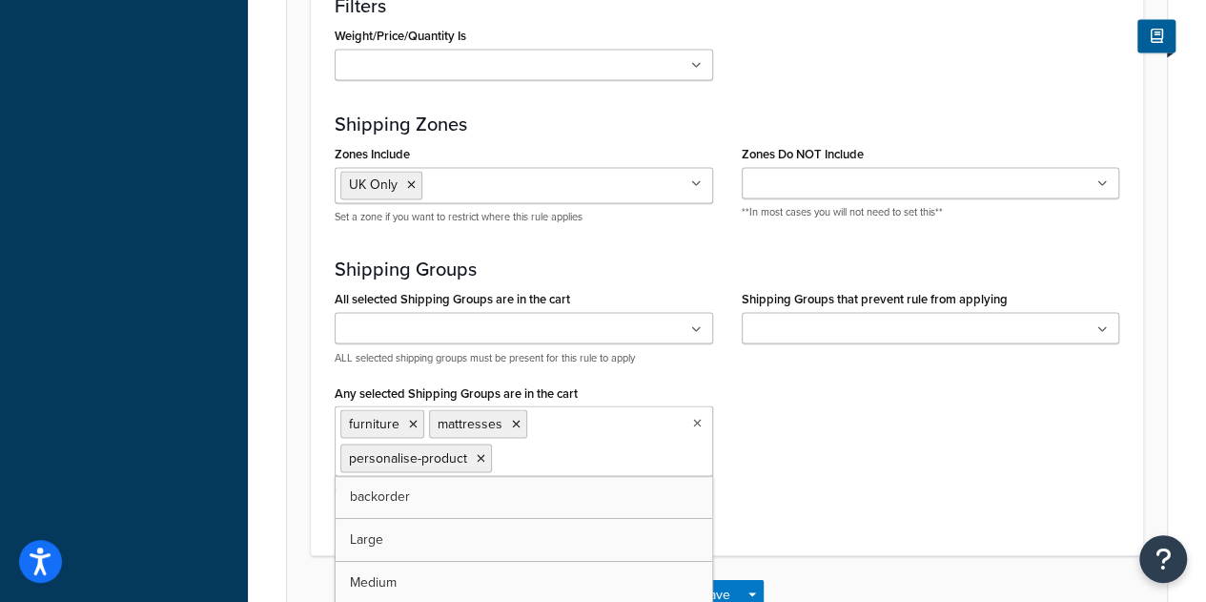
click at [693, 417] on icon at bounding box center [697, 422] width 9 height 11
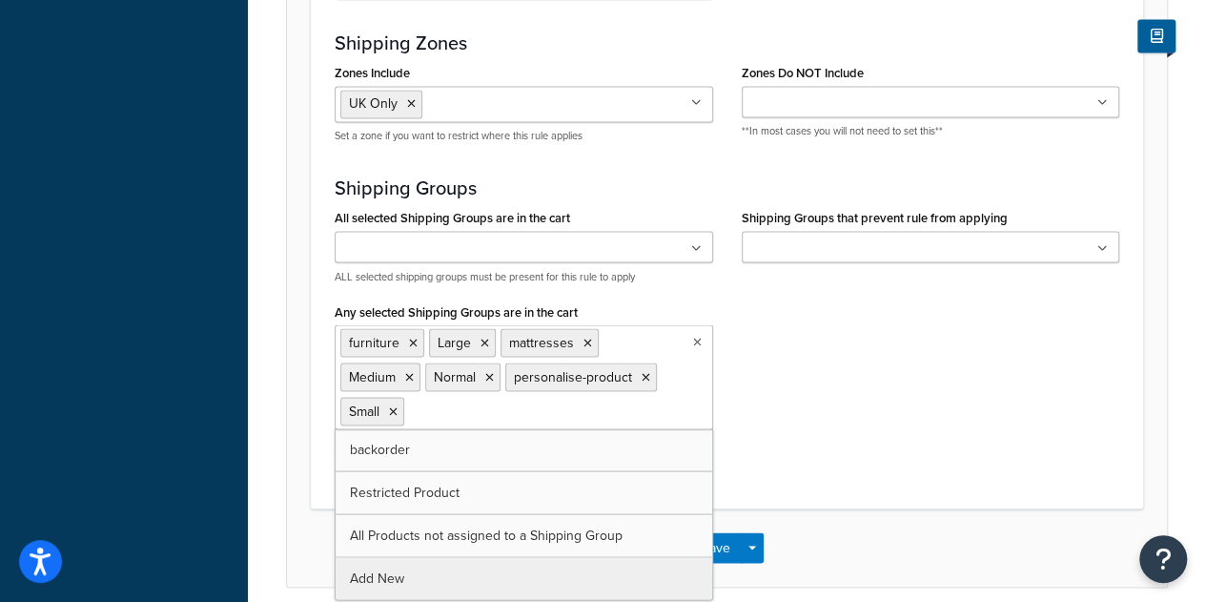
scroll to position [1570, 0]
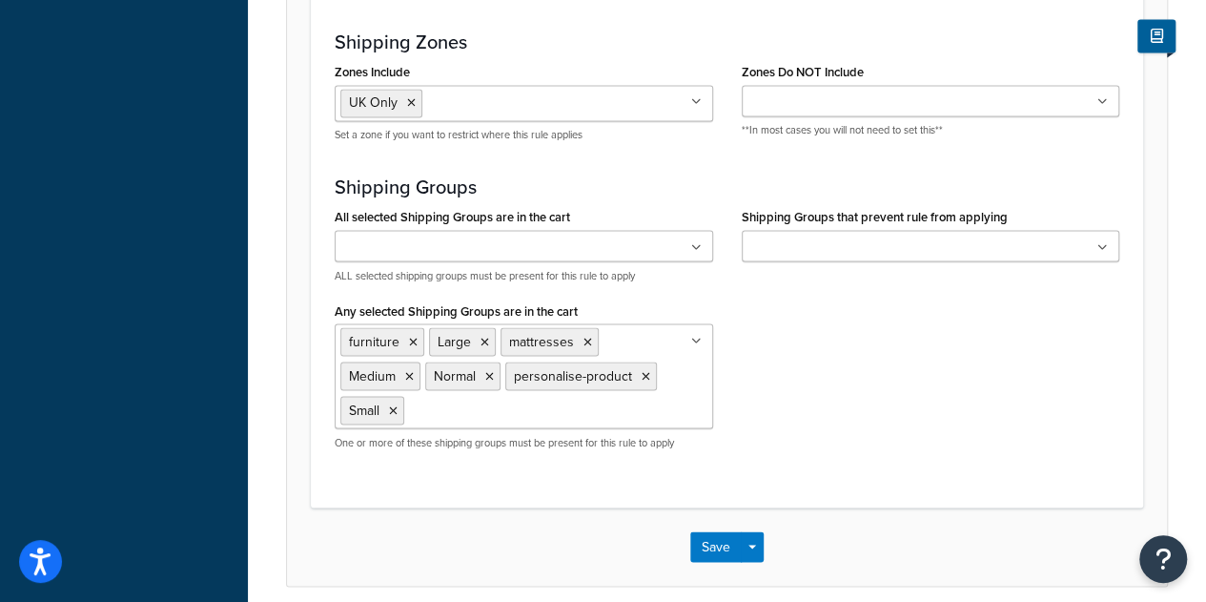
click at [778, 439] on div "All selected Shipping Groups are in the cart backorder furniture Large mattress…" at bounding box center [726, 333] width 813 height 261
click at [799, 451] on div "All selected Shipping Groups are in the cart backorder furniture Large mattress…" at bounding box center [726, 333] width 813 height 261
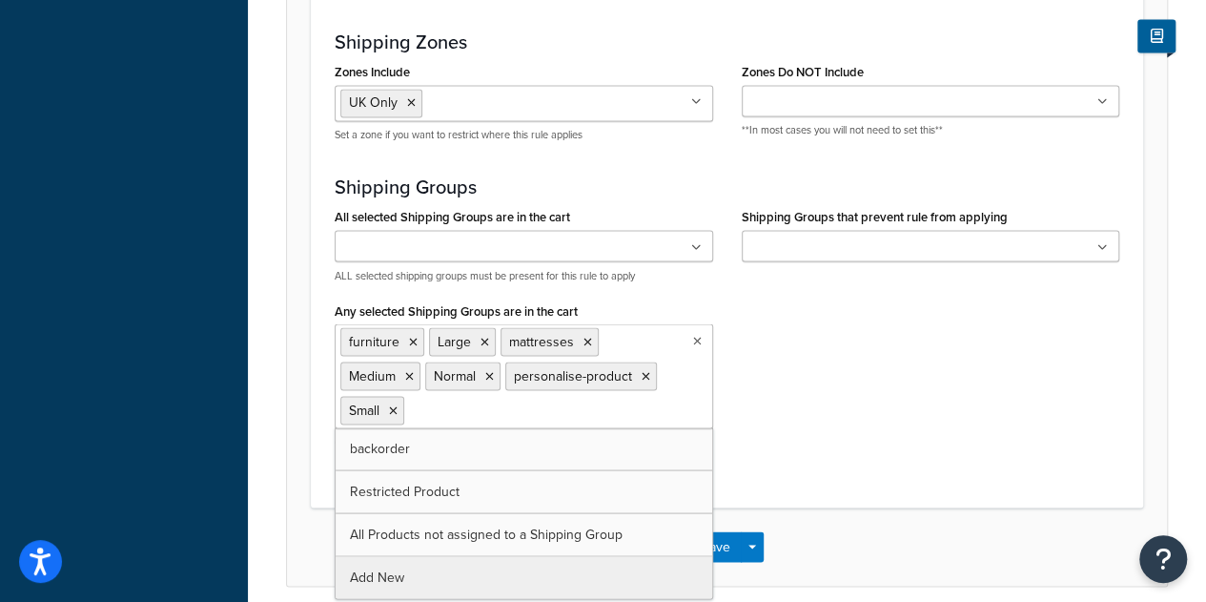
click at [694, 335] on icon at bounding box center [697, 340] width 9 height 11
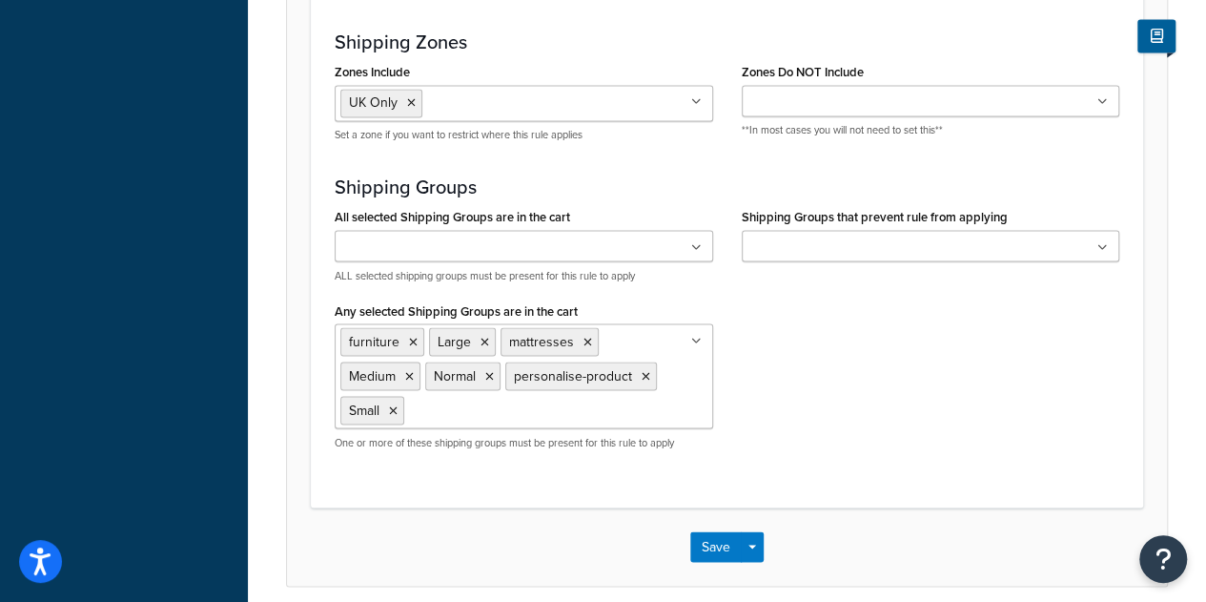
click at [834, 344] on div "All selected Shipping Groups are in the cart backorder furniture Large mattress…" at bounding box center [726, 333] width 813 height 261
click at [732, 531] on button "Save" at bounding box center [715, 546] width 51 height 31
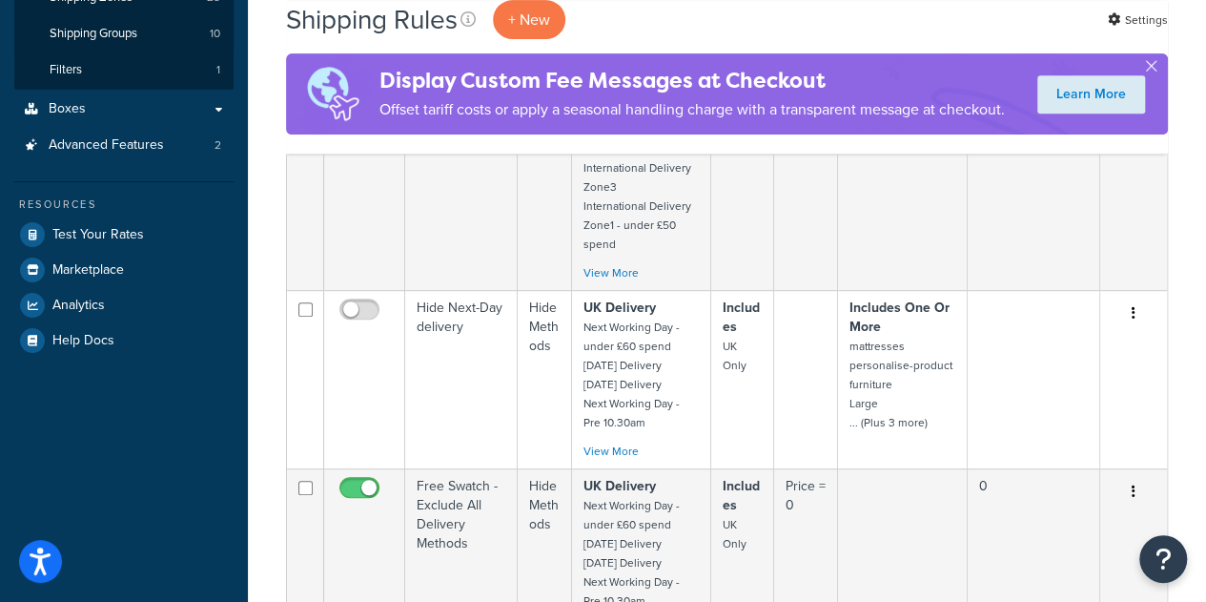
scroll to position [377, 0]
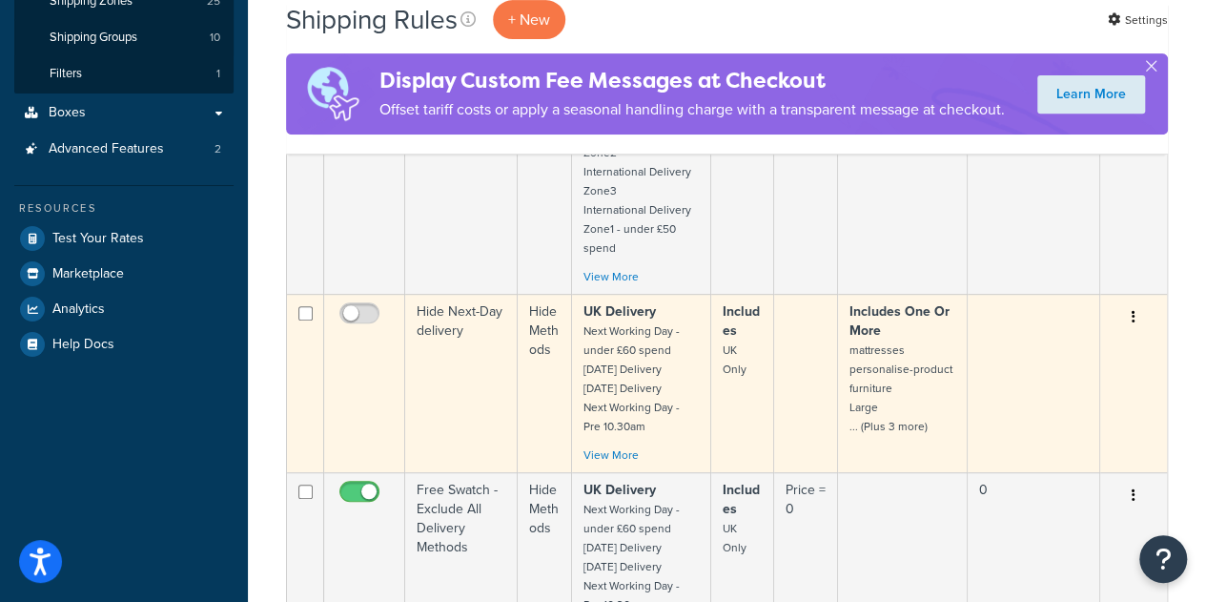
click at [426, 324] on td "Hide Next-Day delivery" at bounding box center [461, 383] width 113 height 178
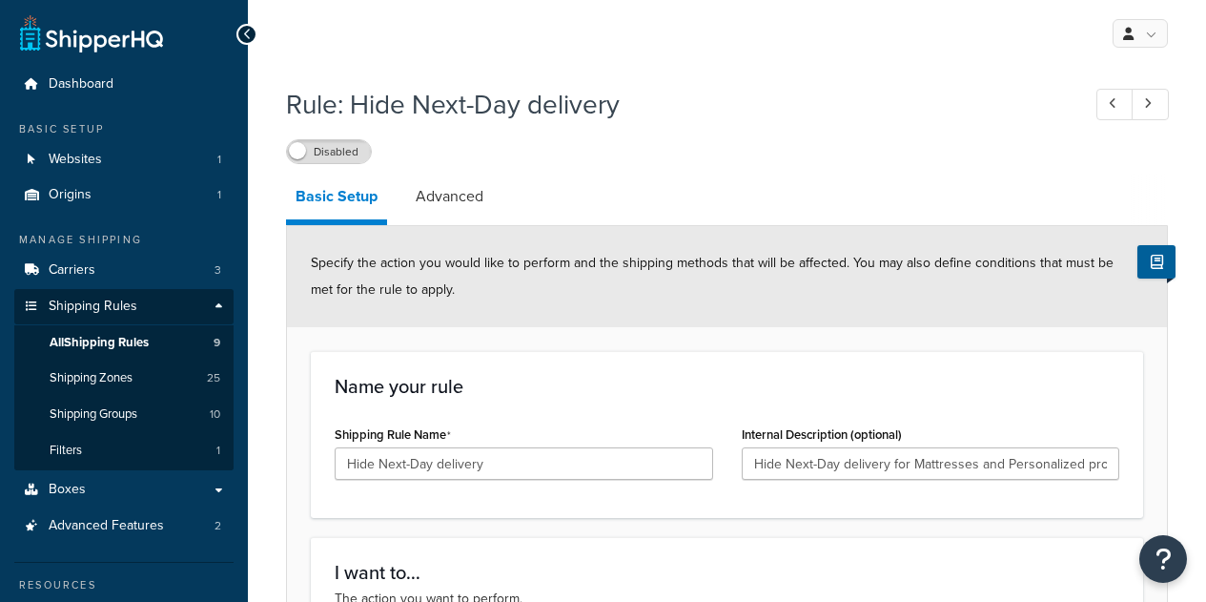
select select "HIDE"
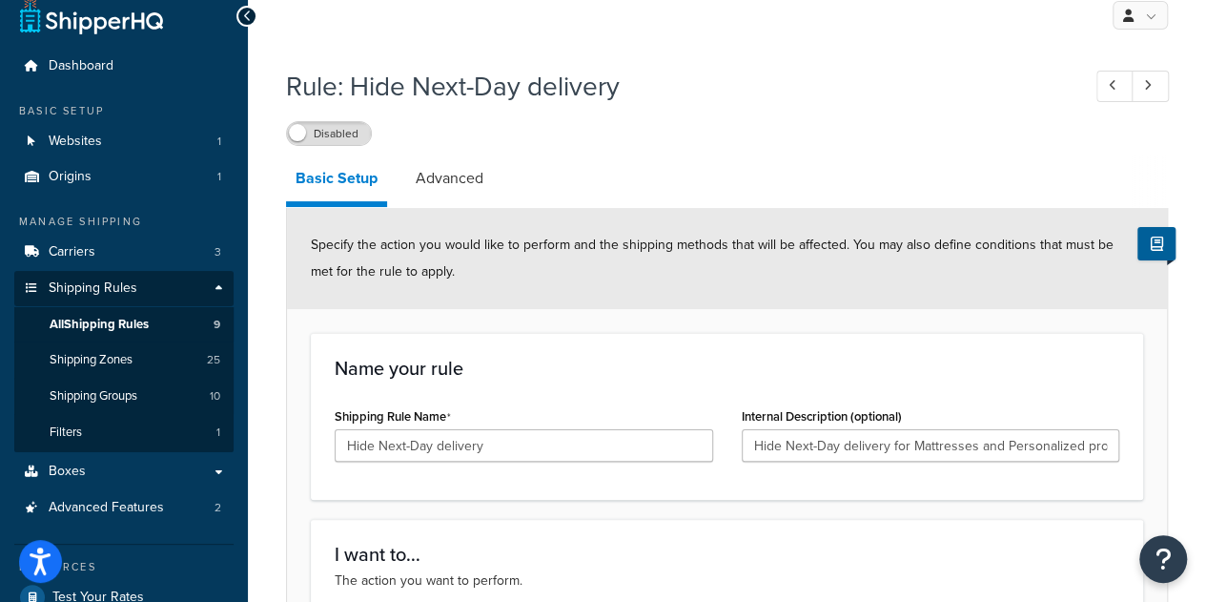
scroll to position [19, 0]
click at [334, 128] on label "Disabled" at bounding box center [329, 132] width 84 height 23
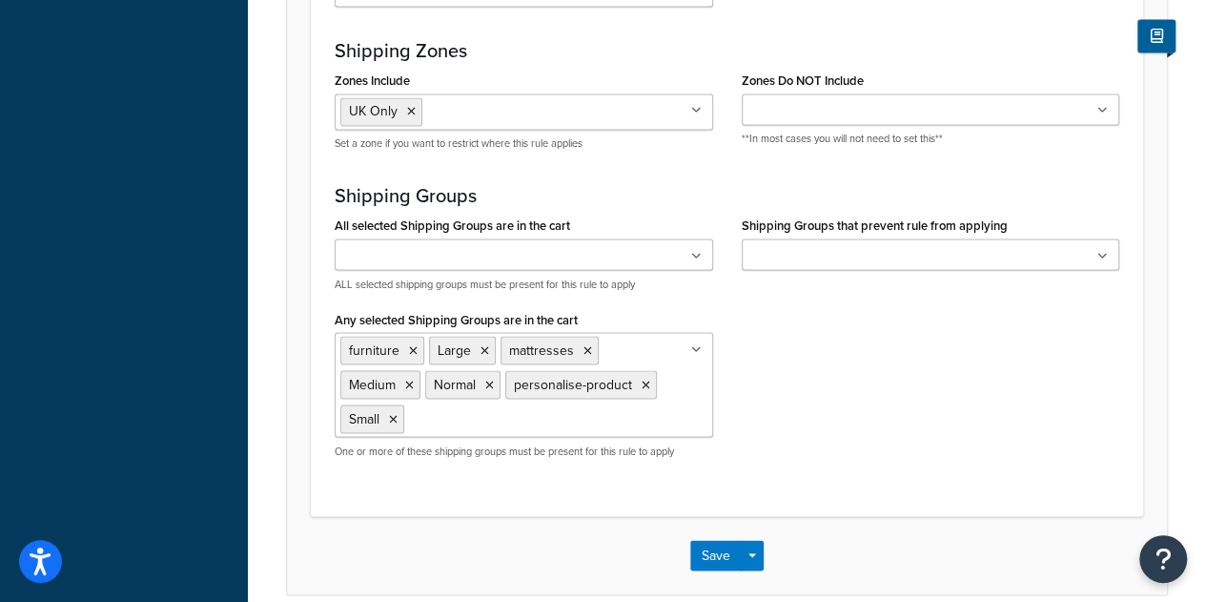
scroll to position [1562, 0]
click at [729, 539] on button "Save" at bounding box center [715, 554] width 51 height 31
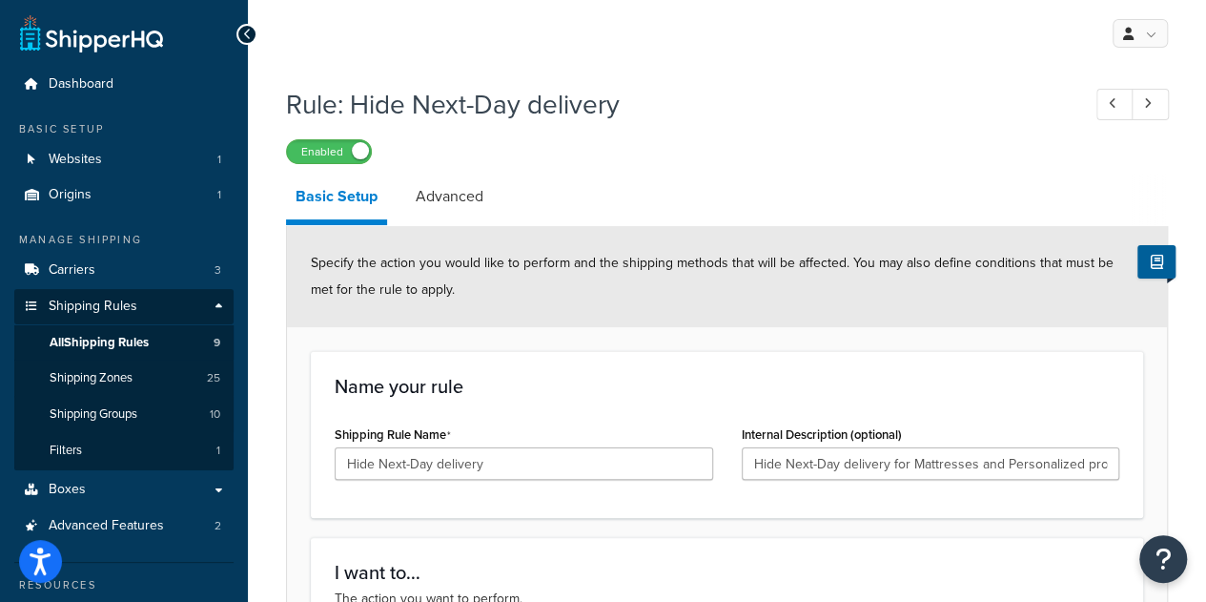
scroll to position [69, 0]
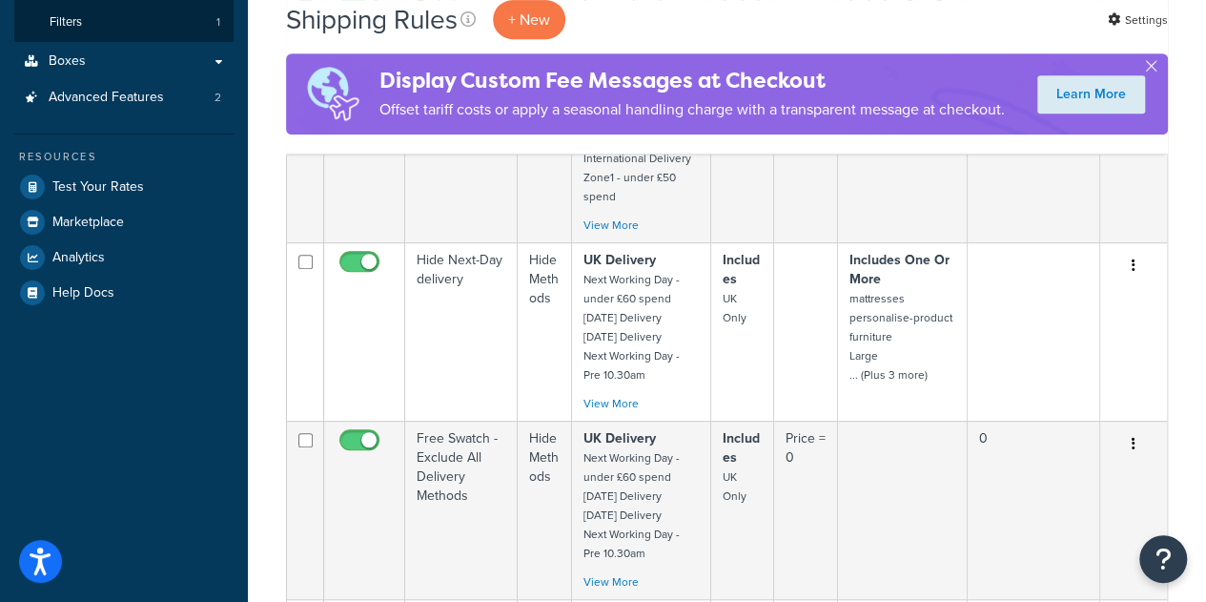
scroll to position [430, 0]
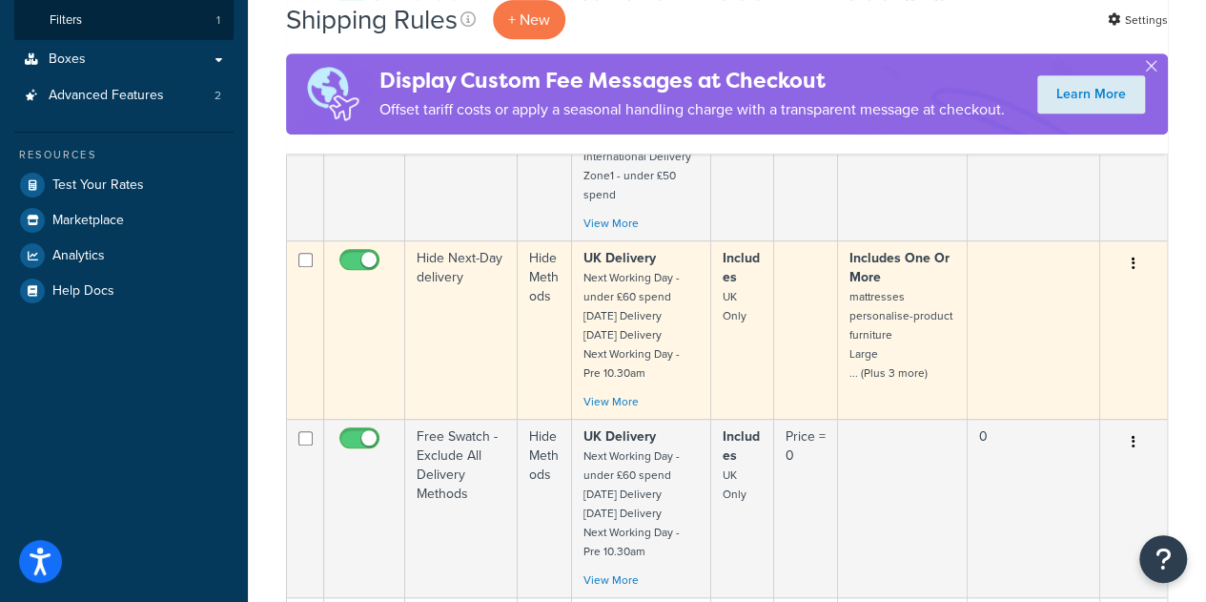
click at [428, 276] on td "Hide Next-Day delivery" at bounding box center [461, 329] width 113 height 178
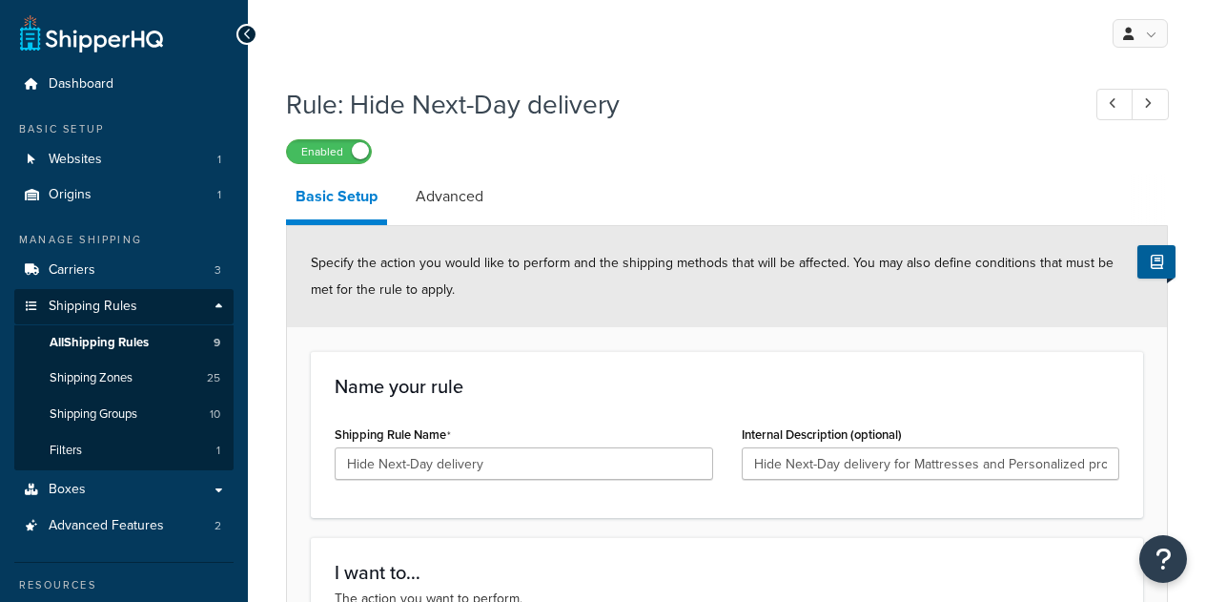
select select "HIDE"
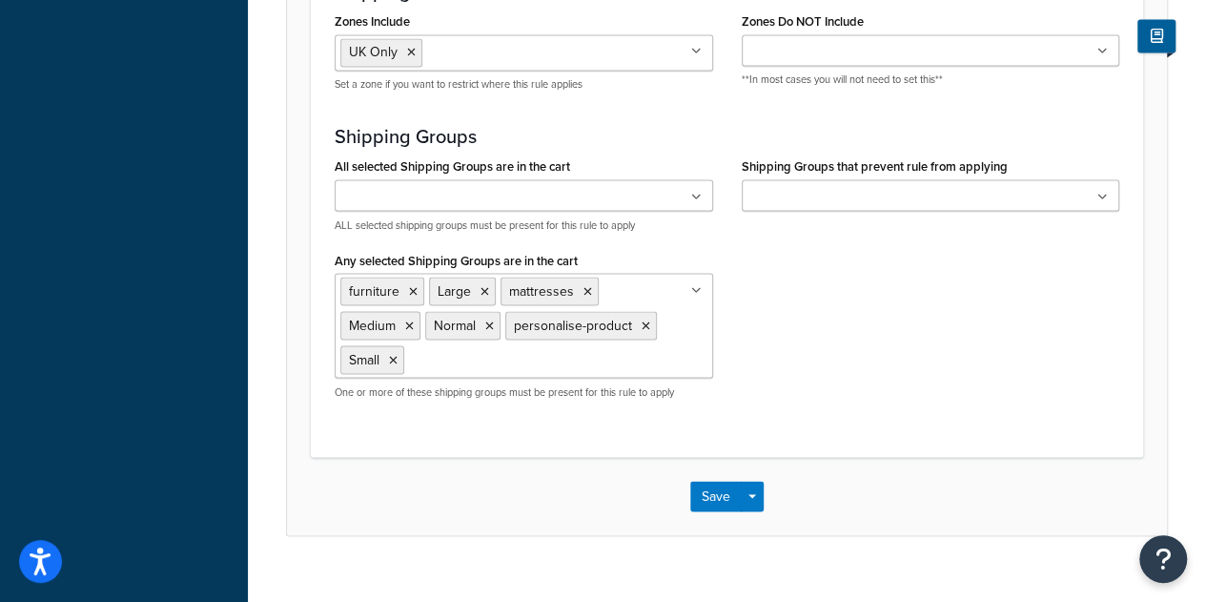
scroll to position [1636, 0]
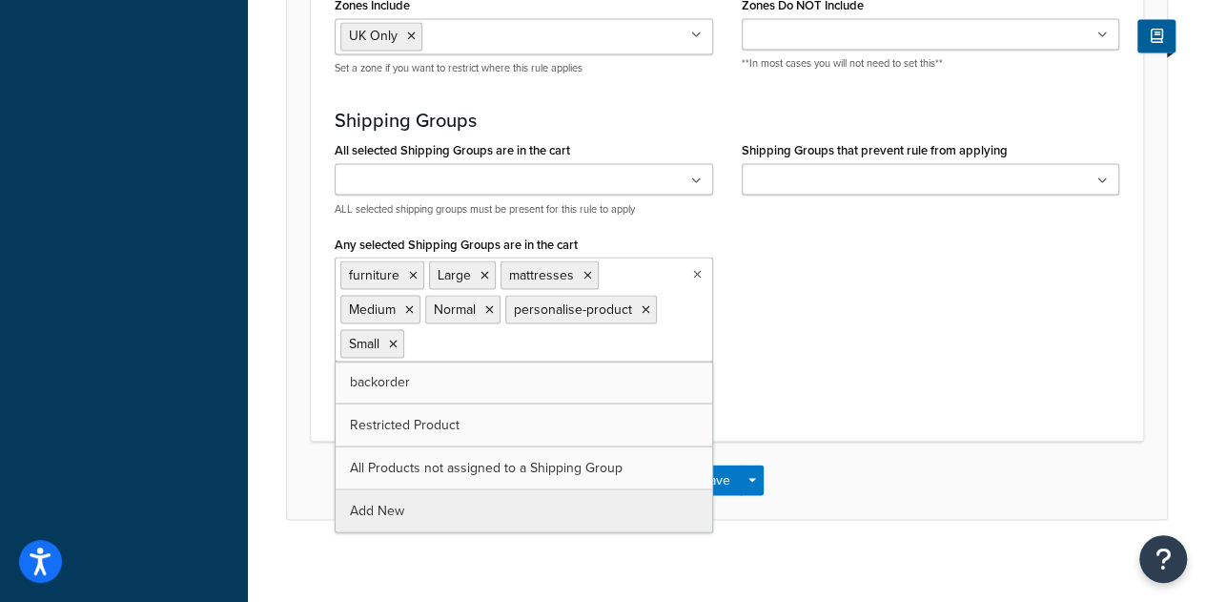
click at [697, 277] on ul "furniture Large mattresses Medium Normal personalise-product Small" at bounding box center [524, 309] width 379 height 105
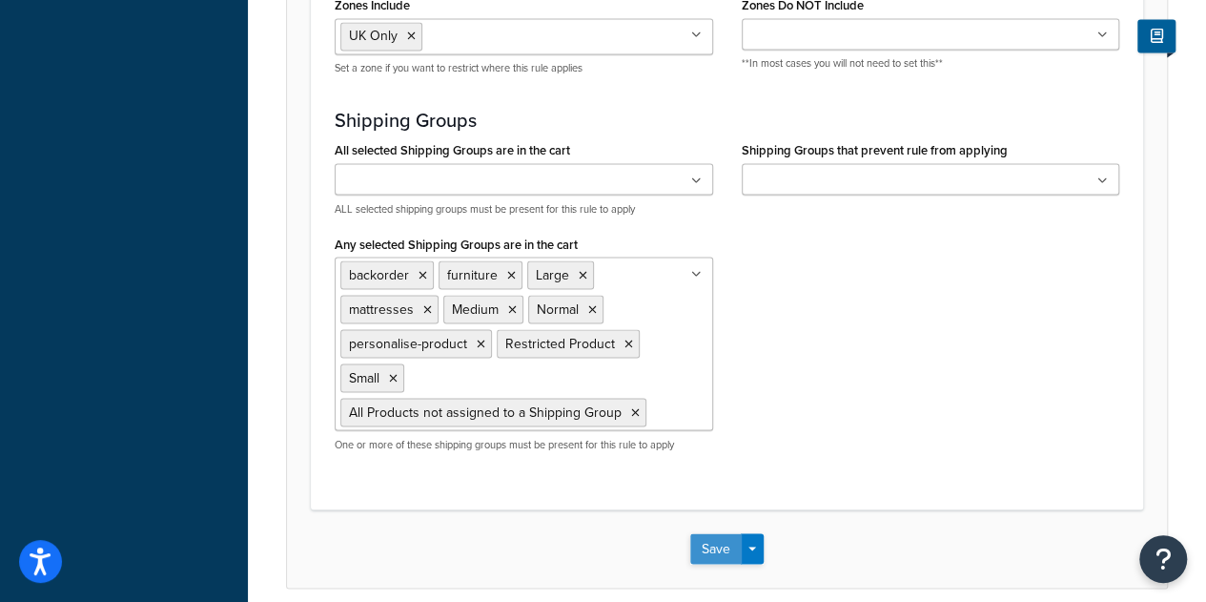
click at [717, 544] on button "Save" at bounding box center [715, 548] width 51 height 31
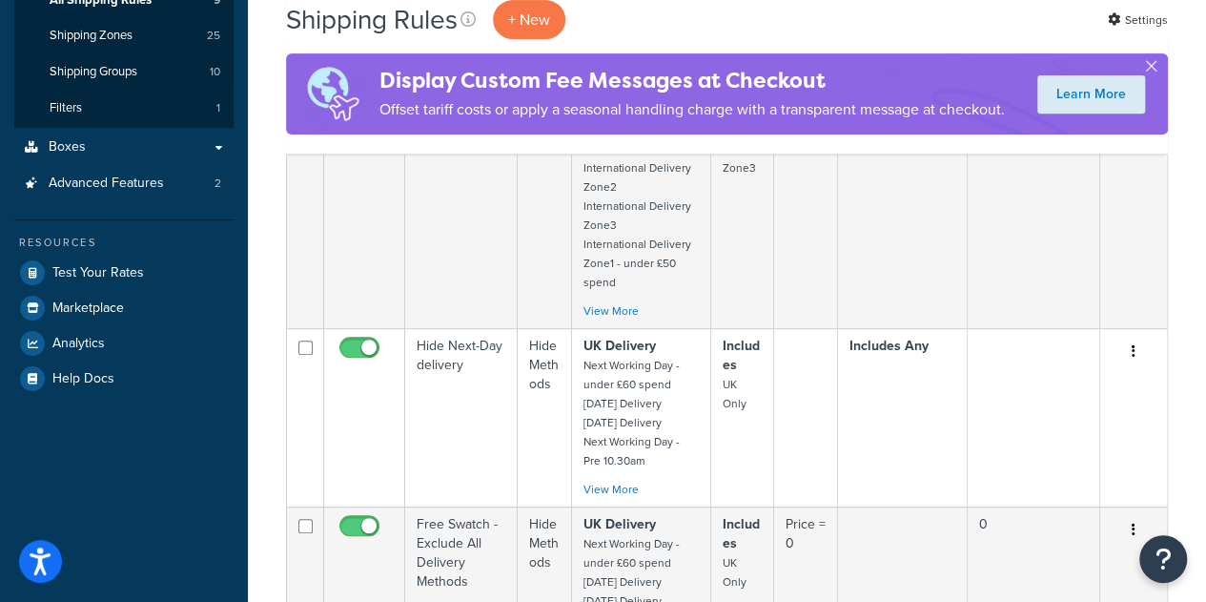
scroll to position [343, 0]
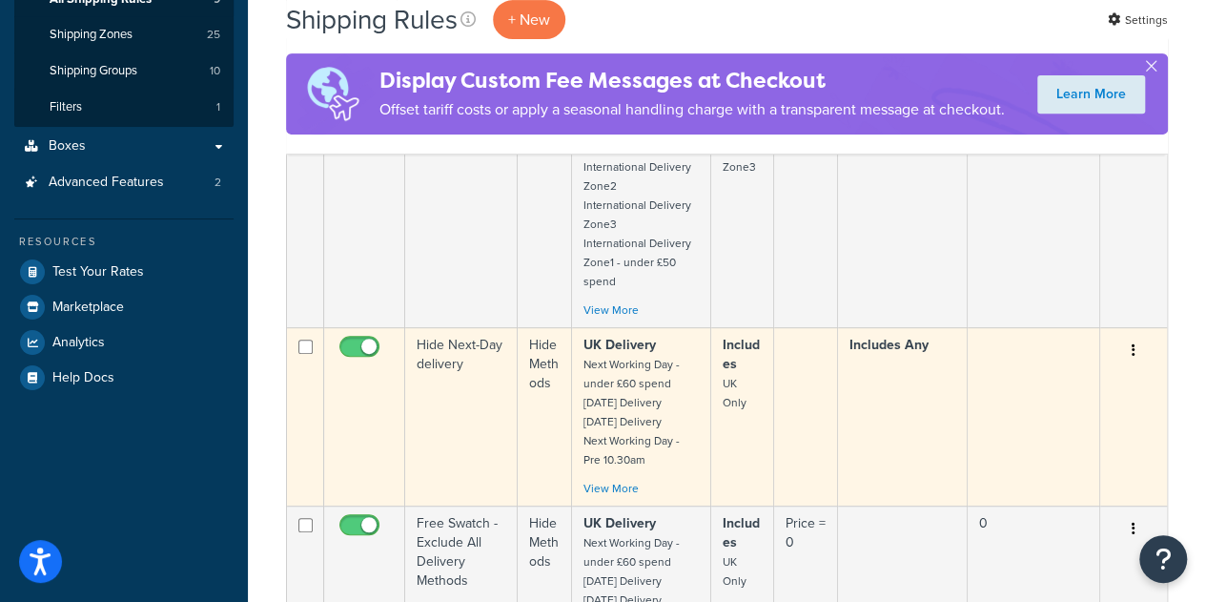
click at [501, 391] on td "Hide Next-Day delivery" at bounding box center [461, 416] width 113 height 178
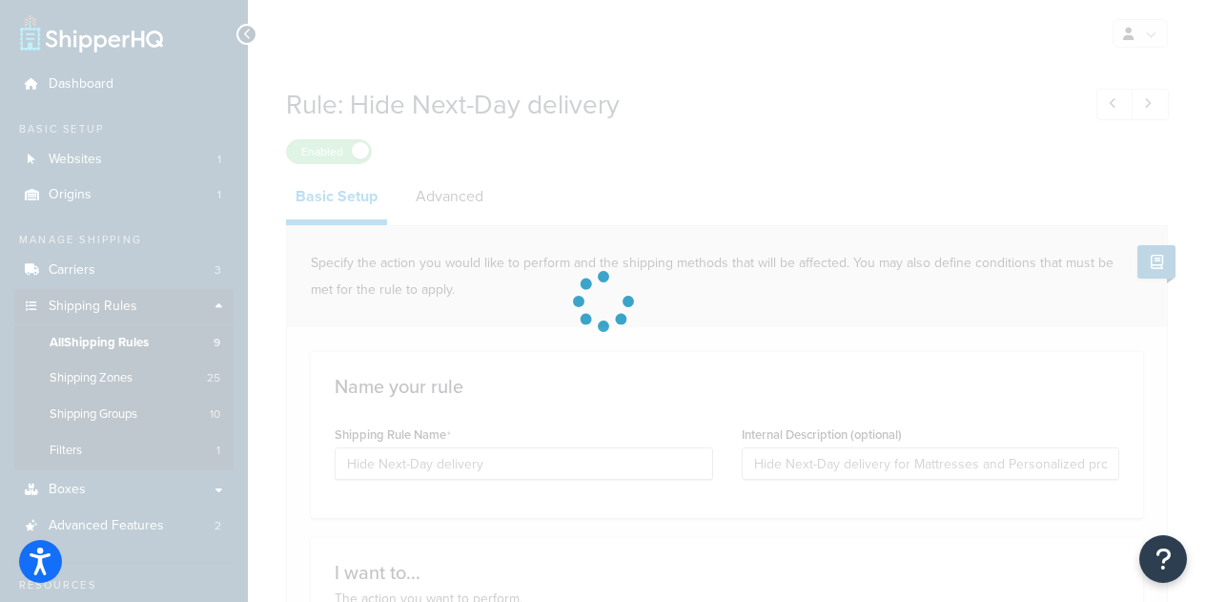
select select "HIDE"
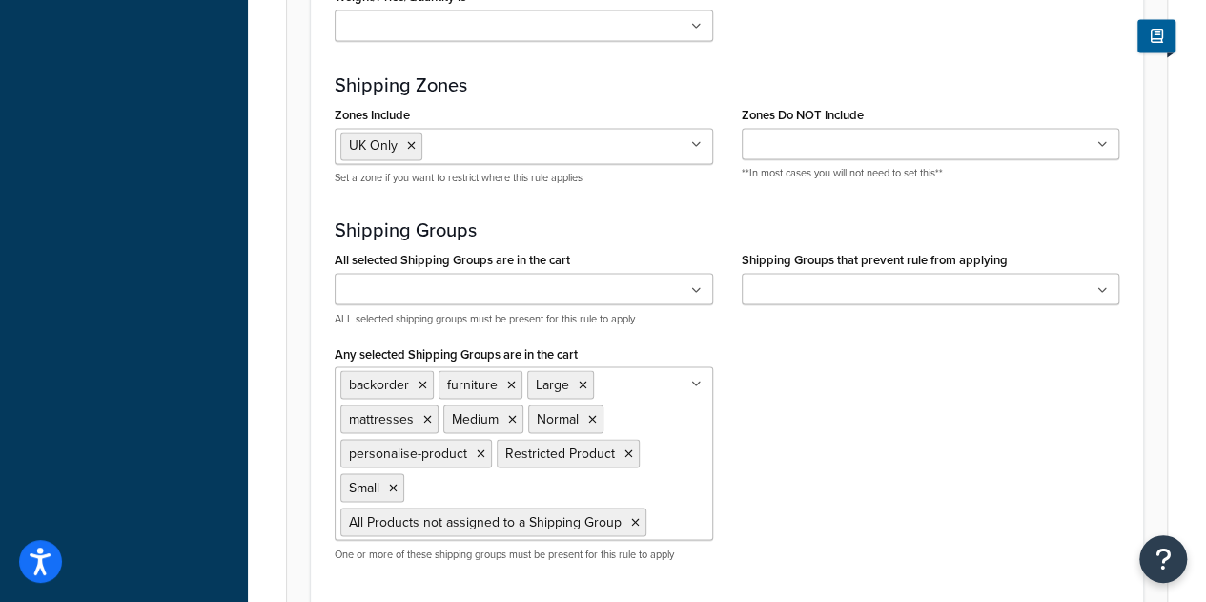
scroll to position [1528, 0]
click at [423, 378] on icon at bounding box center [423, 383] width 9 height 11
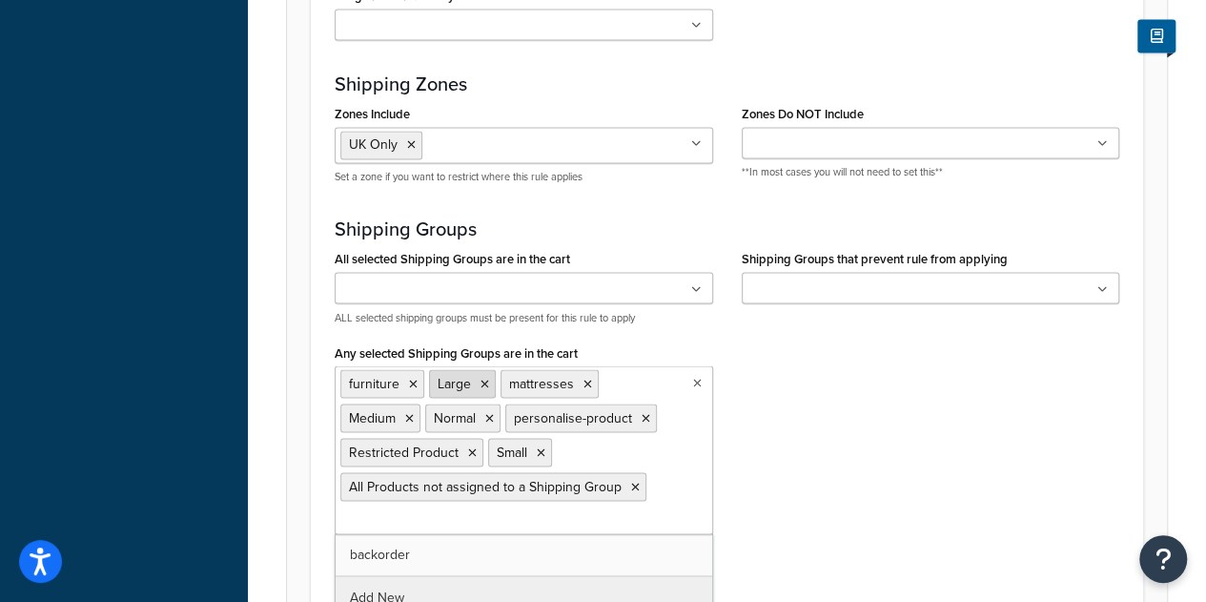
click at [481, 378] on icon at bounding box center [485, 383] width 9 height 11
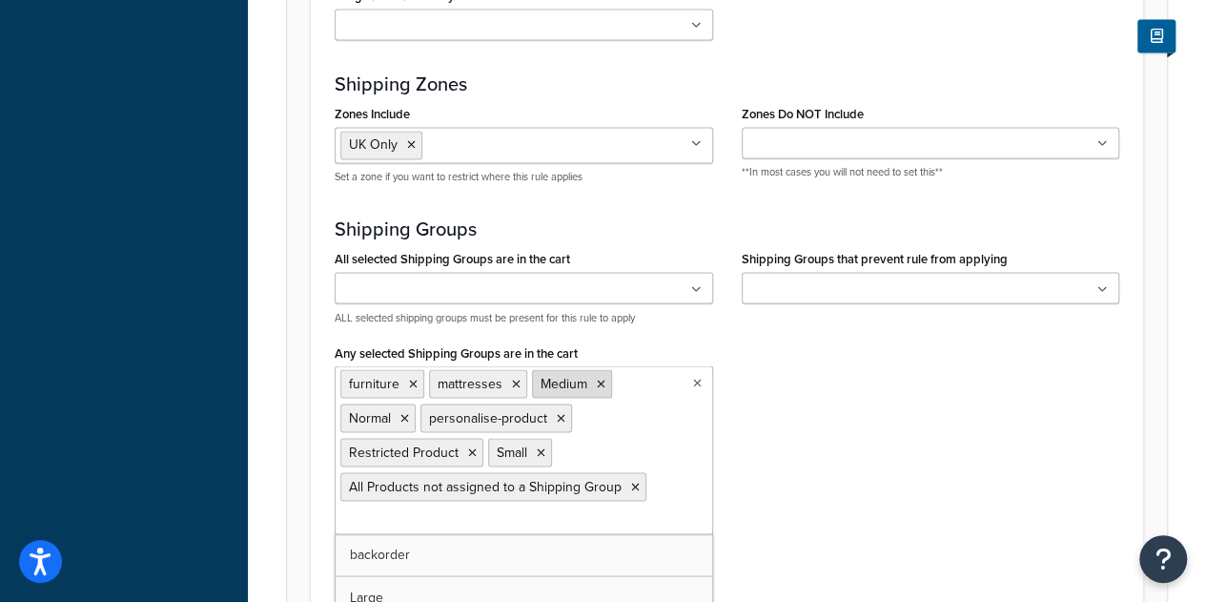
click at [590, 378] on li "Medium" at bounding box center [572, 383] width 80 height 29
click at [599, 378] on icon at bounding box center [601, 383] width 9 height 11
click at [592, 378] on icon at bounding box center [596, 383] width 9 height 11
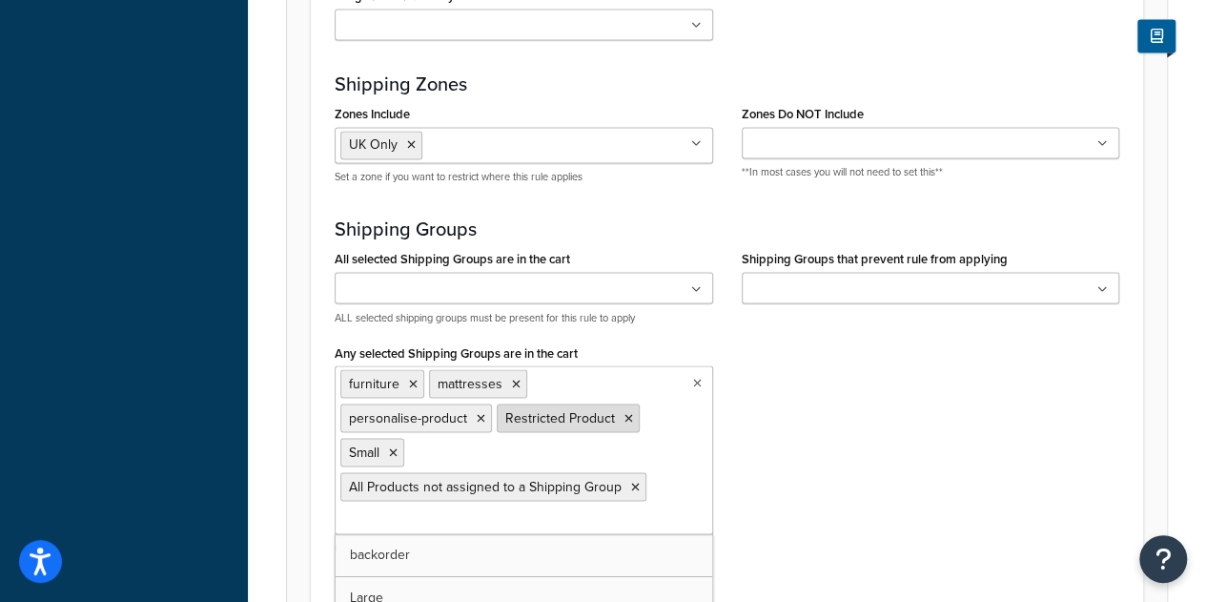
click at [497, 409] on li "Restricted Product" at bounding box center [568, 417] width 143 height 29
click at [625, 412] on icon at bounding box center [629, 417] width 9 height 11
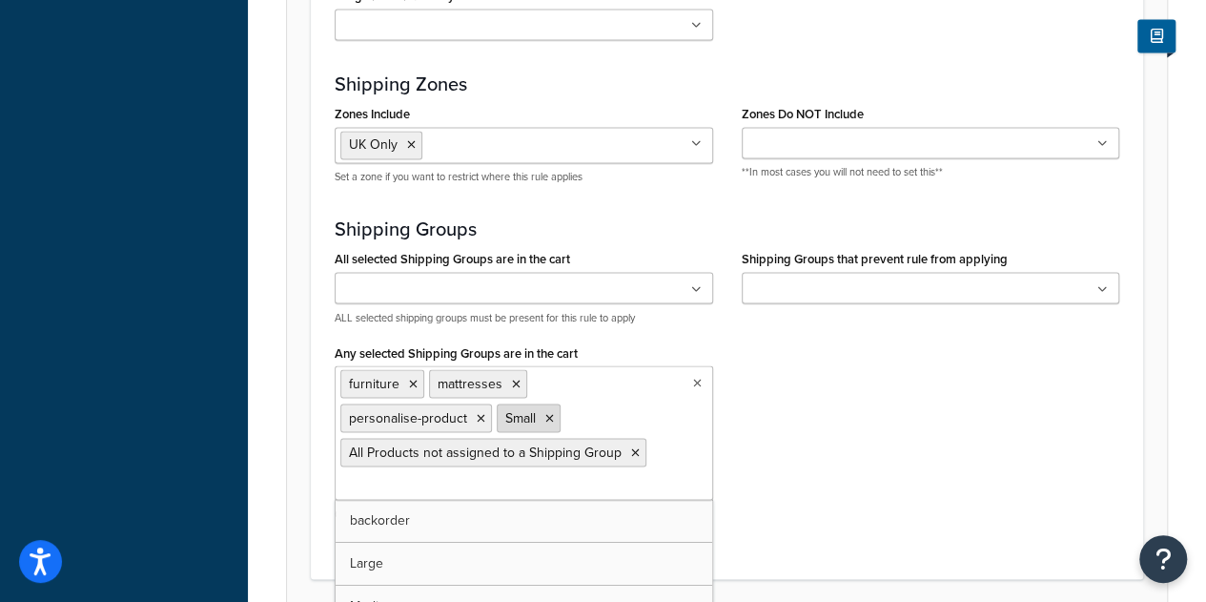
click at [545, 412] on icon at bounding box center [549, 417] width 9 height 11
click at [631, 446] on icon at bounding box center [635, 451] width 9 height 11
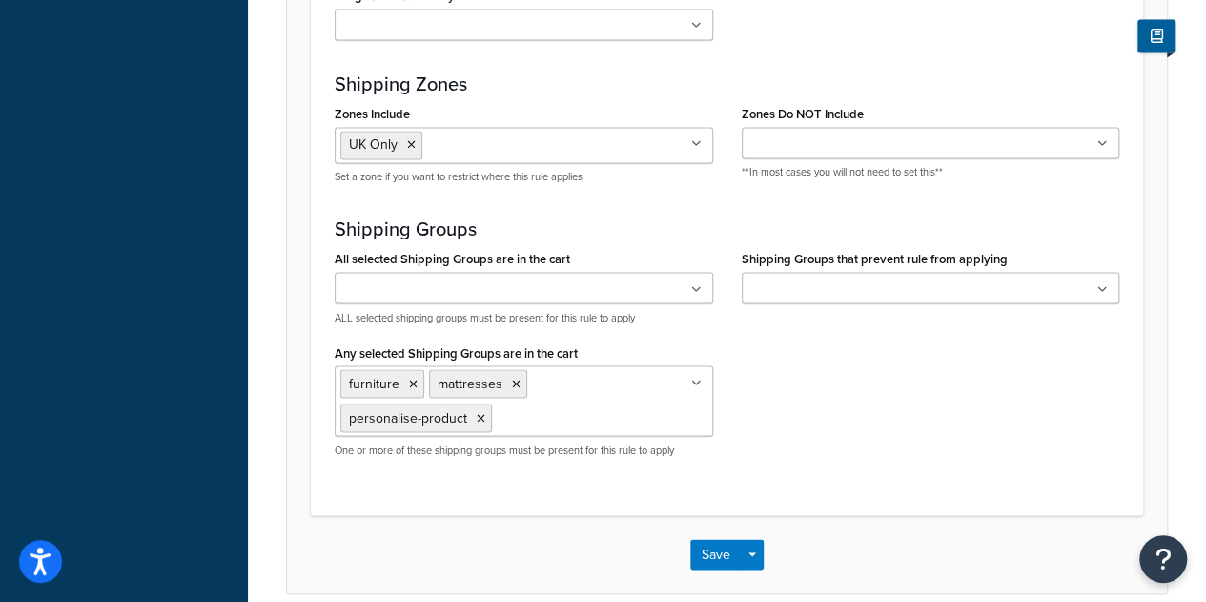
click at [816, 411] on div "All selected Shipping Groups are in the cart backorder furniture Large mattress…" at bounding box center [726, 358] width 813 height 227
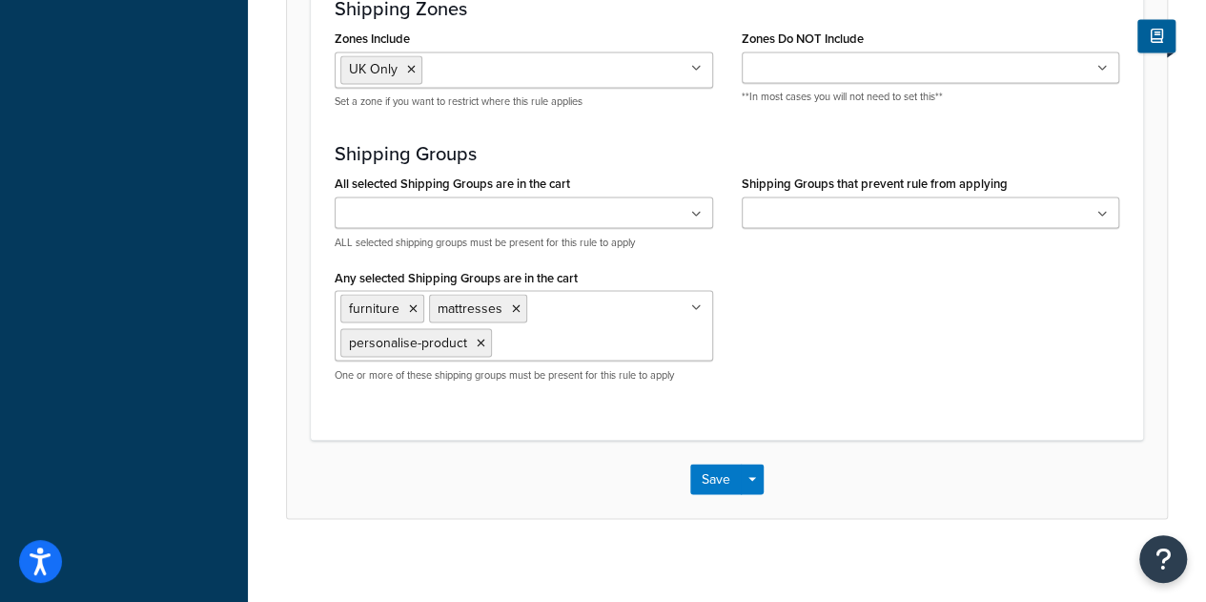
scroll to position [1601, 0]
click at [706, 470] on button "Save" at bounding box center [715, 480] width 51 height 31
